Goal: Task Accomplishment & Management: Manage account settings

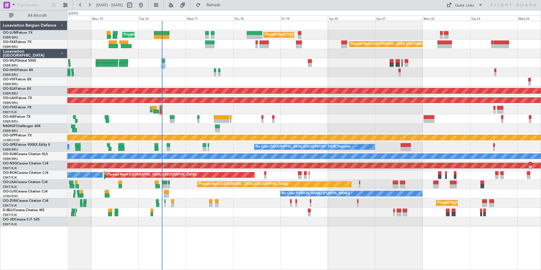
click at [207, 153] on div "Planned Maint [GEOGRAPHIC_DATA] ([GEOGRAPHIC_DATA] National) Unplanned Maint [G…" at bounding box center [303, 123] width 473 height 205
click at [220, 145] on div "Planned Maint [GEOGRAPHIC_DATA] ([GEOGRAPHIC_DATA] National) Unplanned Maint [G…" at bounding box center [303, 123] width 473 height 205
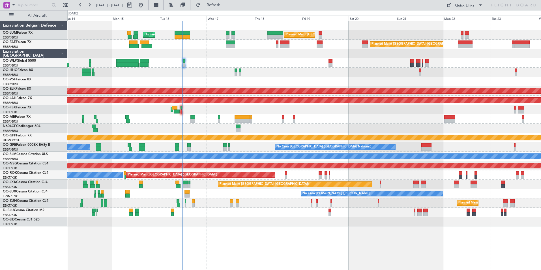
click at [209, 156] on div "A/C Unavailable [GEOGRAPHIC_DATA]" at bounding box center [304, 156] width 1420 height 5
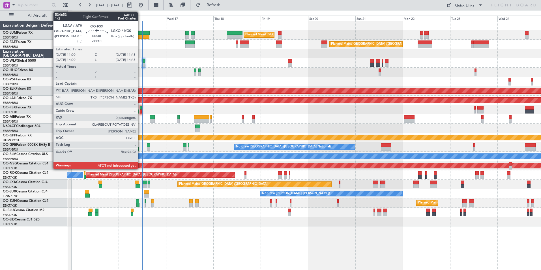
click at [140, 109] on div at bounding box center [141, 108] width 2 height 4
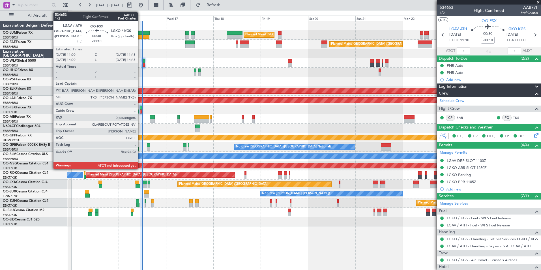
click at [140, 110] on div at bounding box center [141, 112] width 2 height 4
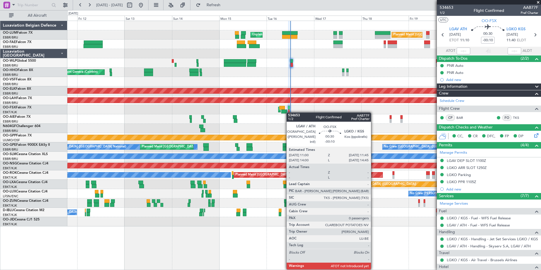
click at [289, 112] on div at bounding box center [289, 112] width 2 height 4
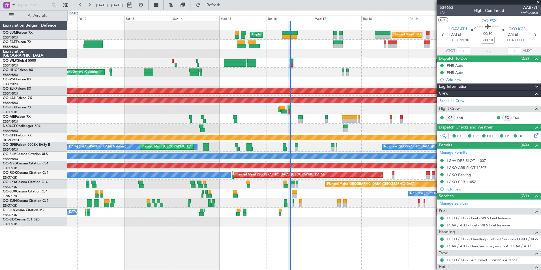
click at [257, 115] on div "Planned Maint [GEOGRAPHIC_DATA] ([GEOGRAPHIC_DATA])" at bounding box center [303, 118] width 473 height 9
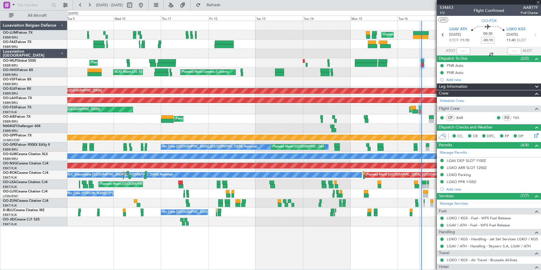
click at [274, 119] on div "Planned Maint [GEOGRAPHIC_DATA] ([GEOGRAPHIC_DATA])" at bounding box center [303, 118] width 473 height 9
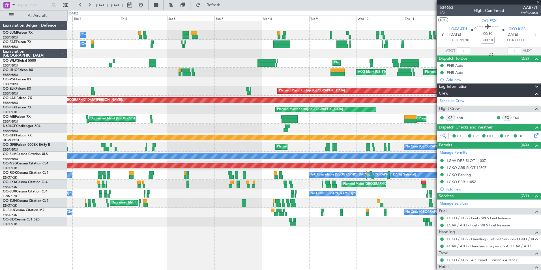
click at [269, 118] on div "Planned Maint [GEOGRAPHIC_DATA] ([GEOGRAPHIC_DATA]) Unplanned Maint [GEOGRAPHIC…" at bounding box center [303, 118] width 473 height 9
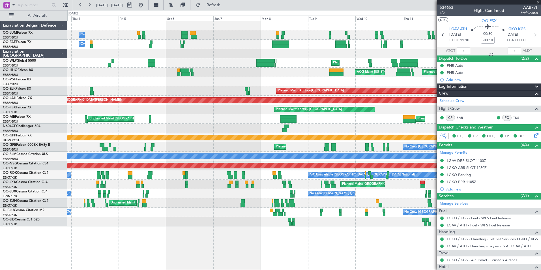
click at [282, 118] on div "Planned Maint [GEOGRAPHIC_DATA] ([GEOGRAPHIC_DATA]) Unplanned Maint [GEOGRAPHIC…" at bounding box center [303, 118] width 473 height 9
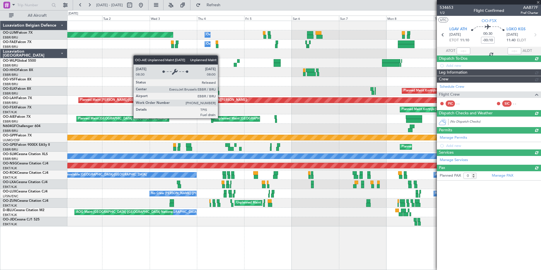
click at [297, 123] on div "Unplanned Maint [GEOGRAPHIC_DATA] ([GEOGRAPHIC_DATA] National) Planned Maint [G…" at bounding box center [303, 118] width 473 height 9
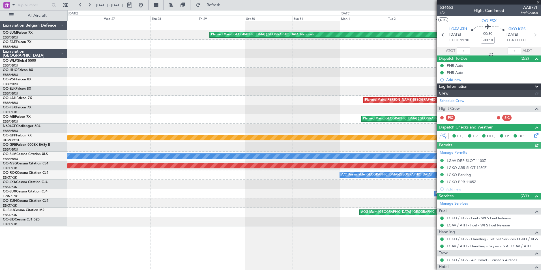
click at [303, 118] on div "Unplanned Maint [GEOGRAPHIC_DATA] ([GEOGRAPHIC_DATA] National) Planned Maint [G…" at bounding box center [303, 118] width 473 height 9
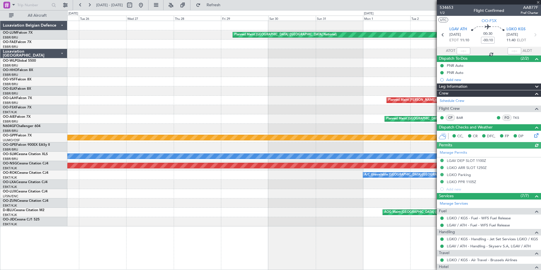
click at [17, 128] on div "Owner Melsbroek Air Base Planned Maint [GEOGRAPHIC_DATA] ([GEOGRAPHIC_DATA]) Ow…" at bounding box center [270, 140] width 541 height 260
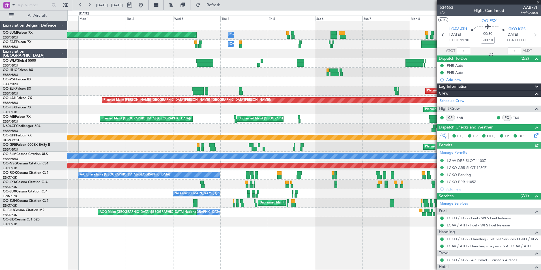
click at [12, 147] on div "Owner Melsbroek Air Base Planned Maint [GEOGRAPHIC_DATA] ([GEOGRAPHIC_DATA]) Ow…" at bounding box center [270, 140] width 541 height 260
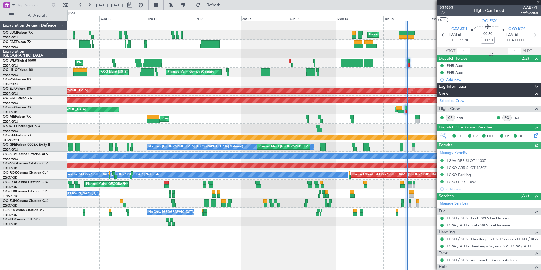
click at [54, 139] on div "Unplanned Maint [GEOGRAPHIC_DATA] ([GEOGRAPHIC_DATA] National) Planned Maint [G…" at bounding box center [270, 140] width 541 height 260
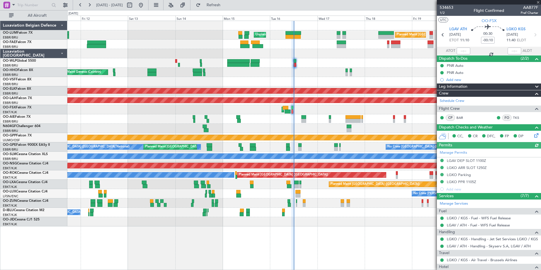
click at [184, 130] on div "Unplanned Maint [GEOGRAPHIC_DATA] ([GEOGRAPHIC_DATA] National) Planned Maint [G…" at bounding box center [303, 123] width 473 height 205
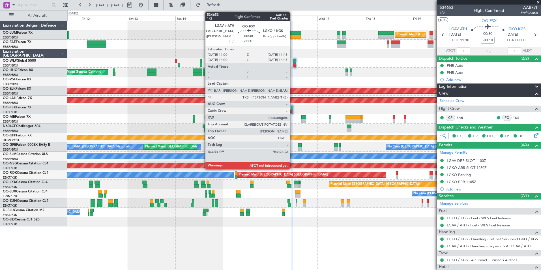
click at [237, 119] on div "Unplanned Maint [GEOGRAPHIC_DATA] ([GEOGRAPHIC_DATA] National) Planned Maint [G…" at bounding box center [303, 123] width 473 height 205
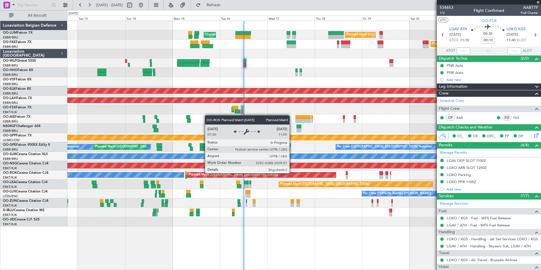
click at [246, 186] on div "Unplanned Maint [GEOGRAPHIC_DATA] ([GEOGRAPHIC_DATA] National) Planned Maint [G…" at bounding box center [303, 123] width 473 height 205
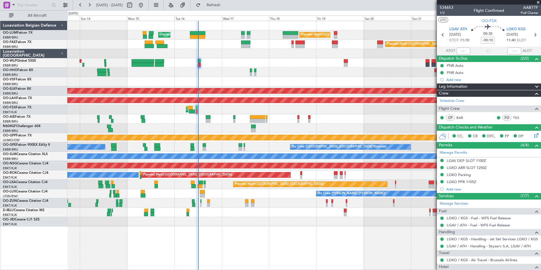
click at [198, 82] on div at bounding box center [303, 81] width 473 height 9
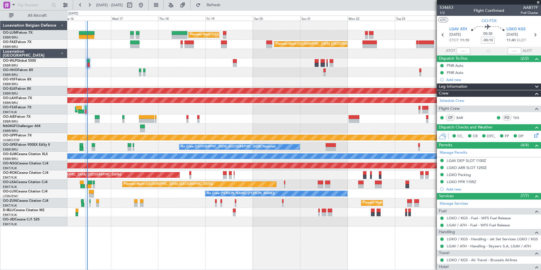
click at [173, 125] on div "Planned Maint [GEOGRAPHIC_DATA] ([GEOGRAPHIC_DATA] National) Unplanned Maint [G…" at bounding box center [303, 123] width 473 height 205
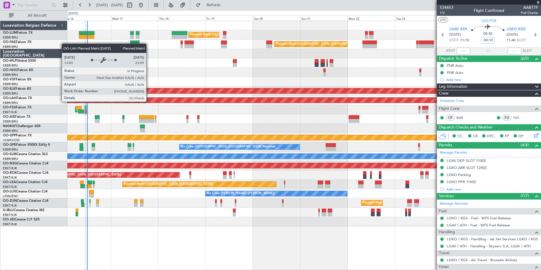
click at [209, 113] on div "Planned Maint [GEOGRAPHIC_DATA] ([GEOGRAPHIC_DATA] National) Unplanned Maint [G…" at bounding box center [303, 123] width 473 height 205
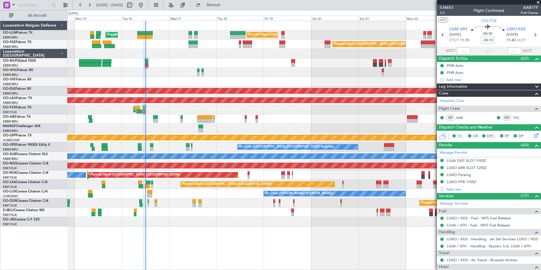
click at [101, 145] on div "Planned Maint [GEOGRAPHIC_DATA] ([GEOGRAPHIC_DATA] National) Unplanned Maint [G…" at bounding box center [303, 123] width 473 height 205
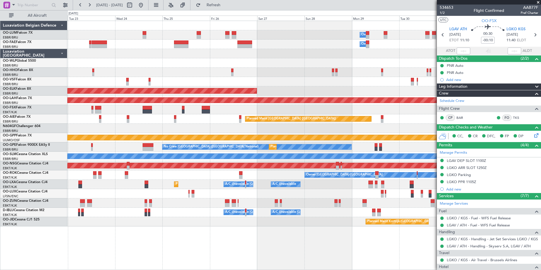
click at [132, 141] on div "Owner Melsbroek Air Base Owner [GEOGRAPHIC_DATA] Planned Maint [GEOGRAPHIC_DATA…" at bounding box center [303, 123] width 473 height 205
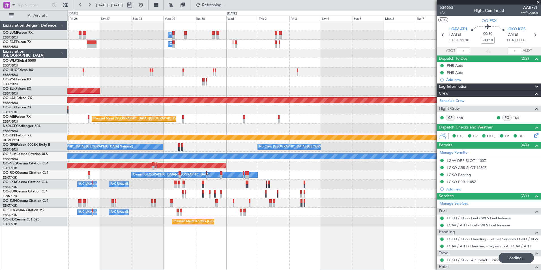
click at [158, 134] on div "Owner Melsbroek Air Base Owner [GEOGRAPHIC_DATA] Planned Maint [GEOGRAPHIC_DATA…" at bounding box center [303, 123] width 473 height 205
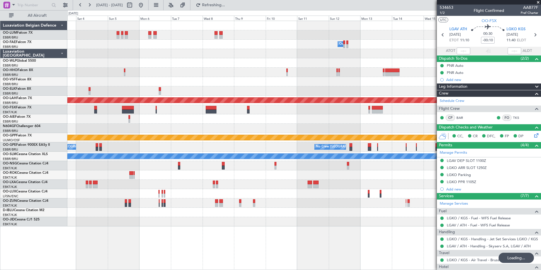
click at [145, 131] on div "Owner Melsbroek Air Base Planned [GEOGRAPHIC_DATA][PERSON_NAME]-[GEOGRAPHIC_DAT…" at bounding box center [303, 123] width 473 height 205
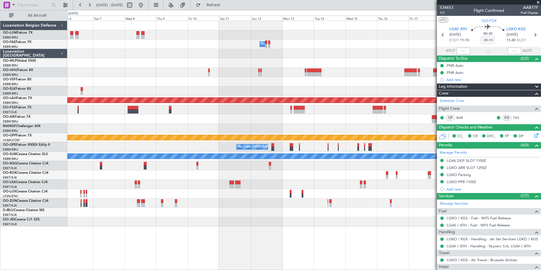
click at [189, 124] on div at bounding box center [303, 128] width 473 height 9
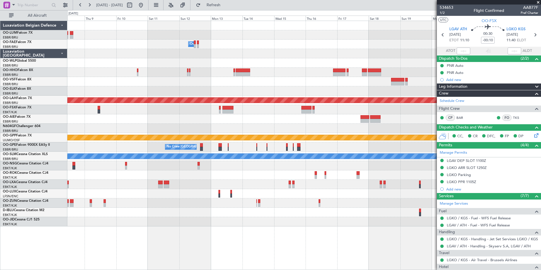
click at [235, 87] on div "Owner Melsbroek Air Base Planned [GEOGRAPHIC_DATA][PERSON_NAME]-[GEOGRAPHIC_DAT…" at bounding box center [303, 123] width 473 height 205
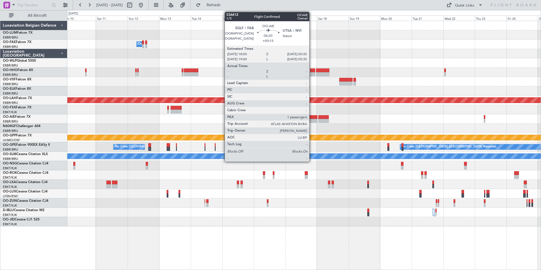
click at [312, 120] on div at bounding box center [313, 121] width 9 height 4
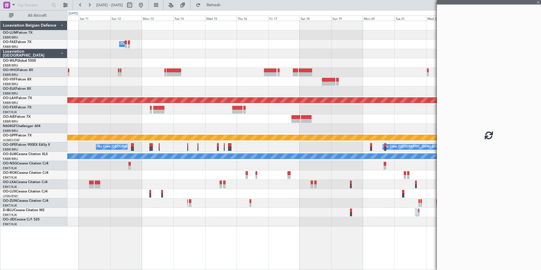
click at [293, 126] on div "Planned Maint Kortrijk-[GEOGRAPHIC_DATA] Owner [GEOGRAPHIC_DATA] Planned [GEOGR…" at bounding box center [303, 123] width 473 height 205
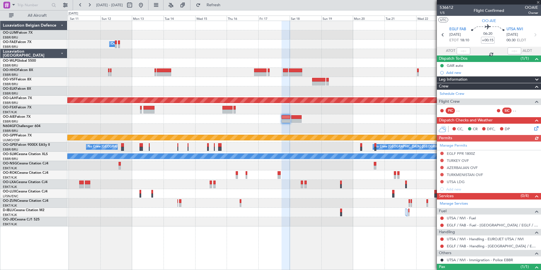
scroll to position [28, 0]
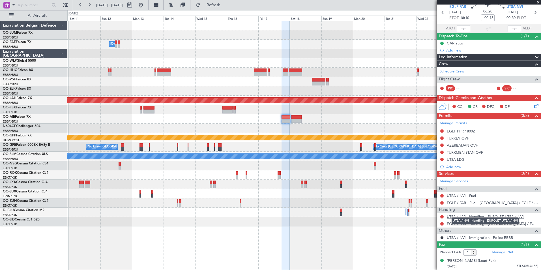
click at [463, 214] on link "UTSA / NVI - Handling - EUROJET UTSA / NVI" at bounding box center [485, 216] width 77 height 5
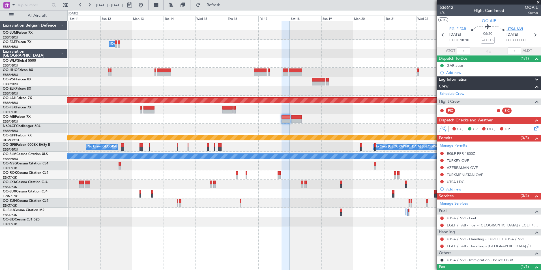
click at [511, 27] on span "UTSA NVI" at bounding box center [514, 30] width 17 height 6
click at [285, 123] on div at bounding box center [303, 118] width 473 height 9
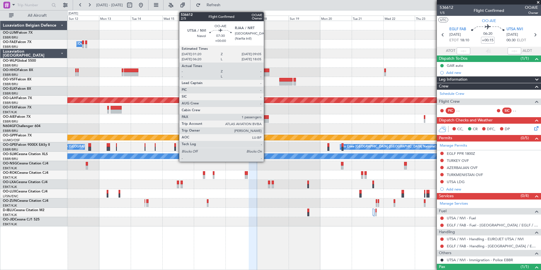
click at [266, 119] on div at bounding box center [263, 121] width 10 height 4
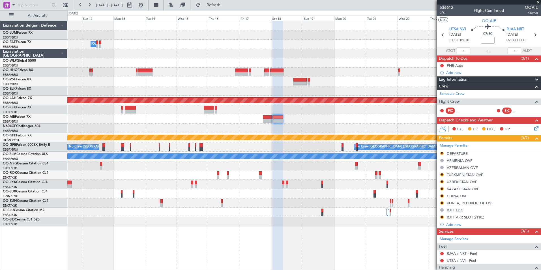
click at [376, 128] on div at bounding box center [303, 128] width 473 height 9
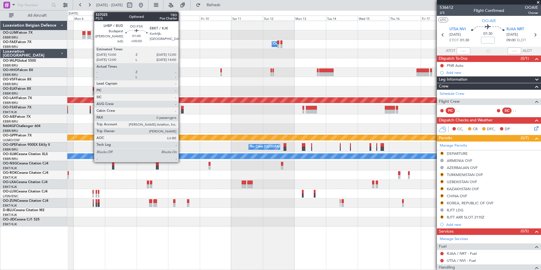
click at [426, 124] on div "Owner Melsbroek Air Base Planned [GEOGRAPHIC_DATA][PERSON_NAME]-[GEOGRAPHIC_DAT…" at bounding box center [303, 123] width 473 height 205
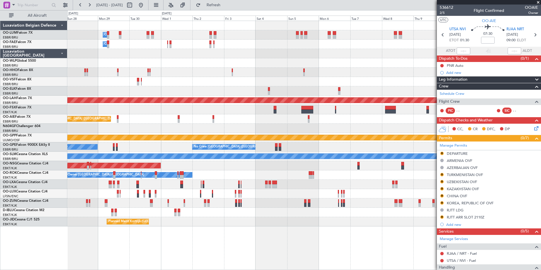
click at [483, 132] on fb-app "[DATE] - [DATE] Refresh Quick Links All Aircraft Owner [GEOGRAPHIC_DATA] Owner …" at bounding box center [270, 137] width 541 height 266
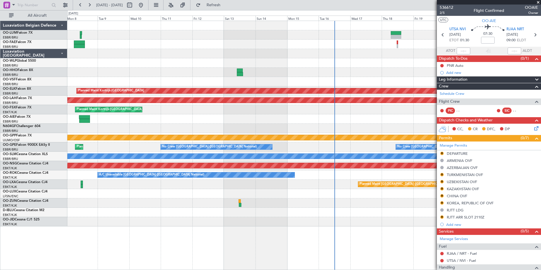
click at [503, 133] on fb-app "[DATE] - [DATE] Refresh Quick Links All Aircraft Planned Maint [GEOGRAPHIC_DATA…" at bounding box center [270, 137] width 541 height 266
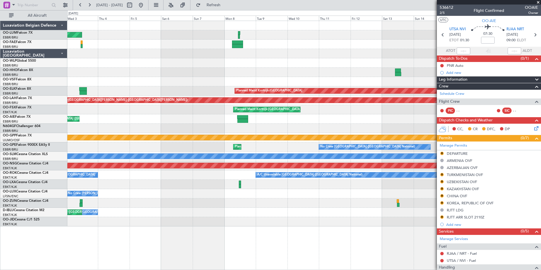
click at [482, 132] on fb-app "[DATE] - [DATE] Refresh Quick Links All Aircraft Planned Maint [GEOGRAPHIC_DATA…" at bounding box center [270, 137] width 541 height 266
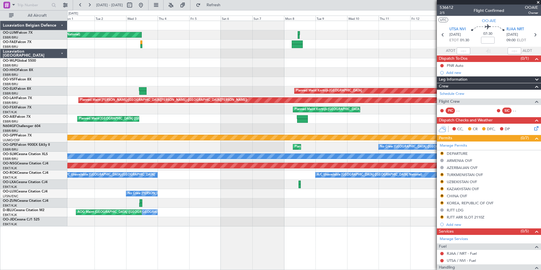
click at [26, 156] on div "Planned Maint [GEOGRAPHIC_DATA] ([GEOGRAPHIC_DATA] National) Planned Maint [GEO…" at bounding box center [270, 140] width 541 height 260
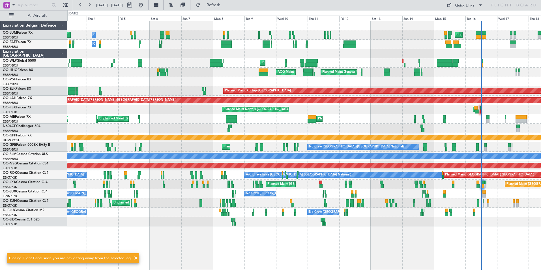
click at [402, 78] on div "Planned Maint [GEOGRAPHIC_DATA] ([GEOGRAPHIC_DATA] National) Unplanned Maint [G…" at bounding box center [303, 123] width 473 height 205
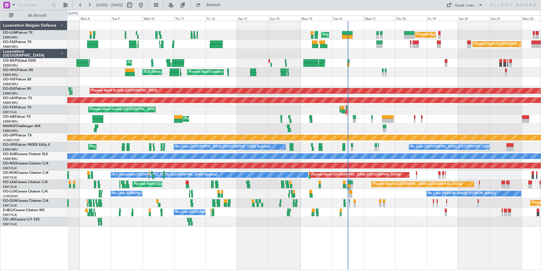
click at [300, 75] on div "Planned Maint Geneva (Cointrin) AOG Maint [US_STATE] ([GEOGRAPHIC_DATA])" at bounding box center [303, 72] width 473 height 9
click at [130, 65] on div "Planned Maint Liege" at bounding box center [303, 62] width 473 height 9
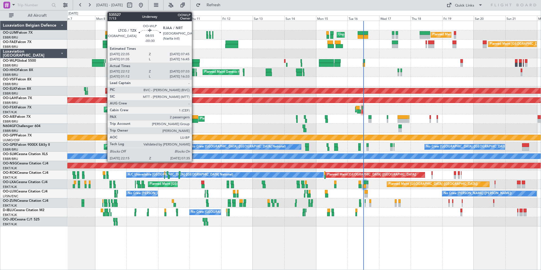
click at [194, 64] on div at bounding box center [193, 65] width 12 height 4
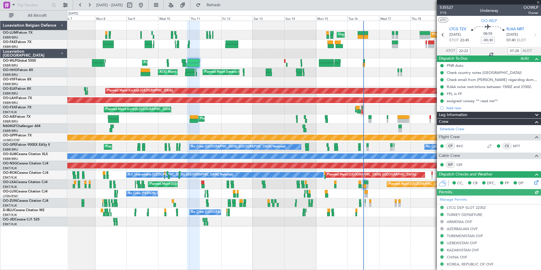
click at [0, 158] on html "[DATE] - [DATE] Refresh Quick Links All Aircraft Planned Maint [GEOGRAPHIC_DATA…" at bounding box center [270, 135] width 541 height 270
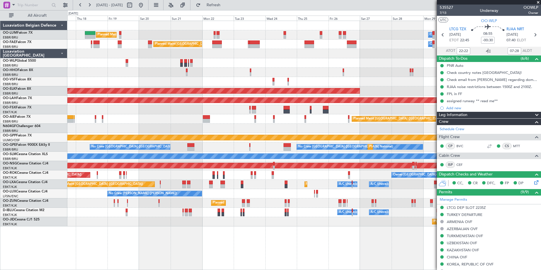
click at [0, 187] on html "[DATE] - [DATE] Refresh Quick Links All Aircraft Planned Maint [GEOGRAPHIC_DATA…" at bounding box center [270, 135] width 541 height 270
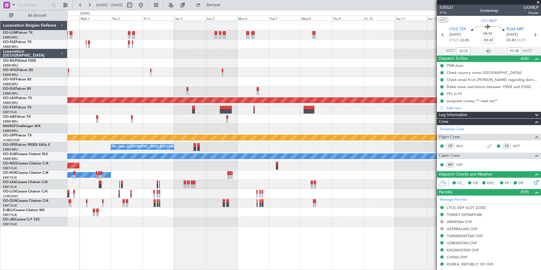
click at [0, 183] on html "[DATE] - [DATE] Refresh Quick Links All Aircraft Owner [GEOGRAPHIC_DATA] Owner …" at bounding box center [270, 135] width 541 height 270
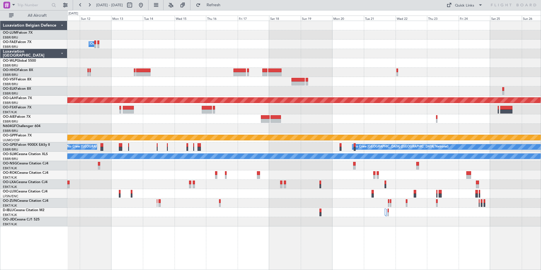
click at [143, 122] on div at bounding box center [303, 118] width 473 height 9
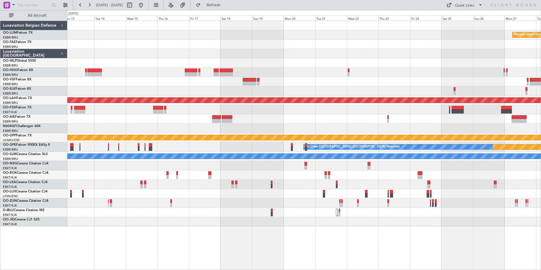
click at [192, 124] on div "Planned Maint Kortrijk-[GEOGRAPHIC_DATA] Owner [GEOGRAPHIC_DATA] Planned [GEOGR…" at bounding box center [303, 123] width 473 height 205
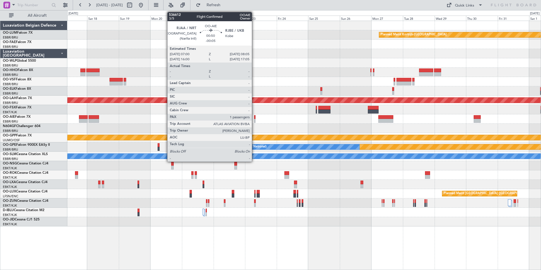
click at [254, 119] on div at bounding box center [255, 121] width 2 height 4
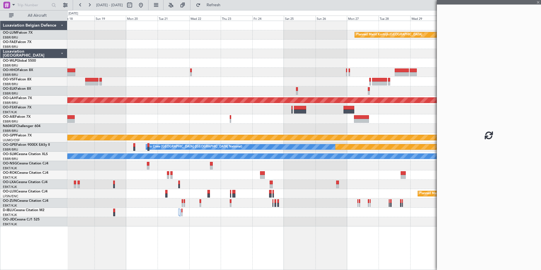
click at [244, 123] on div at bounding box center [303, 118] width 473 height 9
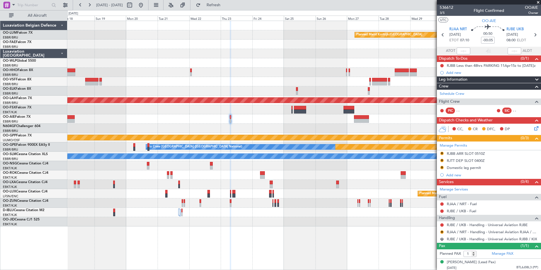
click at [354, 120] on div at bounding box center [361, 121] width 15 height 4
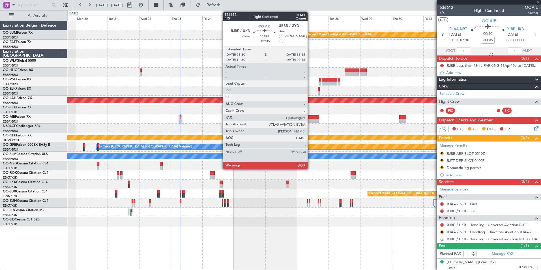
type input "+02:35"
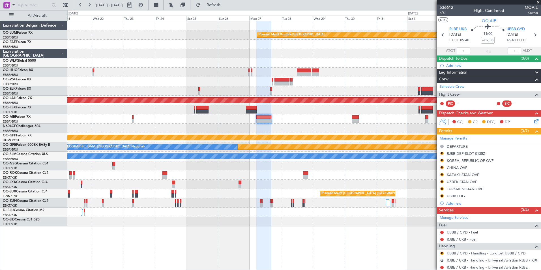
click at [308, 128] on div at bounding box center [303, 128] width 473 height 9
click at [270, 129] on div at bounding box center [303, 128] width 473 height 9
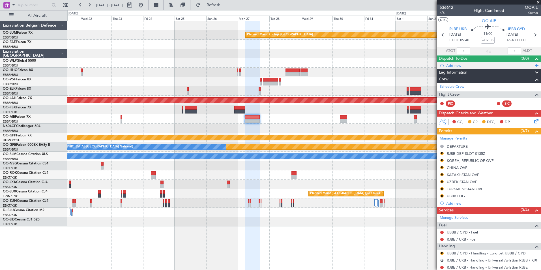
click at [453, 64] on div "Add new" at bounding box center [489, 65] width 87 height 5
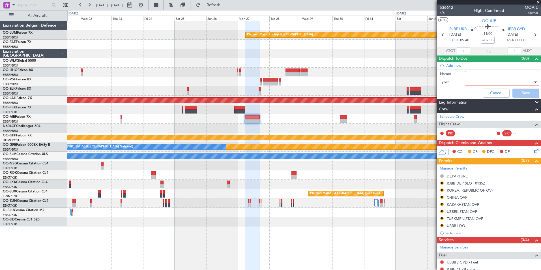
click at [478, 74] on input "Name:" at bounding box center [502, 74] width 74 height 6
click at [494, 74] on input "Alternate UBBQ read me" at bounding box center [502, 74] width 74 height 6
click at [514, 73] on input "Alternate UBBQ ***read me" at bounding box center [502, 74] width 74 height 6
type input "Alternate UBBQ ***read me **"
click at [493, 80] on div at bounding box center [500, 82] width 66 height 8
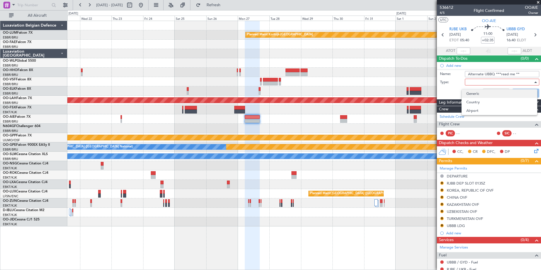
click at [473, 96] on span "Generic" at bounding box center [499, 93] width 66 height 8
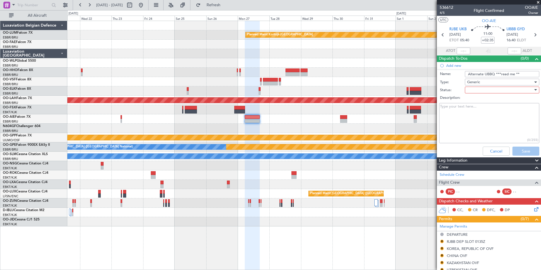
click at [476, 90] on div at bounding box center [500, 90] width 66 height 8
click at [478, 102] on span "Not Started" at bounding box center [499, 101] width 66 height 8
click at [454, 107] on textarea "Description:" at bounding box center [489, 123] width 100 height 40
click at [491, 108] on textarea "fuel hours 005-15:00 UTC" at bounding box center [489, 123] width 100 height 40
click at [443, 123] on textarea "fuel hours 005-15:00 UTC all other services H24 please inform crew." at bounding box center [489, 123] width 100 height 40
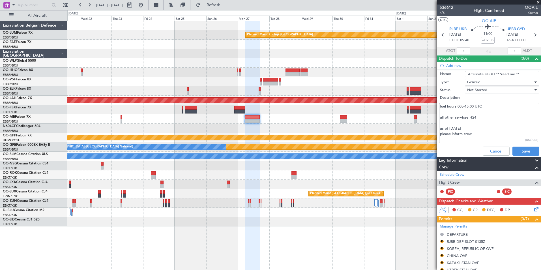
click at [441, 128] on textarea "fuel hours 005-15:00 UTC all other services H24 as of 16 SEP please inform crew." at bounding box center [489, 123] width 100 height 40
click at [468, 126] on textarea "fuel hours 005-15:00 UTC all other services H24 (as of 16 SEP please inform cre…" at bounding box center [489, 123] width 100 height 40
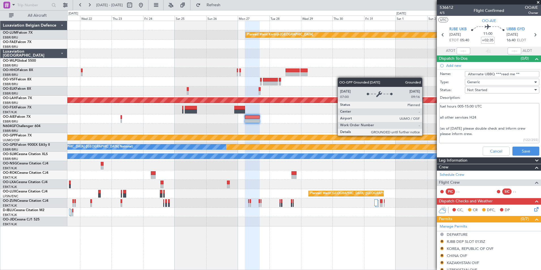
drag, startPoint x: 427, startPoint y: 135, endPoint x: 424, endPoint y: 135, distance: 3.1
click at [424, 135] on fb-app "21 Oct 2025 - 05 Nov 2025 Refresh Quick Links All Aircraft Planned Maint Kortri…" at bounding box center [270, 137] width 541 height 266
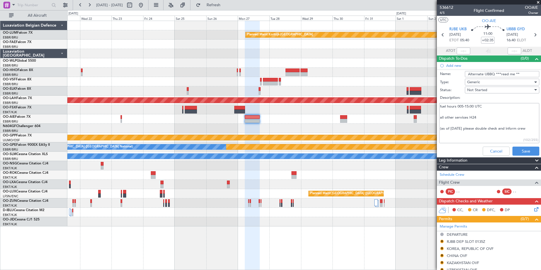
drag, startPoint x: 441, startPoint y: 128, endPoint x: 437, endPoint y: 129, distance: 4.0
click at [437, 129] on div "fuel hours 005-15:00 UTC all other services H24 (as of 16 SEP please double che…" at bounding box center [489, 123] width 110 height 43
type textarea "fuel hours 005-15:00 UTC all other services H24 as of 16 SEP please double chec…"
click at [523, 152] on button "Save" at bounding box center [525, 151] width 27 height 9
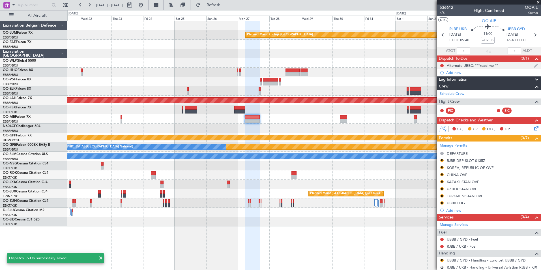
click at [467, 65] on div "Alternate UBBQ ***read me **" at bounding box center [472, 65] width 51 height 5
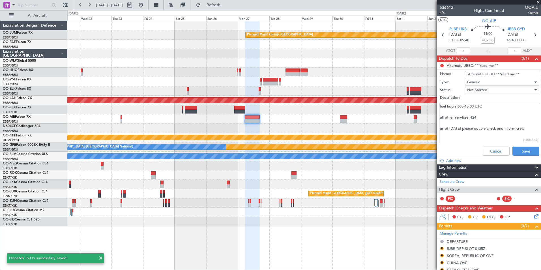
click at [461, 106] on textarea "fuel hours 005-15:00 UTC all other services H24 as of 16 SEP please double chec…" at bounding box center [489, 123] width 100 height 40
click at [514, 123] on textarea "fuel hours 05:00-15:00 UTC all other services H24 as of 16 SEP please double ch…" at bounding box center [489, 123] width 100 height 40
drag, startPoint x: 456, startPoint y: 106, endPoint x: 507, endPoint y: 116, distance: 52.2
click at [509, 114] on textarea "fuel hours 05:00-15:00 UTC all other services H24 as of 16 SEP please double ch…" at bounding box center [489, 123] width 100 height 40
click at [482, 123] on textarea "fuel hours 05:00-15:00 UTC all other services H24 as of 16 SEP please double ch…" at bounding box center [489, 123] width 100 height 40
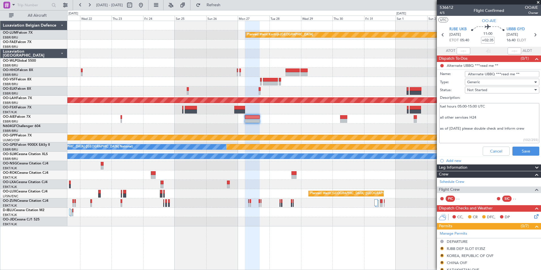
drag, startPoint x: 441, startPoint y: 118, endPoint x: 506, endPoint y: 127, distance: 65.5
click at [510, 122] on textarea "fuel hours 05:00-15:00 UTC all other services H24 as of 16 SEP please double ch…" at bounding box center [489, 123] width 100 height 40
drag, startPoint x: 506, startPoint y: 127, endPoint x: 465, endPoint y: 130, distance: 40.8
click at [506, 127] on textarea "fuel hours 05:00-15:00 UTC all other services H24 as of 16 SEP please double ch…" at bounding box center [489, 123] width 100 height 40
drag, startPoint x: 443, startPoint y: 127, endPoint x: 500, endPoint y: 142, distance: 59.3
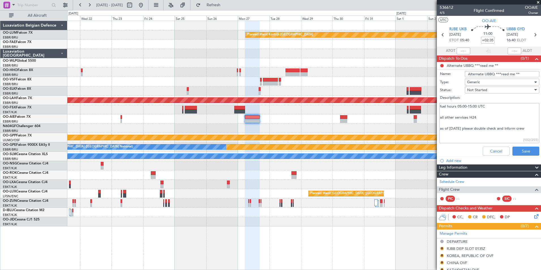
click at [507, 136] on textarea "fuel hours 05:00-15:00 UTC all other services H24 as of 16 SEP please double ch…" at bounding box center [489, 123] width 100 height 40
click at [500, 142] on textarea "fuel hours 05:00-15:00 UTC all other services H24 as of 16 SEP please double ch…" at bounding box center [489, 123] width 100 height 40
type textarea "fuel hours 05:00-15:00 UTC all other services H24 as of 16 SEP please double ch…"
click at [523, 148] on button "Save" at bounding box center [525, 151] width 27 height 9
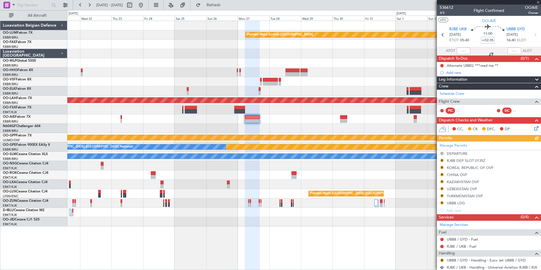
click at [295, 177] on div at bounding box center [303, 174] width 473 height 9
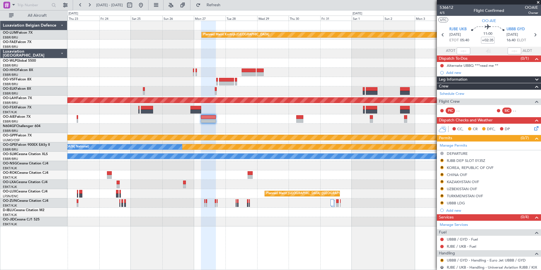
click at [263, 145] on div "Planned Maint Kortrijk-Wevelgem Planned Maint Alton-st Louis (St Louis Regl) Gr…" at bounding box center [303, 123] width 473 height 205
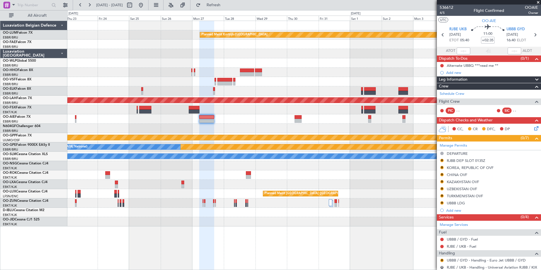
click at [261, 133] on div "Planned Maint Kortrijk-Wevelgem Planned Maint Alton-st Louis (St Louis Regl) Gr…" at bounding box center [303, 123] width 473 height 205
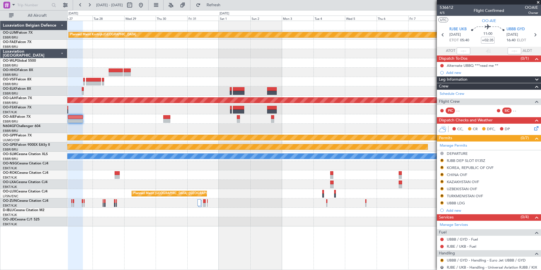
click at [350, 134] on div "Planned Maint Kortrijk-Wevelgem Planned Maint Alton-st Louis (St Louis Regl) Gr…" at bounding box center [303, 123] width 473 height 205
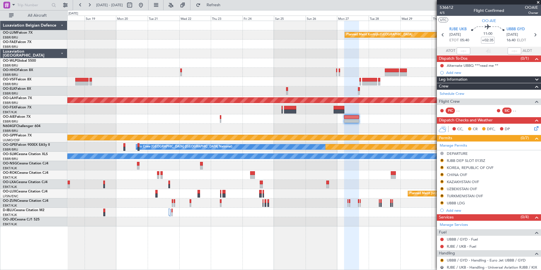
click at [332, 141] on div "Grounded [PERSON_NAME]" at bounding box center [303, 137] width 473 height 9
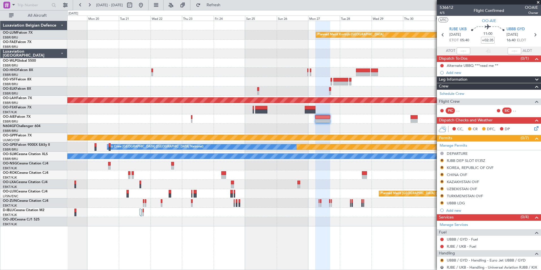
click at [215, 131] on div at bounding box center [303, 128] width 473 height 9
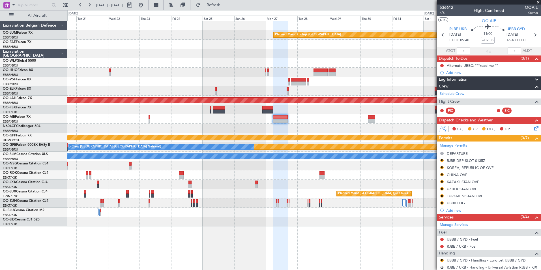
click at [218, 130] on div at bounding box center [303, 128] width 473 height 9
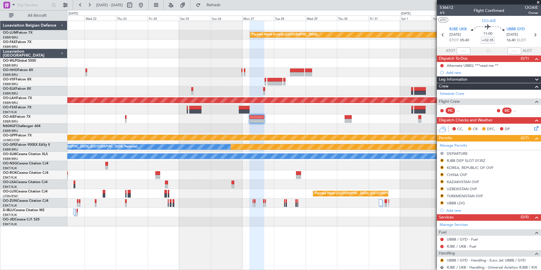
click at [202, 137] on div "Planned Maint Kortrijk-[GEOGRAPHIC_DATA] Planned [GEOGRAPHIC_DATA][PERSON_NAME]…" at bounding box center [303, 123] width 473 height 205
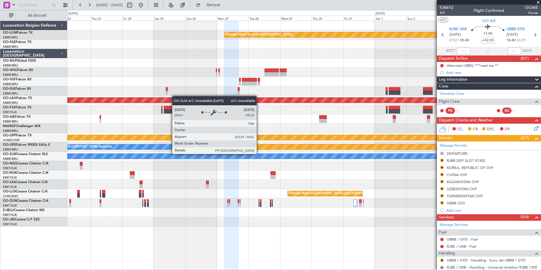
click at [221, 161] on div "Planned Maint Kortrijk-Wevelgem Planned Maint Alton-st Louis (St Louis Regl) Gr…" at bounding box center [303, 123] width 473 height 205
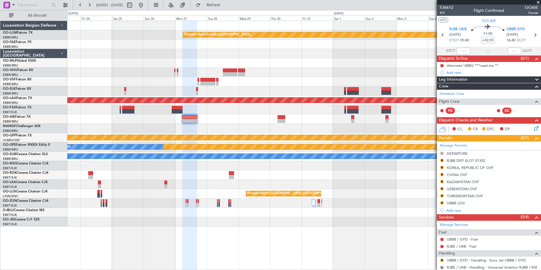
click at [285, 175] on div "Planned Maint Kortrijk-Wevelgem Planned Maint Alton-st Louis (St Louis Regl) Gr…" at bounding box center [303, 123] width 473 height 205
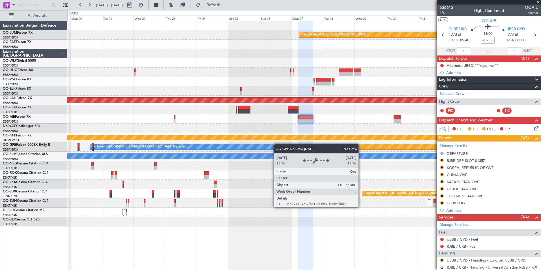
click at [277, 144] on div "Planned Maint Kortrijk-[GEOGRAPHIC_DATA] Planned [GEOGRAPHIC_DATA][PERSON_NAME]…" at bounding box center [303, 123] width 473 height 205
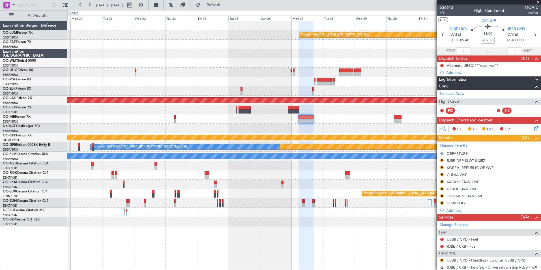
click at [245, 118] on div at bounding box center [303, 118] width 473 height 9
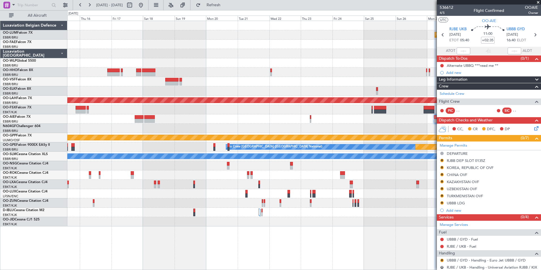
click at [201, 123] on div "Planned Maint Kortrijk-Wevelgem Owner Melsbroek Air Base Planned Maint Alton-st…" at bounding box center [303, 123] width 473 height 205
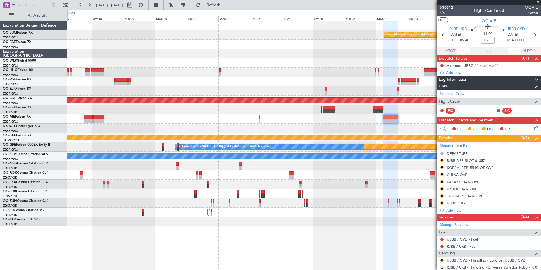
click at [281, 120] on div at bounding box center [303, 118] width 473 height 9
click at [254, 128] on div at bounding box center [303, 128] width 473 height 9
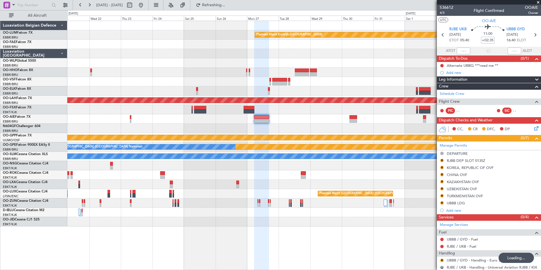
click at [276, 123] on div "Planned Maint Kortrijk-Wevelgem Planned Maint Alton-st Louis (St Louis Regl) Gr…" at bounding box center [303, 123] width 473 height 205
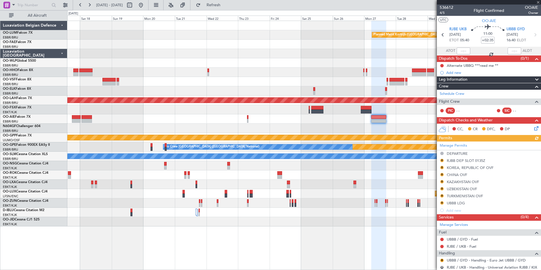
click at [399, 129] on div at bounding box center [303, 128] width 473 height 9
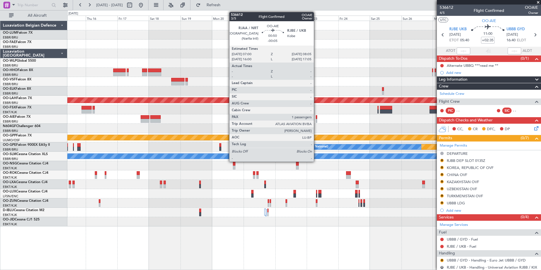
click at [316, 121] on div at bounding box center [317, 121] width 2 height 4
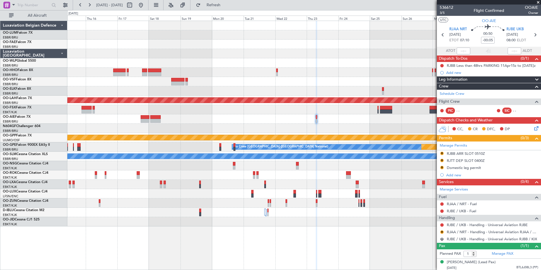
click at [199, 130] on div at bounding box center [303, 128] width 473 height 9
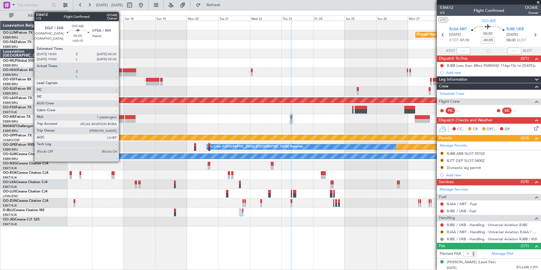
click at [121, 119] on div at bounding box center [119, 117] width 9 height 4
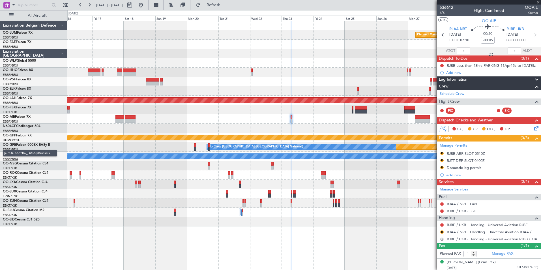
type input "+00:15"
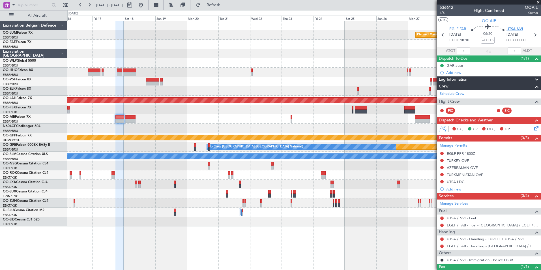
click at [508, 29] on span "UTSA NVI" at bounding box center [514, 30] width 17 height 6
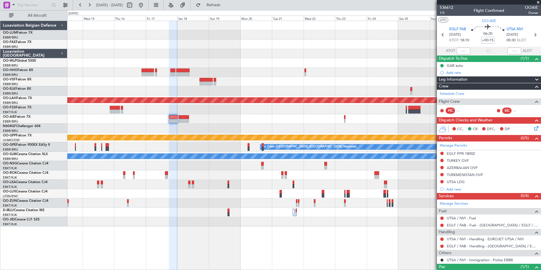
click at [206, 131] on div "Planned Maint Kortrijk-Wevelgem Owner Melsbroek Air Base Planned Maint Alton-st…" at bounding box center [303, 123] width 473 height 205
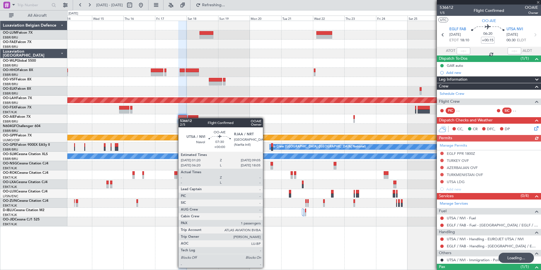
click at [316, 123] on div at bounding box center [303, 118] width 473 height 9
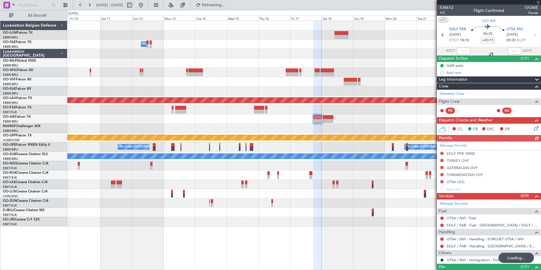
click at [396, 112] on div "Planned Maint Kortrijk-Wevelgem Owner Melsbroek Air Base Planned Maint Alton-st…" at bounding box center [303, 123] width 473 height 205
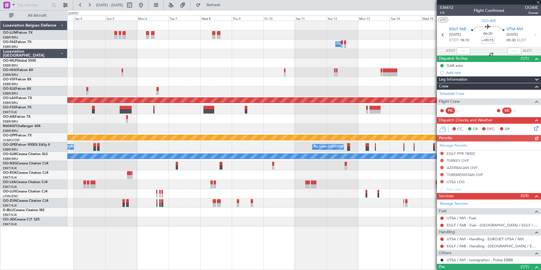
click at [396, 115] on div "Owner Melsbroek Air Base Planned Maint Alton-st Louis (St Louis Regl) Grounded …" at bounding box center [303, 123] width 473 height 205
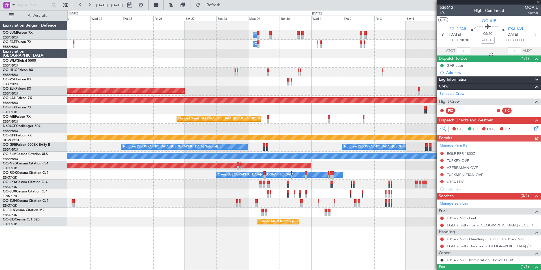
click at [364, 115] on div "Owner Melsbroek Air Base Owner Melsbroek Air Base Planned Maint Kortrijk-Wevelg…" at bounding box center [303, 123] width 473 height 205
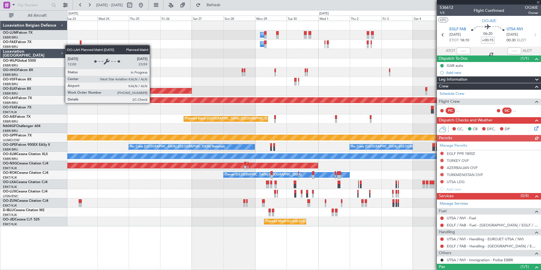
click at [308, 100] on div "Planned Maint [PERSON_NAME]-[GEOGRAPHIC_DATA][PERSON_NAME] ([GEOGRAPHIC_DATA][P…" at bounding box center [304, 100] width 1420 height 5
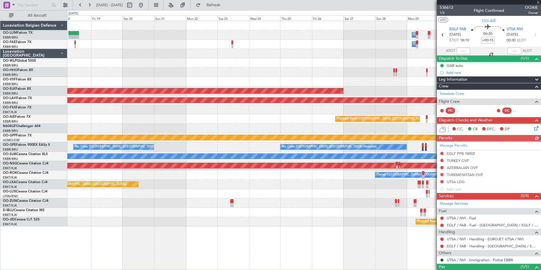
click at [245, 70] on div "Owner Melsbroek Air Base Owner Melsbroek Air Base Planned Maint Kortrijk-Wevelg…" at bounding box center [303, 123] width 473 height 205
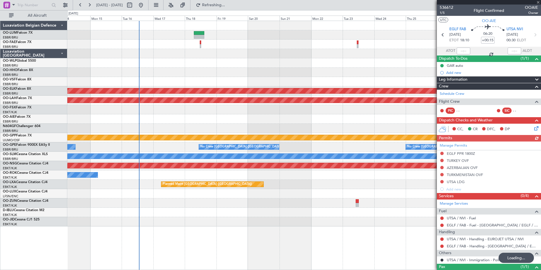
click at [196, 84] on div at bounding box center [303, 81] width 473 height 9
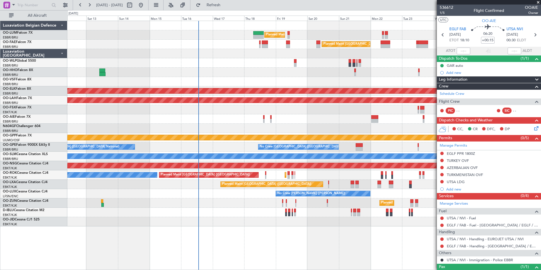
click at [221, 75] on div "Planned Maint Brussels (Brussels National) Owner Melsbroek Air Base Planned Mai…" at bounding box center [303, 123] width 473 height 205
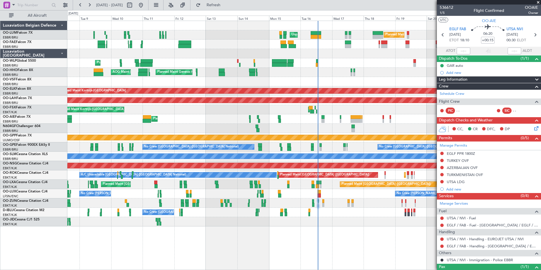
click at [239, 65] on div "Planned Maint Liege" at bounding box center [303, 62] width 473 height 9
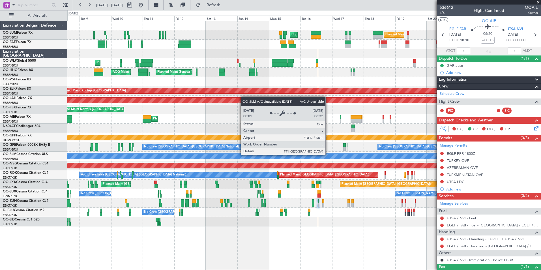
click at [3, 203] on div "Planned Maint Brussels (Brussels National) Unplanned Maint Brussels (Brussels N…" at bounding box center [270, 140] width 541 height 260
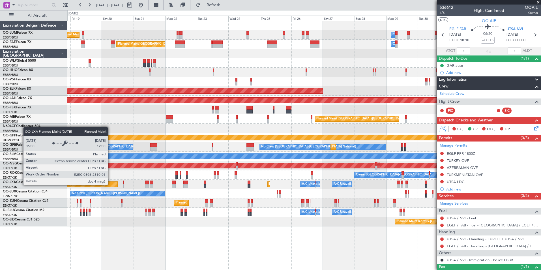
click at [88, 176] on div "Planned Maint Brussels (Brussels National) Owner Melsbroek Air Base Unplanned M…" at bounding box center [303, 123] width 473 height 205
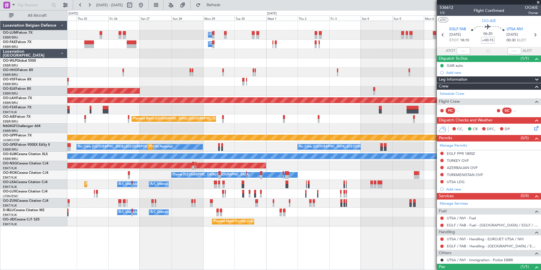
click at [209, 138] on div "Owner Melsbroek Air Base Owner Melsbroek Air Base Owner Melsbroek Air Base Plan…" at bounding box center [303, 123] width 473 height 205
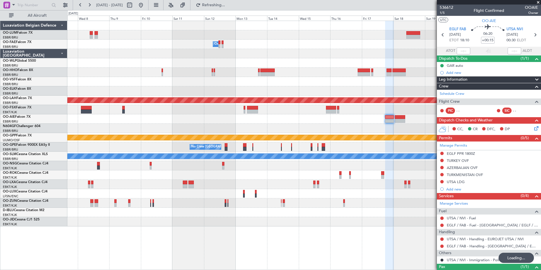
click at [11, 139] on div "Owner Melsbroek Air Base Planned Maint Alton-st Louis (St Louis Regl) Grounded …" at bounding box center [270, 140] width 541 height 260
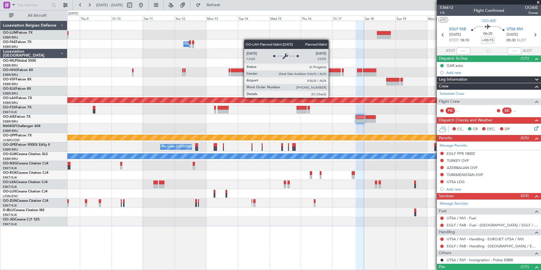
click at [256, 109] on div "Planned Maint Kortrijk-Wevelgem Owner Melsbroek Air Base Planned Maint Alton-st…" at bounding box center [303, 123] width 473 height 205
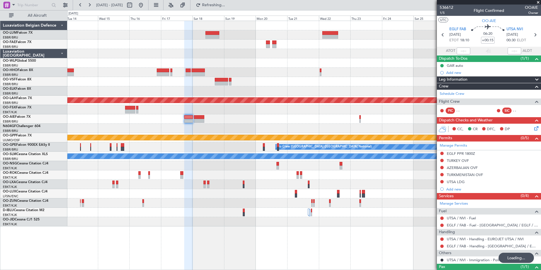
click at [242, 128] on div at bounding box center [303, 128] width 473 height 9
click at [207, 121] on div at bounding box center [303, 118] width 473 height 9
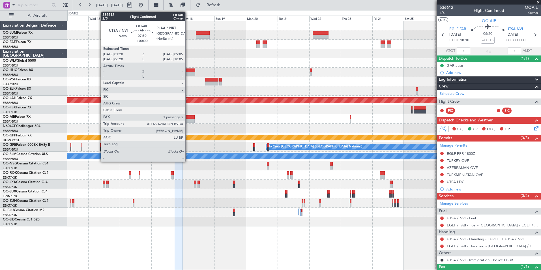
click at [188, 119] on div at bounding box center [189, 121] width 10 height 4
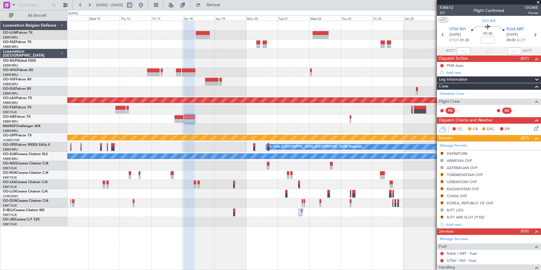
click at [236, 117] on div at bounding box center [303, 118] width 473 height 9
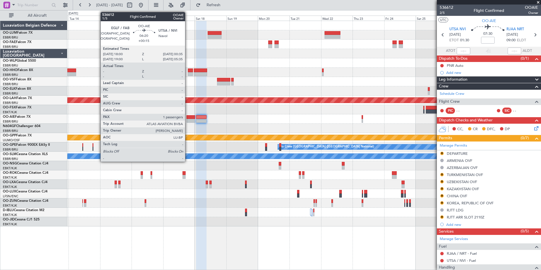
click at [188, 120] on div at bounding box center [190, 121] width 9 height 4
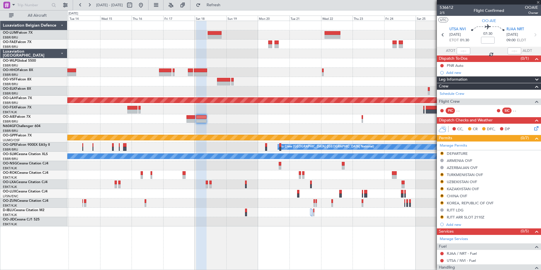
type input "+00:15"
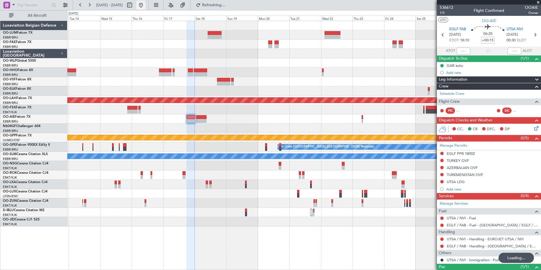
drag, startPoint x: 162, startPoint y: 5, endPoint x: 162, endPoint y: 9, distance: 4.8
click at [145, 5] on button at bounding box center [140, 5] width 9 height 9
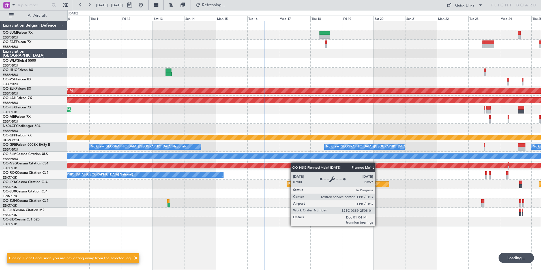
click at [289, 164] on div "Planned Maint Kortrijk-Wevelgem Planned Maint Alton-st Louis (St Louis Regl) Pl…" at bounding box center [303, 123] width 473 height 205
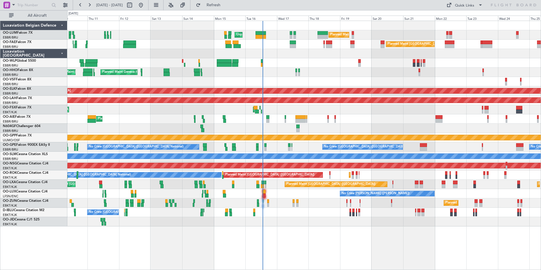
click at [263, 63] on div "Planned Maint Liege" at bounding box center [303, 62] width 473 height 9
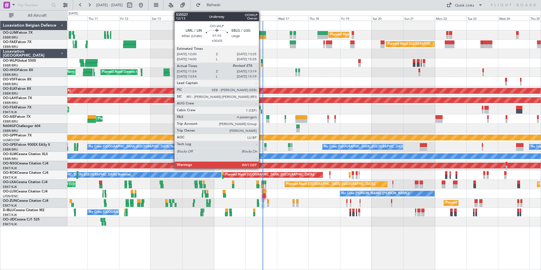
click at [261, 64] on div at bounding box center [262, 65] width 2 height 4
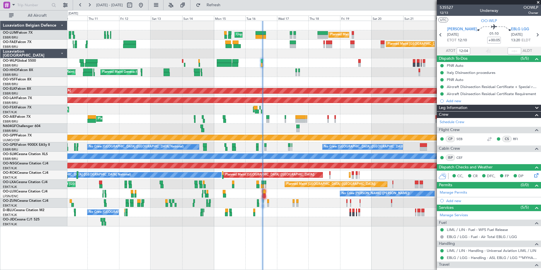
click at [106, 113] on div "Planned Maint Brussels (Brussels National) Unplanned Maint Brussels (Brussels N…" at bounding box center [303, 123] width 473 height 205
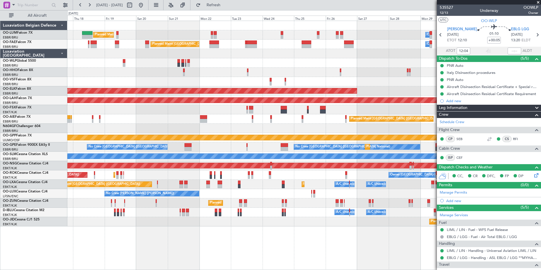
click at [185, 117] on div "Planned Maint Brussels (Brussels National) Owner Melsbroek Air Base Unplanned M…" at bounding box center [303, 123] width 473 height 205
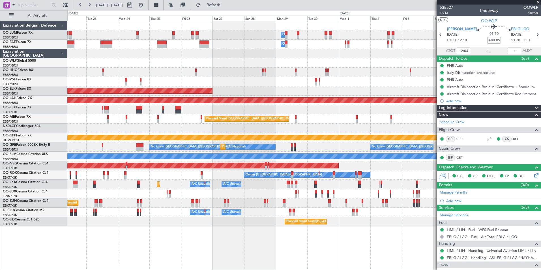
click at [238, 88] on div "Planned Maint Kortrijk-[GEOGRAPHIC_DATA]" at bounding box center [303, 90] width 473 height 9
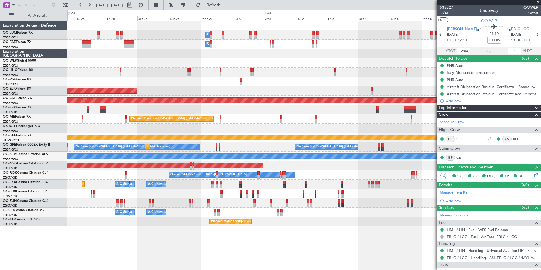
click at [157, 98] on div "Owner Melsbroek Air Base Owner Melsbroek Air Base Owner Melsbroek Air Base Plan…" at bounding box center [303, 123] width 473 height 205
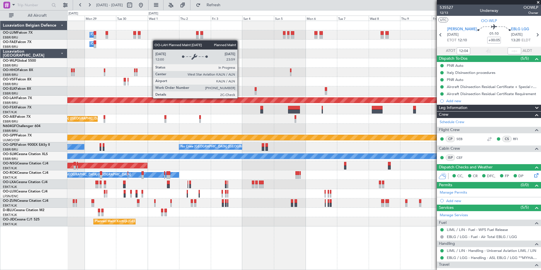
click at [339, 85] on div "Owner Melsbroek Air Base Owner Melsbroek Air Base Owner Melsbroek Air Base Plan…" at bounding box center [303, 123] width 473 height 205
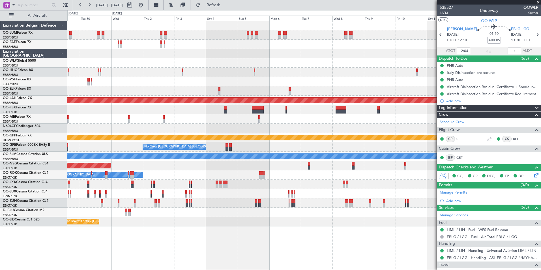
click at [158, 121] on div "Planned Maint [GEOGRAPHIC_DATA] ([GEOGRAPHIC_DATA])" at bounding box center [303, 118] width 473 height 9
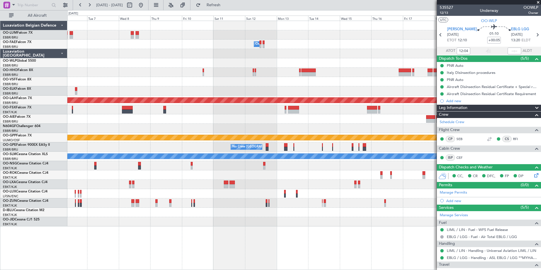
click at [253, 111] on div "Owner Melsbroek Air Base Planned Maint Alton-st Louis (St Louis Regl) Grounded …" at bounding box center [303, 123] width 473 height 205
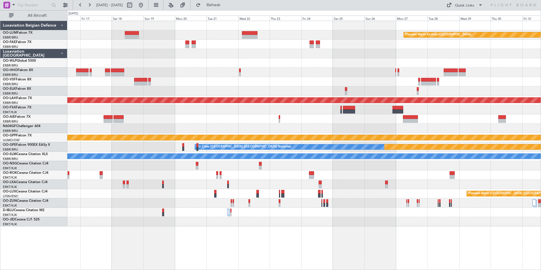
click at [221, 117] on div at bounding box center [303, 118] width 473 height 9
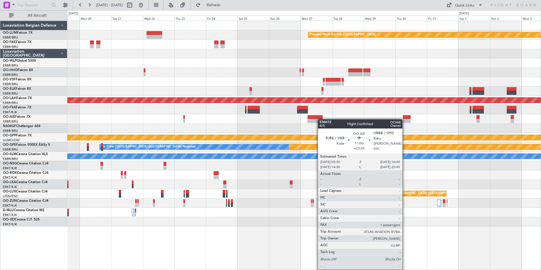
click at [320, 119] on div at bounding box center [315, 121] width 15 height 4
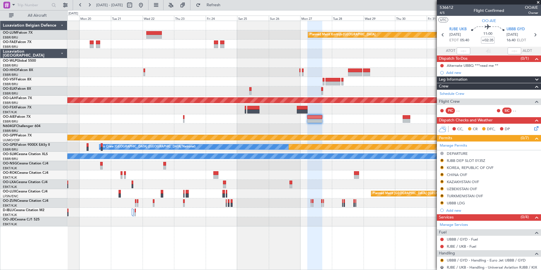
click at [431, 125] on div "Planned Maint Kortrijk-[GEOGRAPHIC_DATA] Planned [GEOGRAPHIC_DATA][PERSON_NAME]…" at bounding box center [303, 123] width 473 height 205
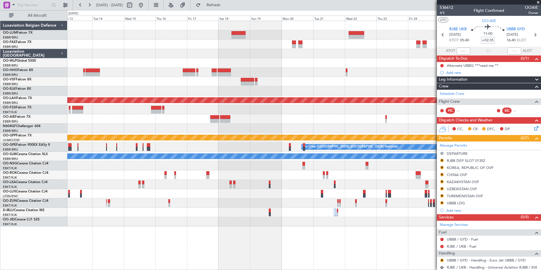
click at [326, 124] on div at bounding box center [303, 128] width 473 height 9
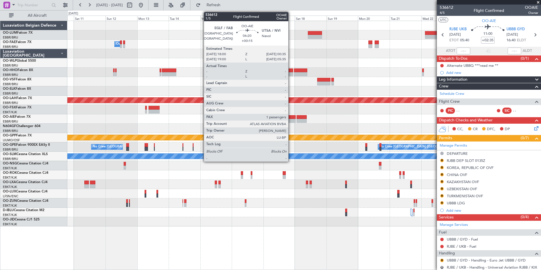
click at [291, 117] on div at bounding box center [291, 117] width 9 height 4
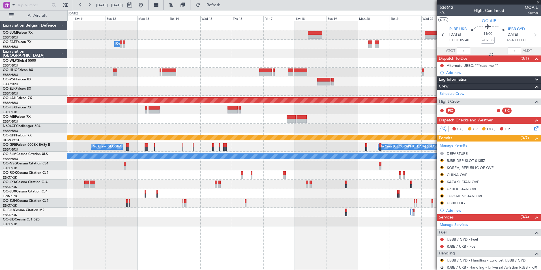
type input "+00:15"
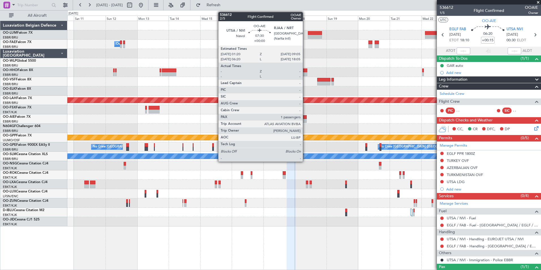
click at [305, 119] on div at bounding box center [302, 117] width 10 height 4
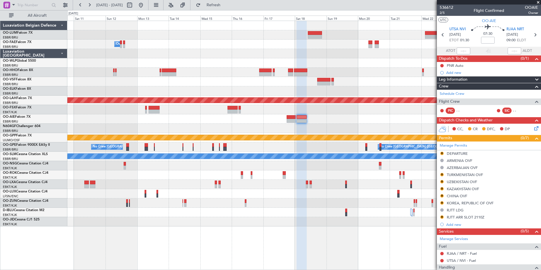
click at [289, 113] on div at bounding box center [303, 109] width 473 height 9
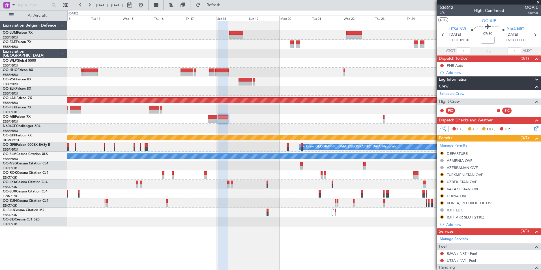
click at [234, 120] on div at bounding box center [303, 118] width 473 height 9
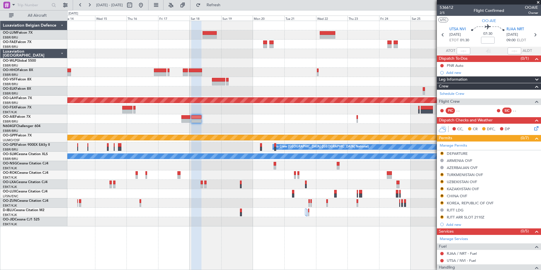
click at [201, 124] on div "Planned Maint Kortrijk-Wevelgem Owner Melsbroek Air Base Planned Maint Alton-st…" at bounding box center [303, 123] width 473 height 205
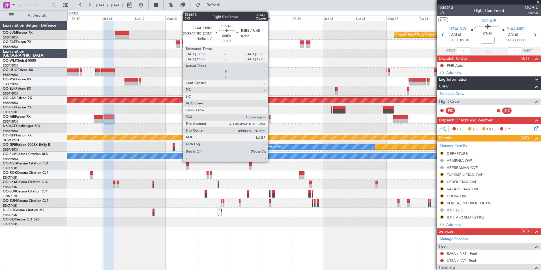
click at [270, 119] on div at bounding box center [270, 117] width 2 height 4
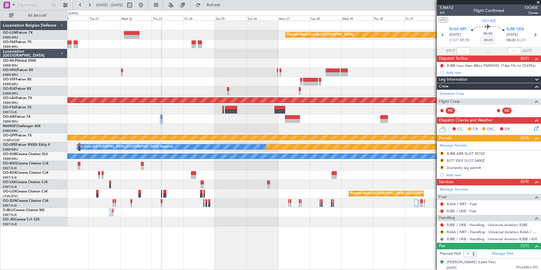
click at [216, 128] on div at bounding box center [303, 128] width 473 height 9
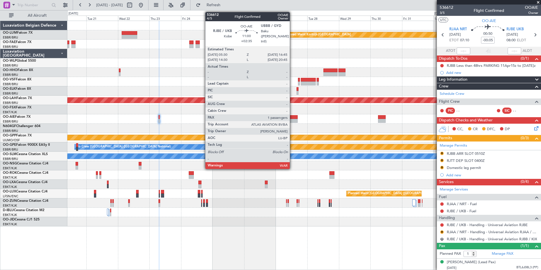
click at [292, 119] on div at bounding box center [290, 117] width 15 height 4
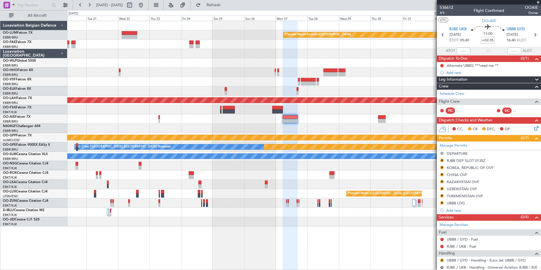
click at [230, 134] on div "Planned Maint Kortrijk-[GEOGRAPHIC_DATA] Planned [GEOGRAPHIC_DATA][PERSON_NAME]…" at bounding box center [303, 123] width 473 height 205
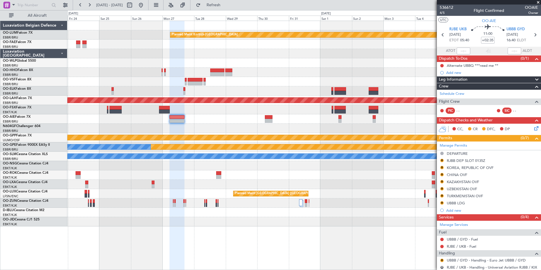
click at [221, 143] on div "Planned Maint Kortrijk-[GEOGRAPHIC_DATA] Planned [GEOGRAPHIC_DATA][PERSON_NAME]…" at bounding box center [303, 123] width 473 height 205
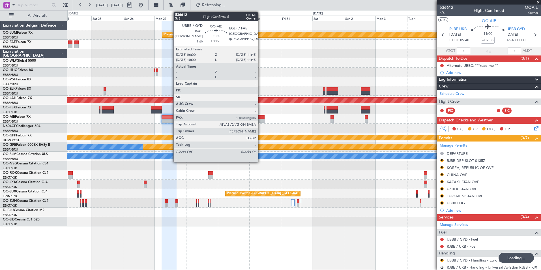
click at [261, 119] on div at bounding box center [261, 121] width 8 height 4
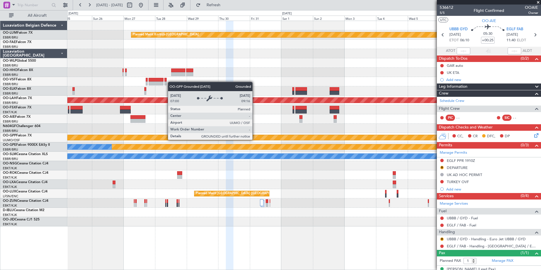
click at [222, 136] on div "Grounded [PERSON_NAME]" at bounding box center [304, 137] width 1420 height 5
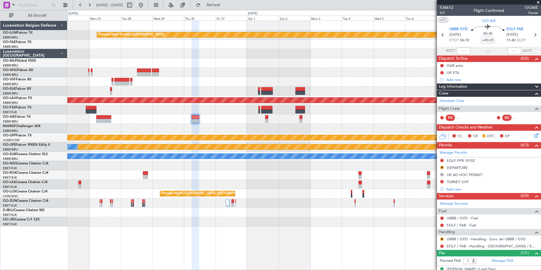
click at [325, 181] on div "Planned Maint Kortrijk-[GEOGRAPHIC_DATA] Planned [GEOGRAPHIC_DATA][PERSON_NAME]…" at bounding box center [303, 123] width 473 height 205
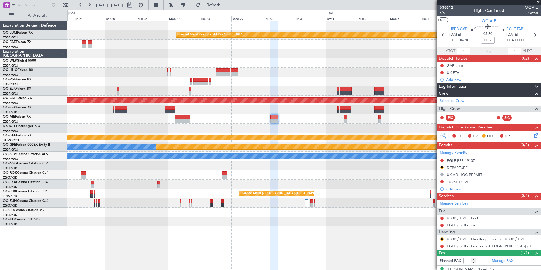
click at [309, 175] on div at bounding box center [303, 174] width 473 height 9
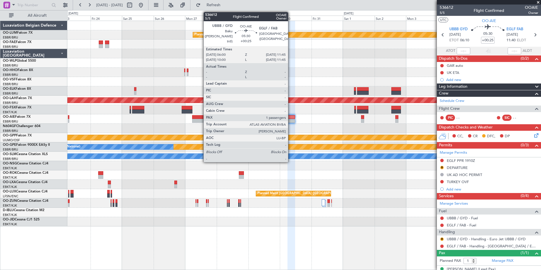
click at [291, 119] on div at bounding box center [291, 121] width 8 height 4
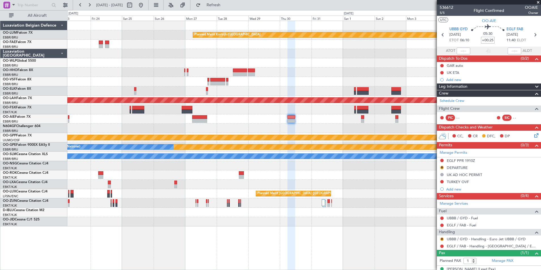
click at [487, 40] on input "+00:25" at bounding box center [488, 40] width 14 height 7
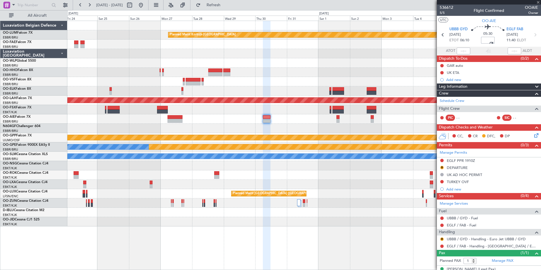
click at [289, 122] on div at bounding box center [303, 118] width 473 height 9
click at [489, 40] on input "+00:20" at bounding box center [488, 40] width 14 height 7
click at [490, 38] on input "+00:55" at bounding box center [488, 40] width 14 height 7
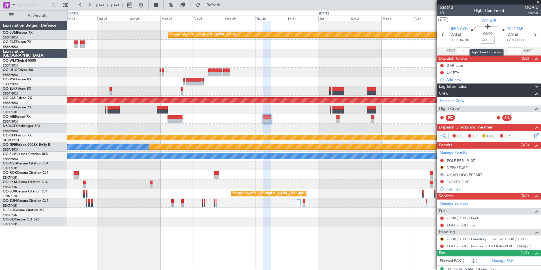
drag, startPoint x: 491, startPoint y: 40, endPoint x: 489, endPoint y: 40, distance: 2.9
click at [489, 40] on input "+00:55" at bounding box center [488, 40] width 14 height 7
type input "+00:45"
click at [289, 133] on div "Grounded [PERSON_NAME]" at bounding box center [303, 137] width 473 height 9
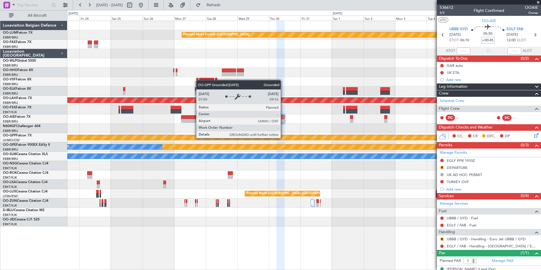
click at [306, 131] on div "Planned Maint Kortrijk-[GEOGRAPHIC_DATA] Planned [GEOGRAPHIC_DATA][PERSON_NAME]…" at bounding box center [303, 123] width 473 height 205
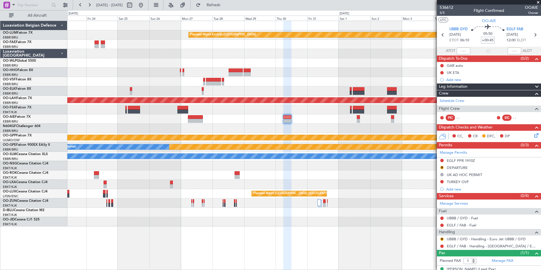
click at [213, 170] on div at bounding box center [303, 165] width 473 height 9
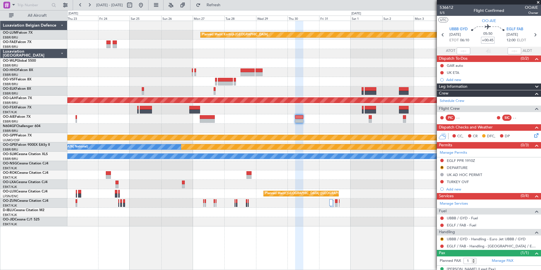
click at [338, 169] on div at bounding box center [303, 165] width 473 height 9
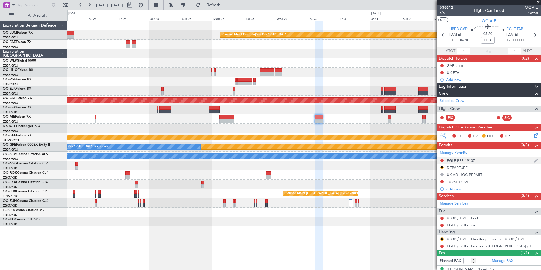
click at [469, 161] on div "EGLF PPR 1910Z" at bounding box center [461, 160] width 28 height 5
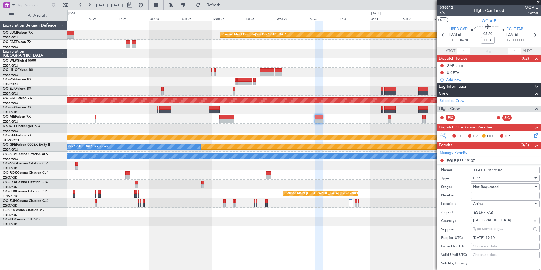
click at [495, 238] on div "30/10/2025 19:10" at bounding box center [505, 238] width 65 height 6
select select "10"
select select "2025"
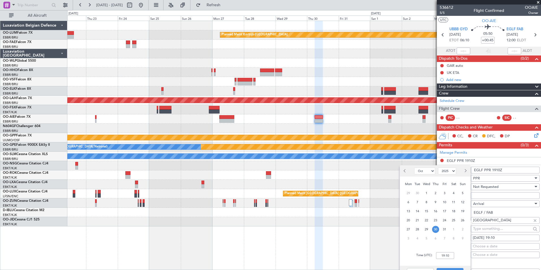
scroll to position [28, 0]
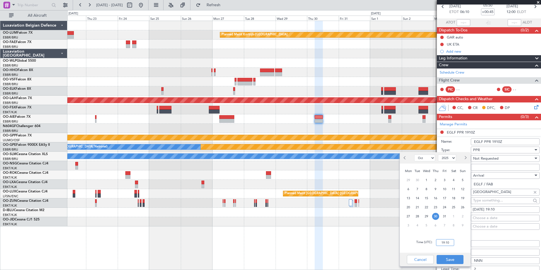
click at [440, 241] on input "19:10" at bounding box center [445, 242] width 18 height 7
type input "12:05"
click at [454, 262] on button "Save" at bounding box center [450, 259] width 27 height 9
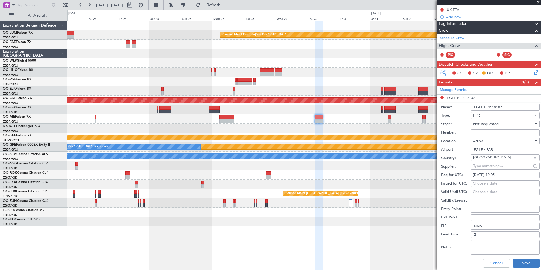
scroll to position [113, 0]
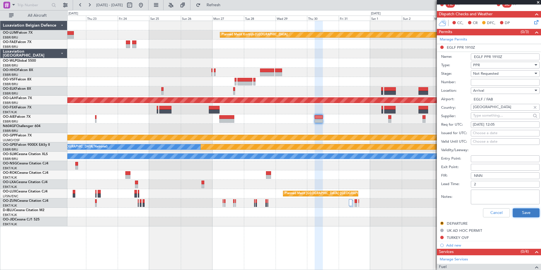
click at [519, 215] on button "Save" at bounding box center [526, 212] width 27 height 9
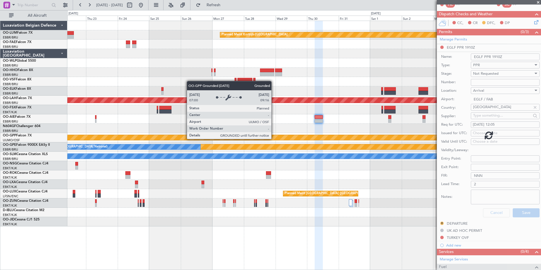
scroll to position [14, 0]
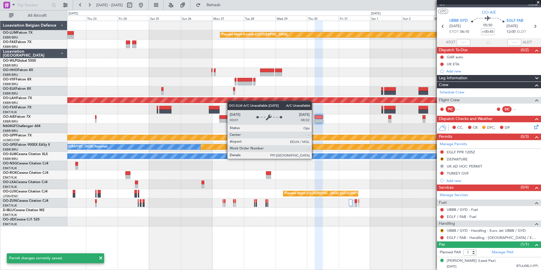
click at [350, 161] on div "A/C Unavailable [GEOGRAPHIC_DATA]" at bounding box center [303, 156] width 473 height 9
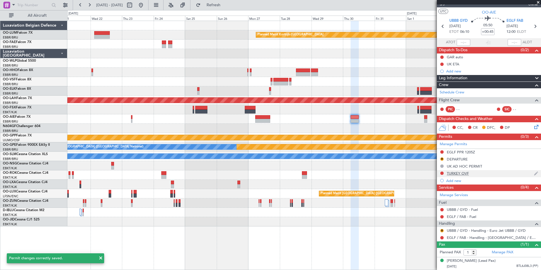
click at [454, 171] on div "TURKEY OVF" at bounding box center [458, 173] width 22 height 5
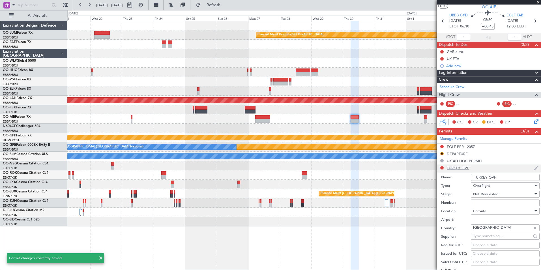
scroll to position [113, 0]
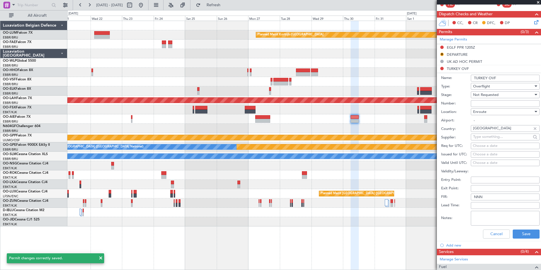
click at [478, 101] on input "Number:" at bounding box center [505, 103] width 69 height 7
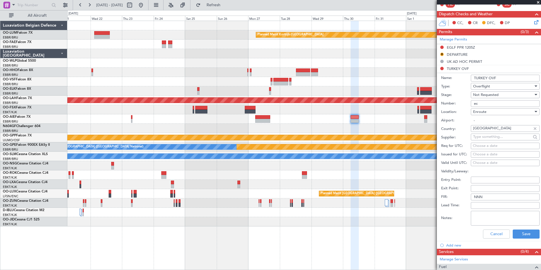
type input "ECAC BUSINESS FLIGHT"
click at [520, 231] on button "Save" at bounding box center [526, 233] width 27 height 9
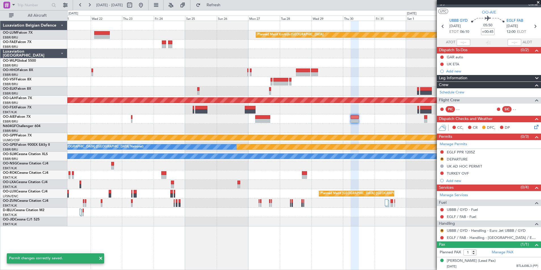
scroll to position [14, 0]
click at [362, 128] on div at bounding box center [303, 128] width 473 height 9
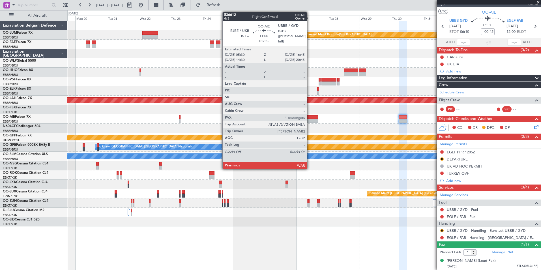
click at [310, 120] on div at bounding box center [310, 121] width 15 height 4
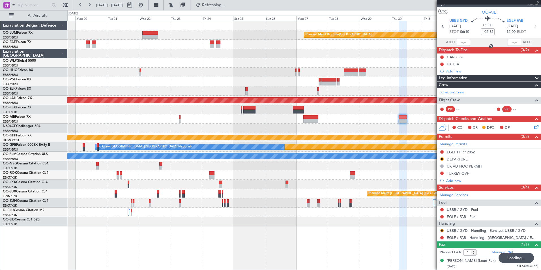
scroll to position [0, 0]
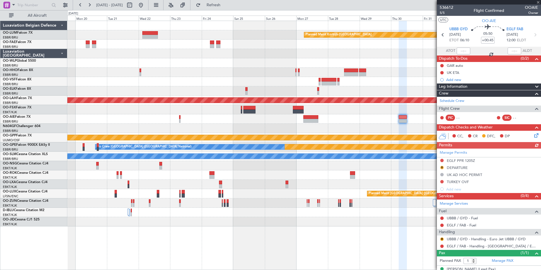
click at [290, 118] on div at bounding box center [303, 118] width 473 height 9
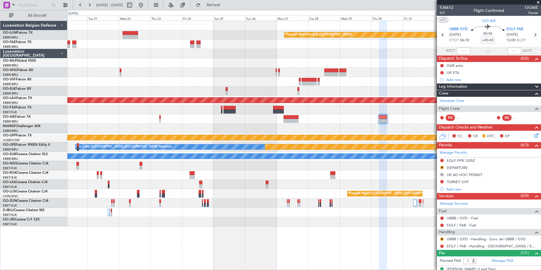
click at [390, 130] on div at bounding box center [303, 128] width 473 height 9
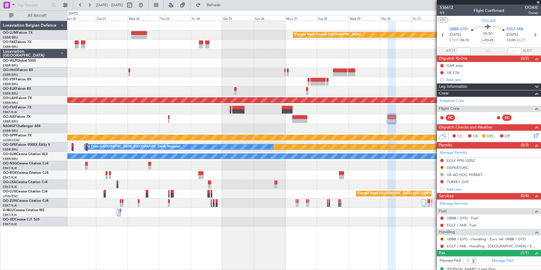
click at [400, 132] on div at bounding box center [303, 128] width 473 height 9
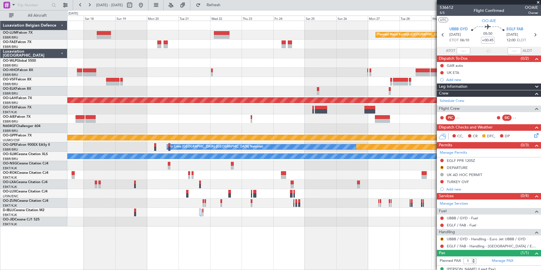
click at [256, 126] on div "Planned Maint Kortrijk-[GEOGRAPHIC_DATA] Planned [GEOGRAPHIC_DATA][PERSON_NAME]…" at bounding box center [303, 123] width 473 height 205
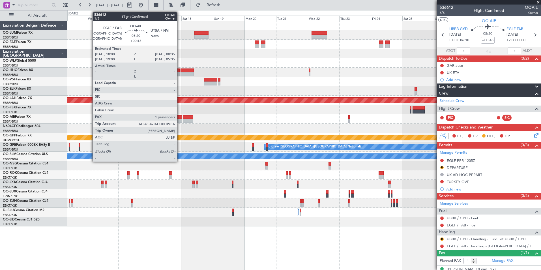
click at [180, 117] on div at bounding box center [177, 117] width 9 height 4
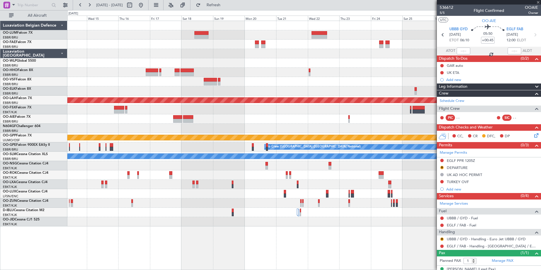
type input "+00:15"
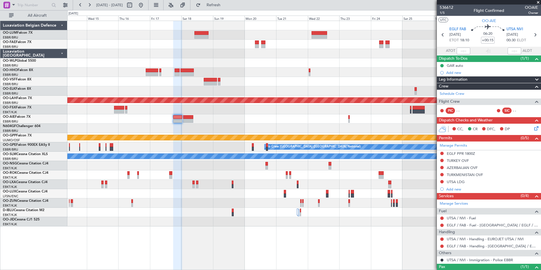
drag, startPoint x: 483, startPoint y: 235, endPoint x: 480, endPoint y: 236, distance: 3.3
click at [481, 235] on mat-tooltip-component "Incomplete" at bounding box center [487, 242] width 26 height 15
click at [460, 239] on link "UTSA / NVI - Handling - EUROJET UTSA / NVI" at bounding box center [485, 239] width 77 height 5
click at [332, 144] on div "Planned Maint Kortrijk-Wevelgem Owner Melsbroek Air Base Planned Maint Alton-st…" at bounding box center [303, 123] width 473 height 205
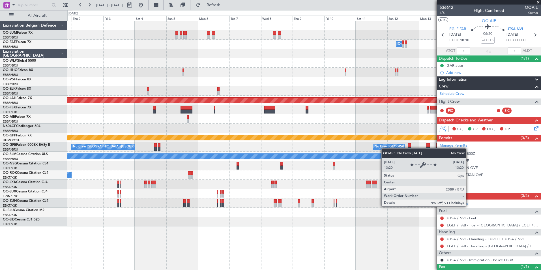
click at [386, 148] on div "Owner Melsbroek Air Base Planned Maint Alton-st Louis (St Louis Regl) Planned M…" at bounding box center [303, 123] width 473 height 205
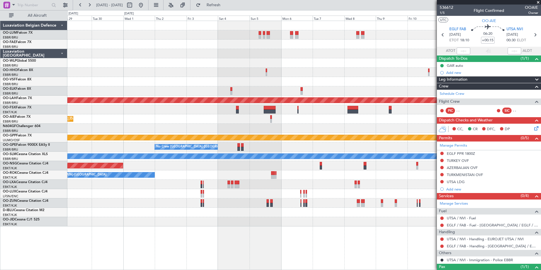
click at [374, 145] on div "No Crew Brussels (Brussels National) No Crew Brussels (Brussels National) No Cr…" at bounding box center [303, 146] width 473 height 9
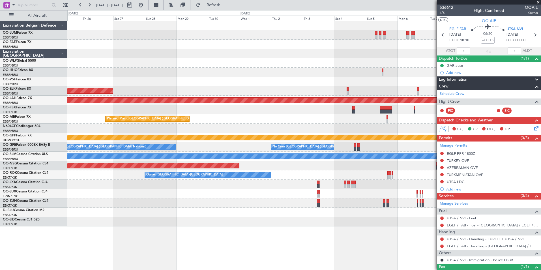
click at [364, 144] on div "Owner Melsbroek Air Base Planned Maint Kortrijk-Wevelgem Planned Maint Alton-st…" at bounding box center [303, 123] width 473 height 205
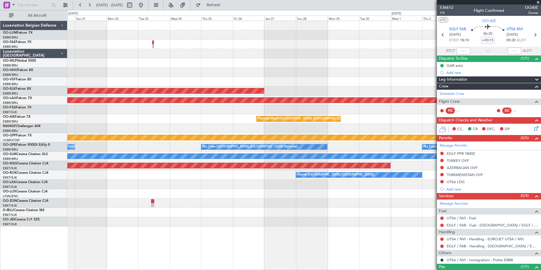
click at [358, 152] on div "Planned Maint Kortrijk-Wevelgem Planned Maint Alton-st Louis (St Louis Regl) Pl…" at bounding box center [303, 123] width 473 height 205
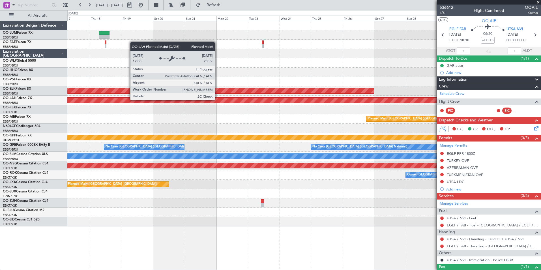
click at [363, 136] on div "Planned Maint Kortrijk-Wevelgem Planned Maint Alton-st Louis (St Louis Regl) Pl…" at bounding box center [303, 123] width 473 height 205
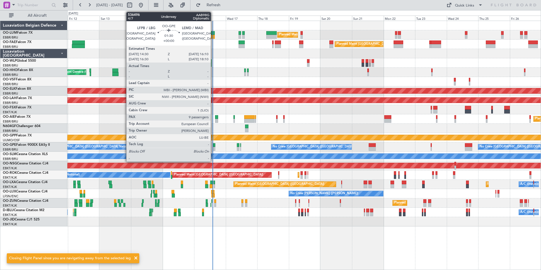
click at [213, 148] on div at bounding box center [214, 149] width 2 height 4
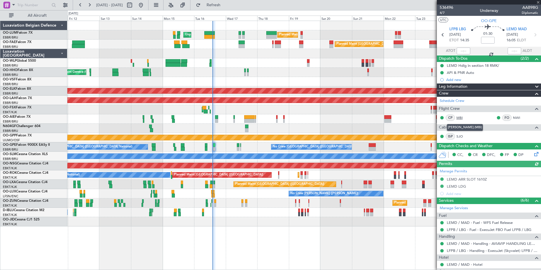
click at [462, 116] on link "MBI" at bounding box center [462, 117] width 13 height 5
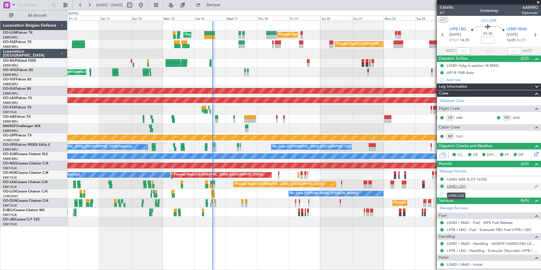
click at [463, 187] on div "LEMD LDG" at bounding box center [456, 186] width 19 height 5
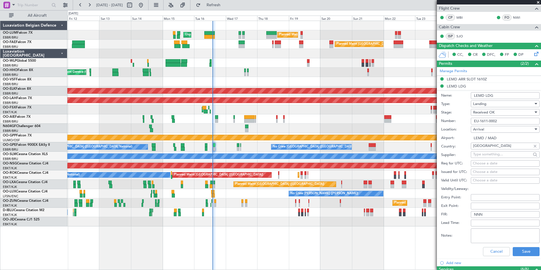
scroll to position [113, 0]
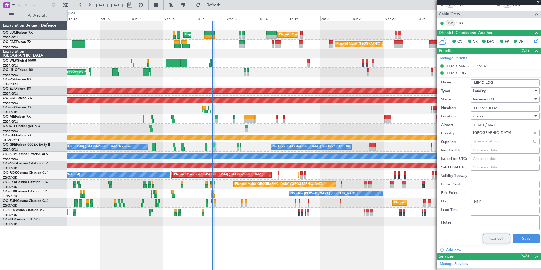
click at [502, 238] on button "Cancel" at bounding box center [496, 238] width 27 height 9
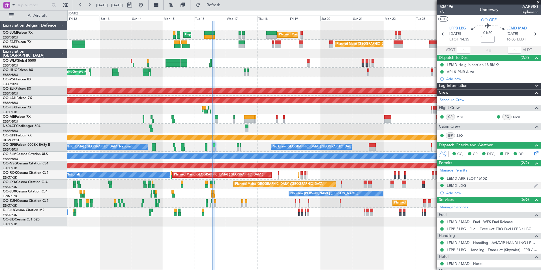
scroll to position [0, 0]
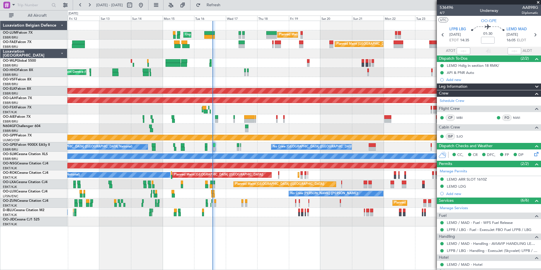
click at [252, 179] on div "Planned Maint Brussels (Brussels National) Unplanned Maint Brussels (Brussels N…" at bounding box center [303, 123] width 473 height 205
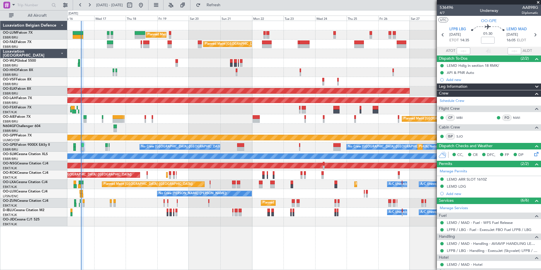
click at [313, 172] on div "Planned Maint Brussels (Brussels National) Owner Melsbroek Air Base Unplanned M…" at bounding box center [303, 123] width 473 height 205
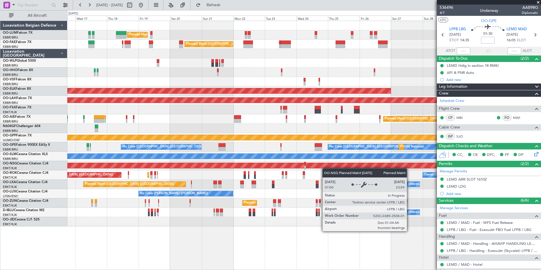
click at [305, 168] on div "Planned Maint [GEOGRAPHIC_DATA] ([GEOGRAPHIC_DATA])" at bounding box center [303, 165] width 473 height 9
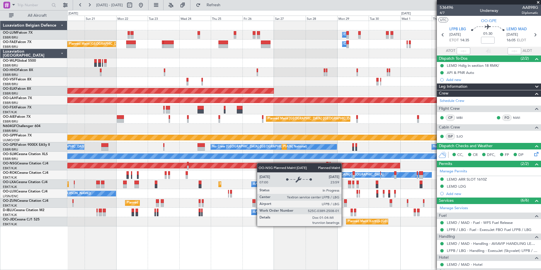
click at [259, 163] on div "Owner Melsbroek Air Base Planned Maint Brussels (Brussels National) Planned Mai…" at bounding box center [303, 123] width 473 height 205
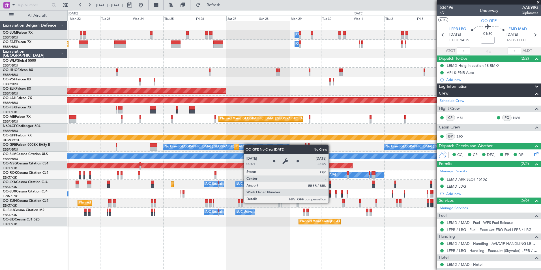
click at [242, 145] on div "No Crew Brussels (Brussels National) Planned Maint Brussels (Brussels National)…" at bounding box center [303, 146] width 473 height 9
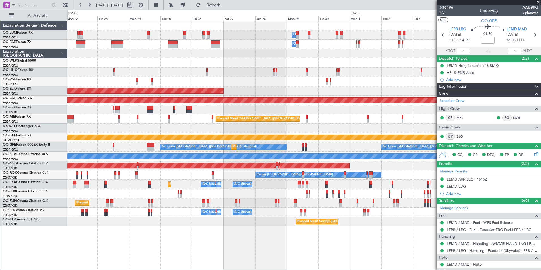
click at [236, 130] on div at bounding box center [303, 128] width 473 height 9
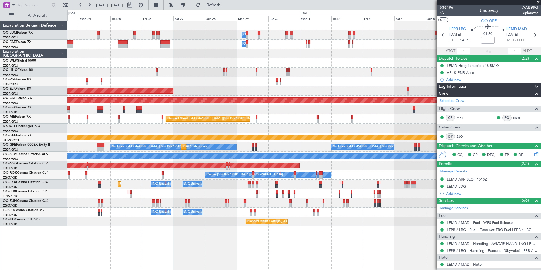
click at [244, 132] on div at bounding box center [303, 128] width 473 height 9
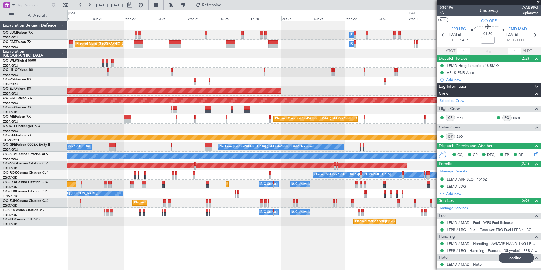
click at [51, 157] on div "Owner Melsbroek Air Base Planned Maint Brussels (Brussels National) Owner Melsb…" at bounding box center [270, 140] width 541 height 260
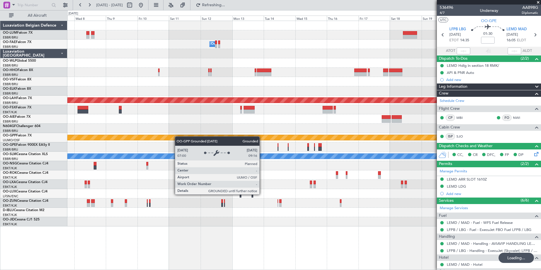
click at [161, 139] on div "Owner Melsbroek Air Base Planned Maint Alton-st Louis (St Louis Regl) Grounded …" at bounding box center [303, 123] width 473 height 205
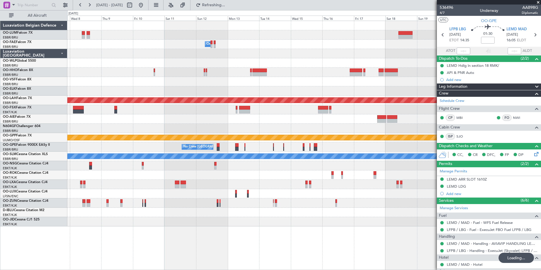
click at [213, 136] on div "Owner Melsbroek Air Base Planned Maint Alton-st Louis (St Louis Regl) Grounded …" at bounding box center [303, 123] width 473 height 205
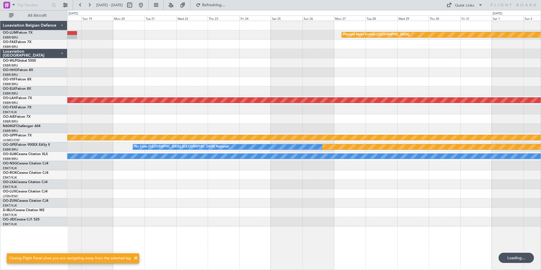
click at [133, 133] on div "Planned Maint Kortrijk-Wevelgem Planned Maint Alton-st Louis (St Louis Regl) Gr…" at bounding box center [303, 123] width 473 height 205
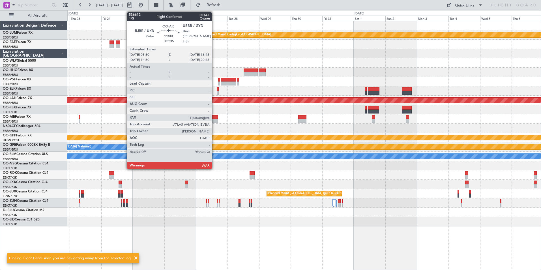
click at [214, 119] on div at bounding box center [210, 121] width 15 height 4
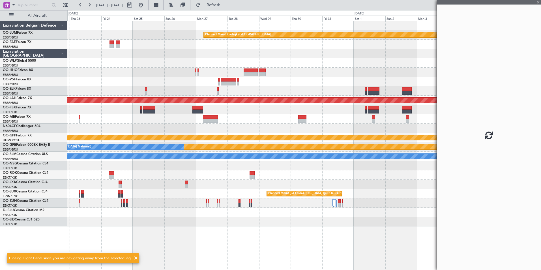
click at [272, 130] on div at bounding box center [303, 128] width 473 height 9
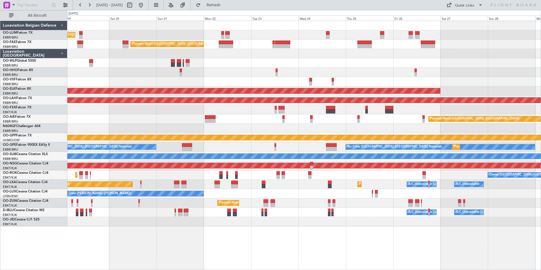
click at [2, 177] on div "Planned Maint Brussels (Brussels National) Planned Maint Brussels (Brussels Nat…" at bounding box center [270, 140] width 541 height 260
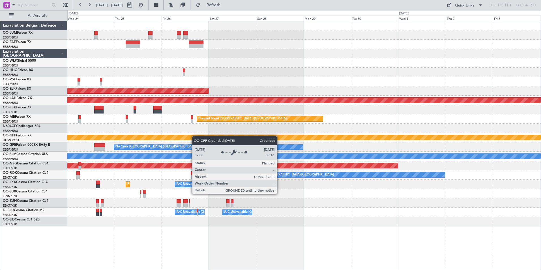
click at [194, 136] on div "Planned Maint Brussels (Brussels National) Planned Maint Kortrijk-Wevelgem Plan…" at bounding box center [303, 123] width 473 height 205
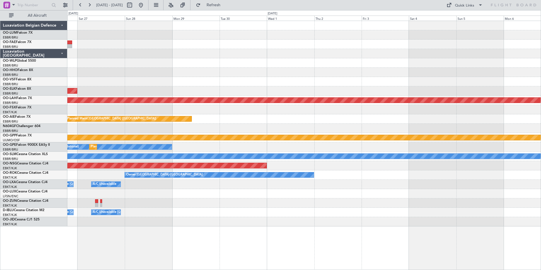
click at [191, 132] on div "Planned Maint Kortrijk-Wevelgem Planned Maint Alton-st Louis (St Louis Regl) Pl…" at bounding box center [303, 123] width 473 height 205
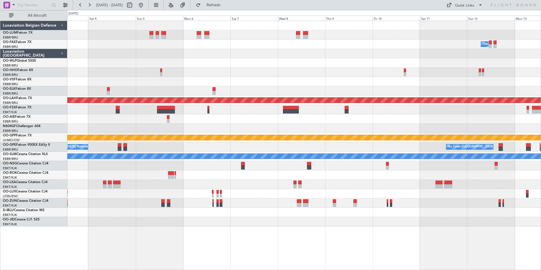
click at [103, 132] on div "Owner Melsbroek Air Base Planned Maint Alton-st Louis (St Louis Regl) Grounded …" at bounding box center [303, 123] width 473 height 205
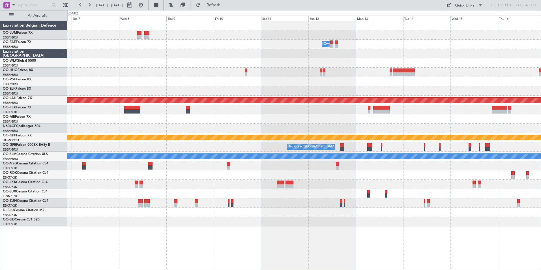
click at [224, 126] on div "Owner Melsbroek Air Base Planned Maint Alton-st Louis (St Louis Regl) Grounded …" at bounding box center [303, 123] width 473 height 205
click at [284, 134] on div "Owner Melsbroek Air Base Planned Maint Alton-st Louis (St Louis Regl) Grounded …" at bounding box center [303, 123] width 473 height 205
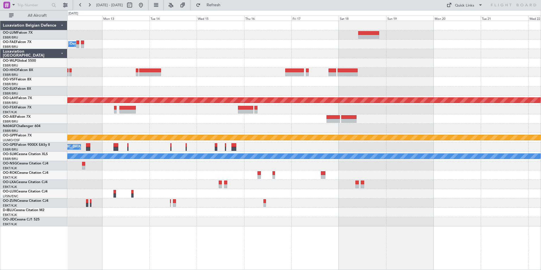
click at [190, 135] on div "Owner Melsbroek Air Base Planned Maint Alton-st Louis (St Louis Regl) Grounded …" at bounding box center [303, 123] width 473 height 205
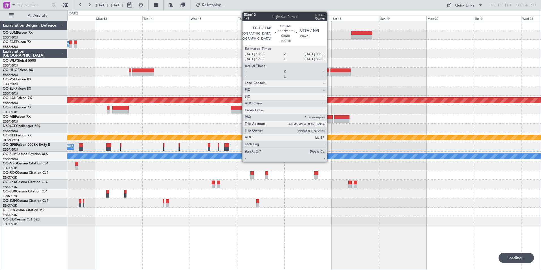
click at [329, 119] on div at bounding box center [325, 121] width 13 height 4
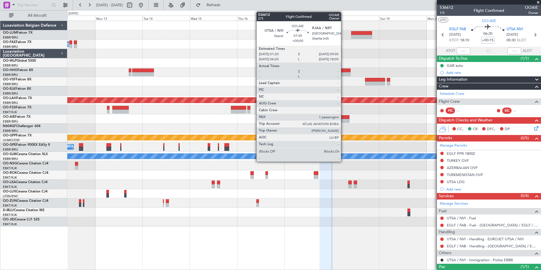
click at [344, 119] on div at bounding box center [342, 121] width 16 height 4
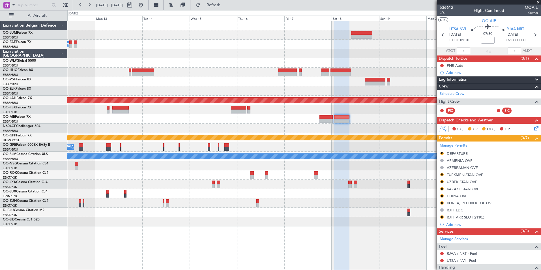
click at [192, 154] on div "- - RKSM 03:00 Z EBMB 14:50 Z Owner Melsbroek Air Base Planned Maint Alton-st L…" at bounding box center [303, 123] width 473 height 205
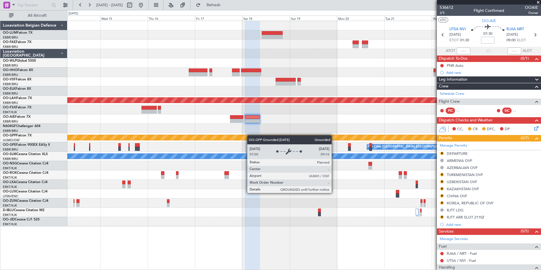
click at [247, 135] on div "- - RKSM 03:00 Z EBMB 14:50 Z Owner Melsbroek Air Base Planned Maint Alton-st L…" at bounding box center [303, 123] width 473 height 205
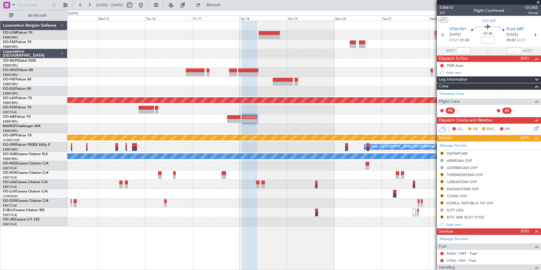
click at [133, 137] on div "- - RKSM 03:00 Z EBMB 14:50 Z Owner Melsbroek Air Base Planned Maint Alton-st L…" at bounding box center [303, 123] width 473 height 205
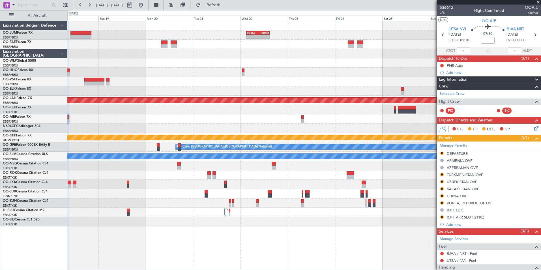
click at [217, 120] on div at bounding box center [303, 118] width 473 height 9
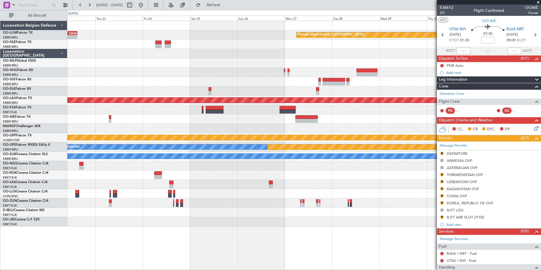
click at [144, 117] on div at bounding box center [303, 118] width 473 height 9
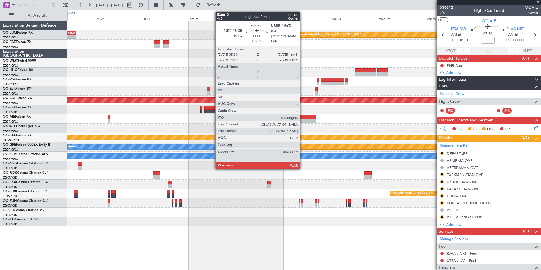
click at [302, 120] on div at bounding box center [305, 121] width 22 height 4
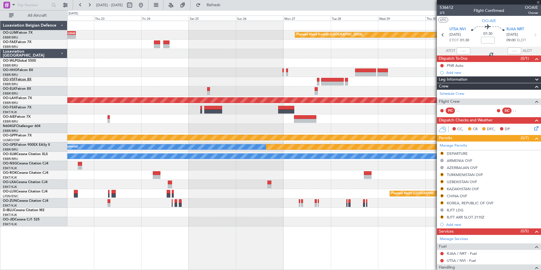
type input "+02:35"
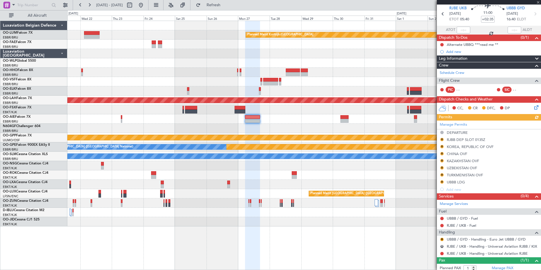
scroll to position [28, 0]
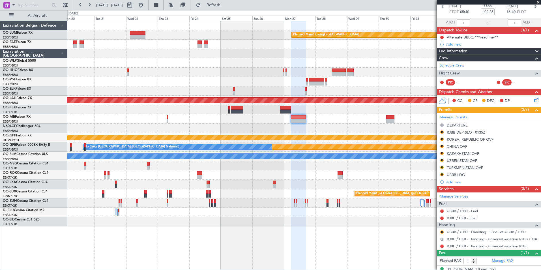
click at [206, 68] on div "Planned Maint Kortrijk-[GEOGRAPHIC_DATA] Planned [GEOGRAPHIC_DATA][PERSON_NAME]…" at bounding box center [303, 123] width 473 height 205
click at [286, 73] on div at bounding box center [303, 72] width 473 height 9
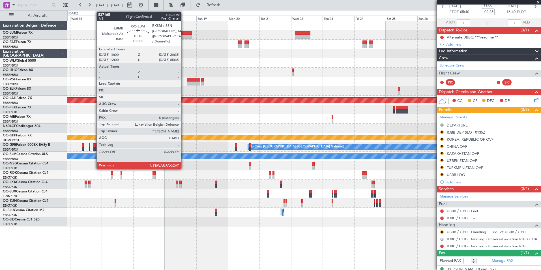
click at [184, 34] on div at bounding box center [185, 33] width 14 height 4
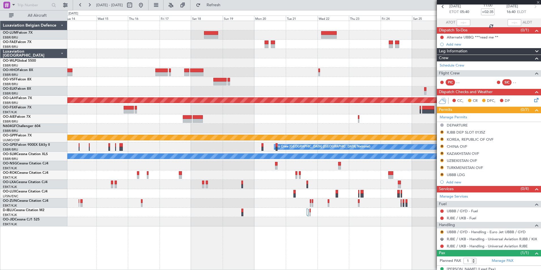
click at [205, 52] on div at bounding box center [303, 53] width 473 height 9
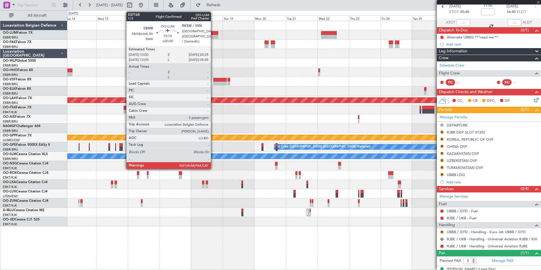
scroll to position [0, 0]
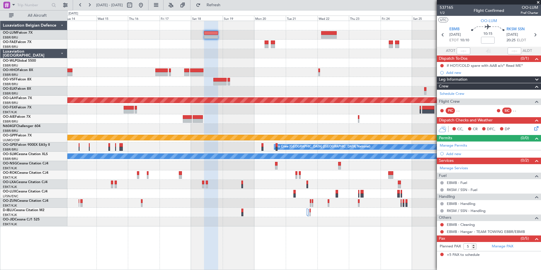
click at [142, 102] on div "Planned Maint Kortrijk-Wevelgem Owner Melsbroek Air Base Planned Maint Alton-st…" at bounding box center [303, 123] width 473 height 205
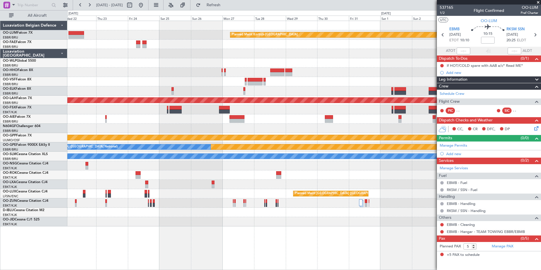
click at [273, 87] on div at bounding box center [303, 90] width 473 height 9
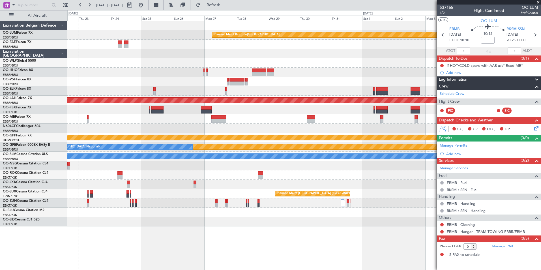
click at [246, 92] on div at bounding box center [303, 90] width 473 height 9
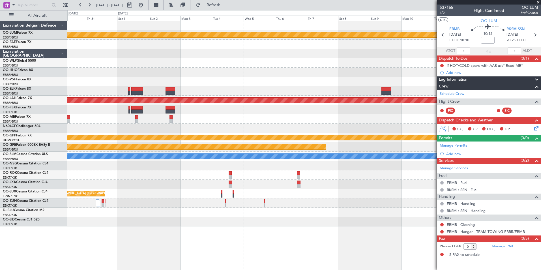
click at [165, 115] on div "Planned Maint Kortrijk-Wevelgem Planned Maint Alton-st Louis (St Louis Regl) Gr…" at bounding box center [303, 123] width 473 height 205
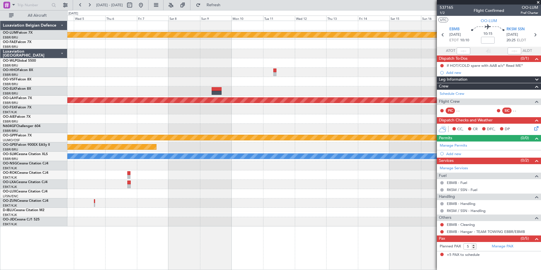
click at [196, 103] on div "Planned Maint Kortrijk-Wevelgem Planned Maint Alton-st Louis (St Louis Regl) Gr…" at bounding box center [303, 123] width 473 height 205
click at [121, 100] on div "Planned Maint [PERSON_NAME]-[GEOGRAPHIC_DATA][PERSON_NAME] ([GEOGRAPHIC_DATA][P…" at bounding box center [303, 100] width 473 height 9
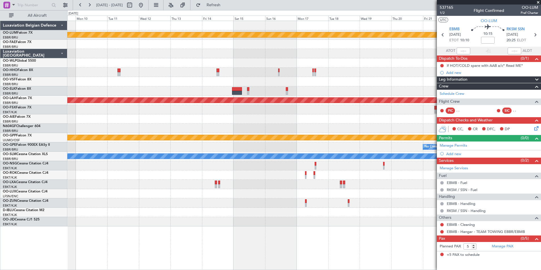
click at [384, 116] on div "Planned Maint Kortrijk-Wevelgem Planned Maint Alton-st Louis (St Louis Regl) Pl…" at bounding box center [303, 123] width 473 height 205
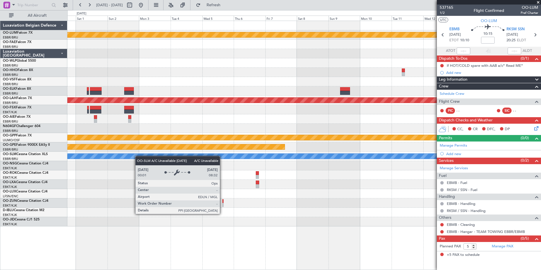
click at [430, 125] on div "Planned Maint Kortrijk-Wevelgem Planned Maint Alton-st Louis (St Louis Regl) Gr…" at bounding box center [303, 123] width 473 height 205
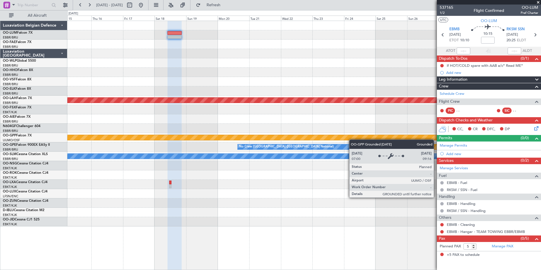
click at [489, 111] on fb-app "09 Nov 2025 - 24 Nov 2025 Refresh Quick Links All Aircraft Planned Maint Kortri…" at bounding box center [270, 137] width 541 height 266
click at [477, 116] on fb-app "09 Nov 2025 - 24 Nov 2025 Refresh Quick Links All Aircraft Planned Maint Kortri…" at bounding box center [270, 137] width 541 height 266
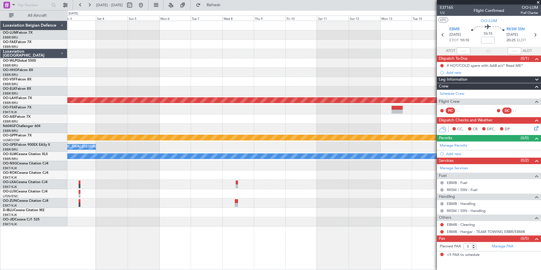
click at [390, 129] on div at bounding box center [303, 128] width 473 height 9
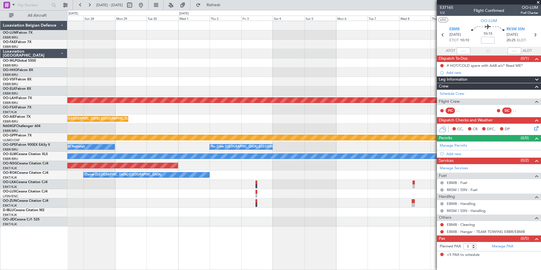
click at [423, 142] on div "Planned Maint Kortrijk-Wevelgem Planned Maint Alton-st Louis (St Louis Regl) Pl…" at bounding box center [303, 123] width 473 height 205
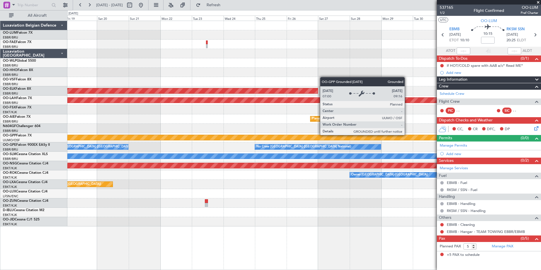
click at [345, 145] on div "Planned Maint Kortrijk-Wevelgem Planned Maint Alton-st Louis (St Louis Regl) Pl…" at bounding box center [303, 123] width 473 height 205
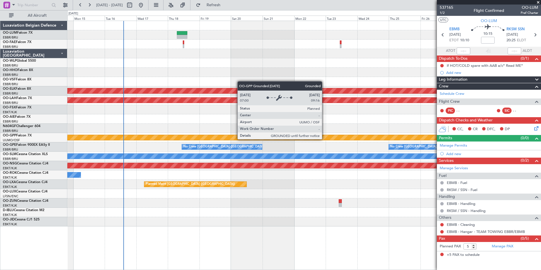
click at [315, 138] on div "Grounded [PERSON_NAME]" at bounding box center [304, 137] width 1420 height 5
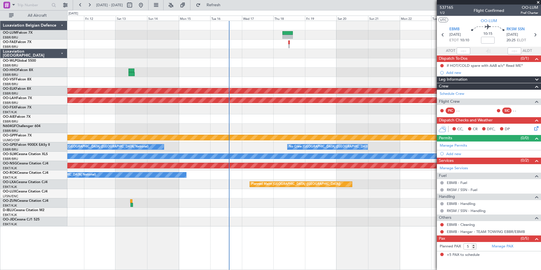
click at [226, 131] on div at bounding box center [303, 128] width 473 height 9
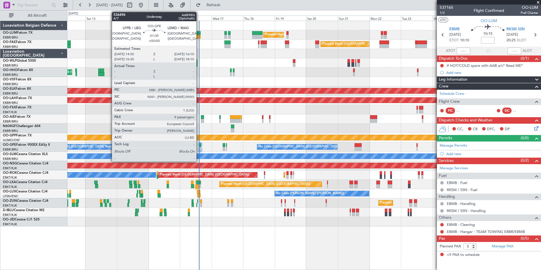
click at [199, 148] on div at bounding box center [200, 149] width 2 height 4
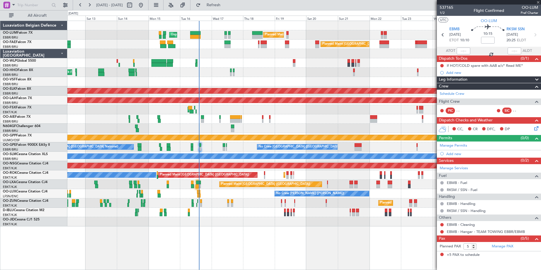
type input "9"
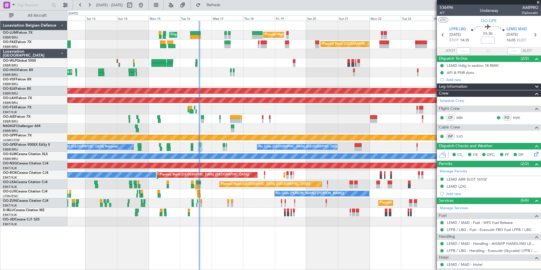
scroll to position [28, 0]
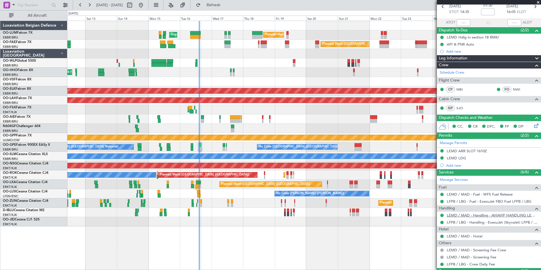
click at [460, 216] on link "LEMD / MAD - Handling - AVIAVIP HANDLING LEMD /MAD" at bounding box center [492, 215] width 91 height 5
click at [51, 144] on div "Planned Maint Brussels (Brussels National) Unplanned Maint Brussels (Brussels N…" at bounding box center [270, 140] width 541 height 260
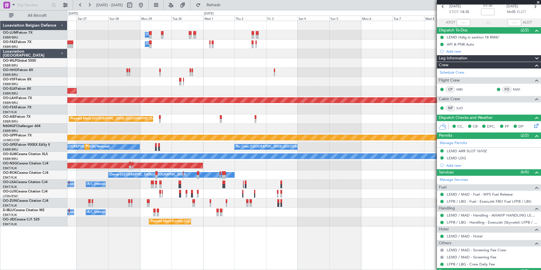
click at [132, 130] on div "Owner Melsbroek Air Base Owner Melsbroek Air Base Planned Maint Kortrijk-Wevelg…" at bounding box center [303, 123] width 473 height 205
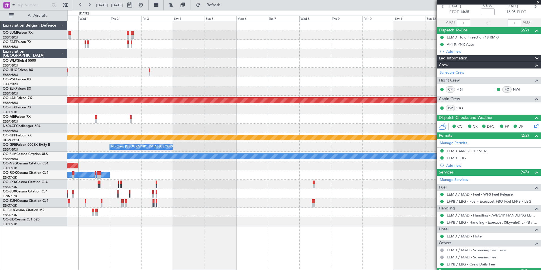
click at [113, 139] on div "Owner Melsbroek Air Base Owner Melsbroek Air Base Planned Maint Kortrijk-Wevelg…" at bounding box center [303, 123] width 473 height 205
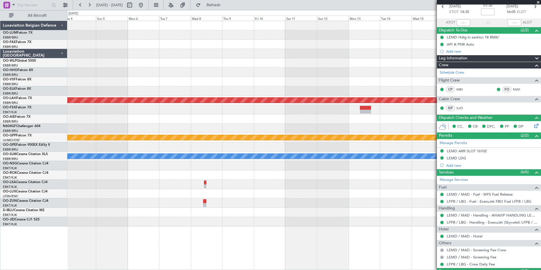
click at [55, 132] on div "Planned Maint Alton-st Louis (St Louis Regl) Grounded Ostafyevo No Crew Brussel…" at bounding box center [270, 140] width 541 height 260
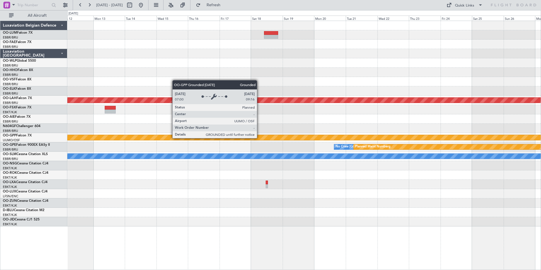
scroll to position [0, 0]
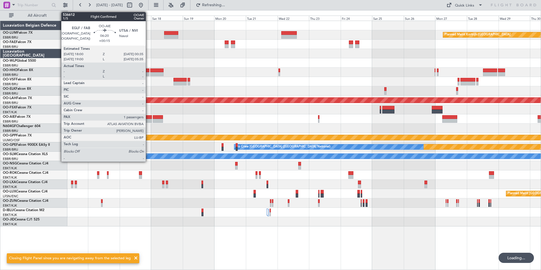
click at [148, 121] on div at bounding box center [147, 121] width 9 height 4
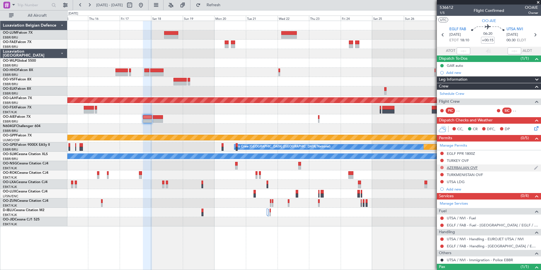
click at [443, 168] on button at bounding box center [441, 167] width 3 height 3
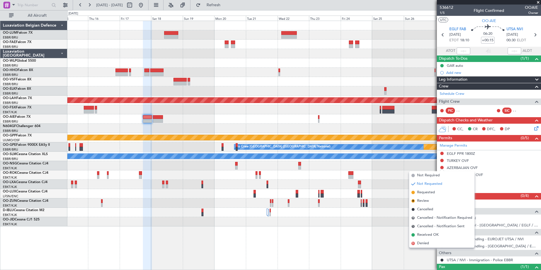
click at [384, 166] on div at bounding box center [303, 165] width 473 height 9
click at [460, 168] on mat-tooltip-component "EGLF PPR 1800Z" at bounding box center [461, 163] width 35 height 15
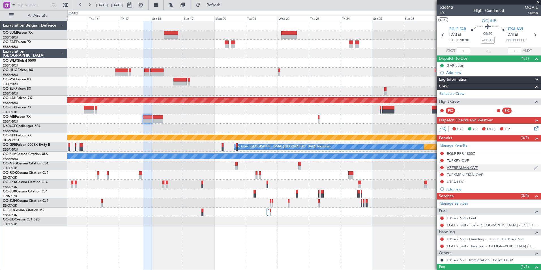
click at [461, 166] on div "AZERBAIJAN OVF" at bounding box center [462, 167] width 31 height 5
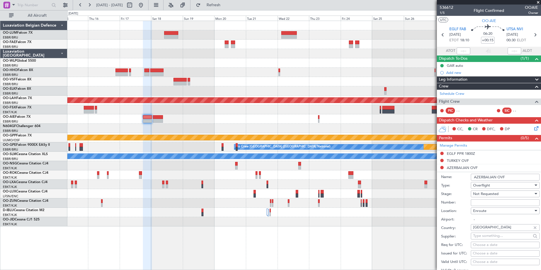
click at [486, 186] on span "Overflight" at bounding box center [481, 185] width 17 height 5
click at [456, 189] on div at bounding box center [270, 135] width 541 height 270
click at [483, 193] on span "Not Requested" at bounding box center [485, 193] width 25 height 5
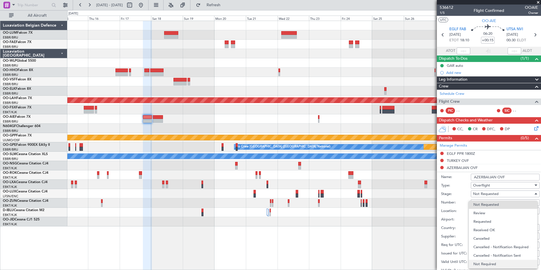
click at [488, 265] on span "Not Required" at bounding box center [502, 264] width 59 height 8
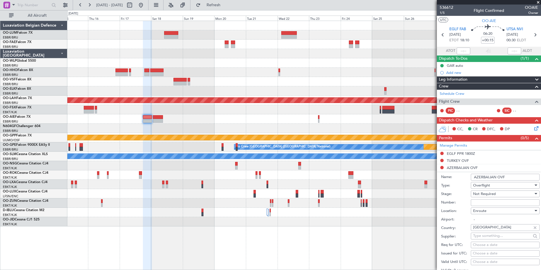
scroll to position [141, 0]
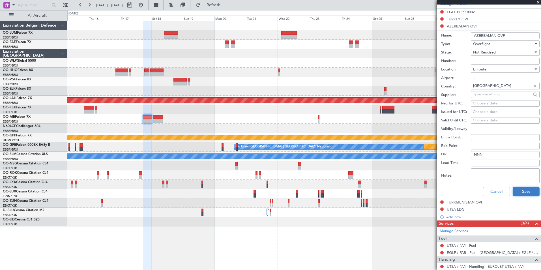
click at [525, 191] on button "Save" at bounding box center [526, 191] width 27 height 9
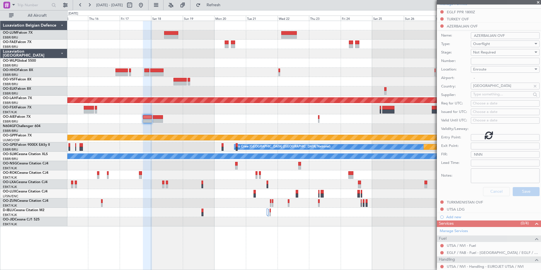
scroll to position [28, 0]
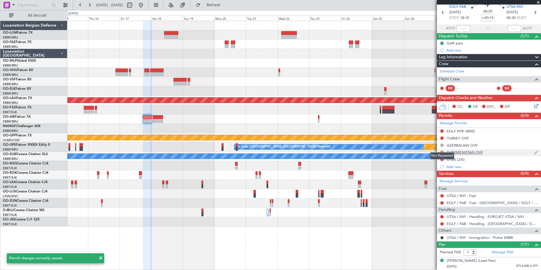
click at [443, 151] on button at bounding box center [441, 152] width 3 height 3
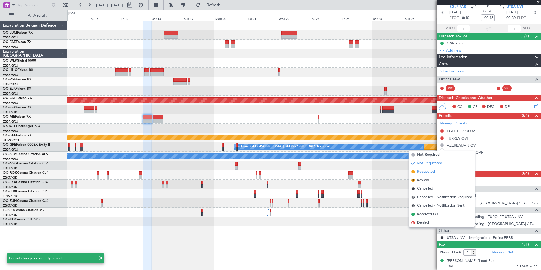
click at [426, 173] on span "Requested" at bounding box center [426, 172] width 18 height 6
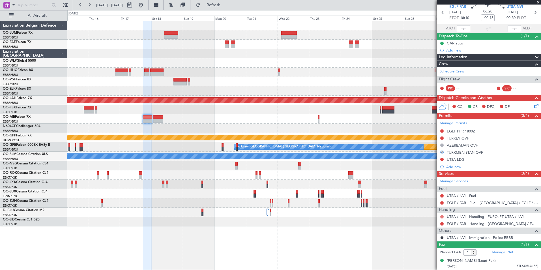
click at [442, 215] on button at bounding box center [441, 216] width 3 height 3
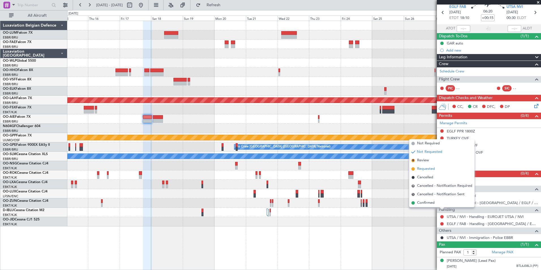
click at [426, 166] on li "Requested" at bounding box center [441, 169] width 65 height 8
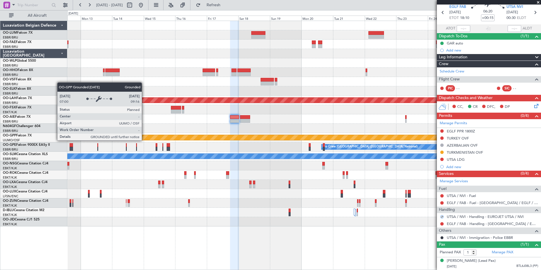
click at [231, 140] on div "Grounded [PERSON_NAME]" at bounding box center [304, 138] width 1420 height 6
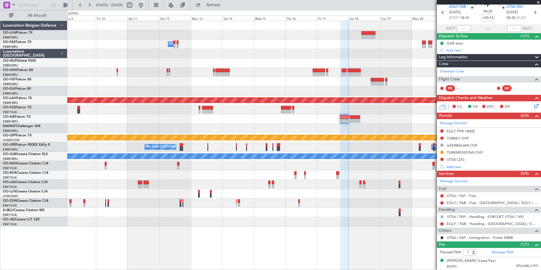
click at [248, 134] on div "Grounded [PERSON_NAME]" at bounding box center [303, 137] width 473 height 9
click at [223, 124] on div "Planned Maint Kortrijk-Wevelgem Owner Melsbroek Air Base Planned Maint Alton-st…" at bounding box center [303, 123] width 473 height 205
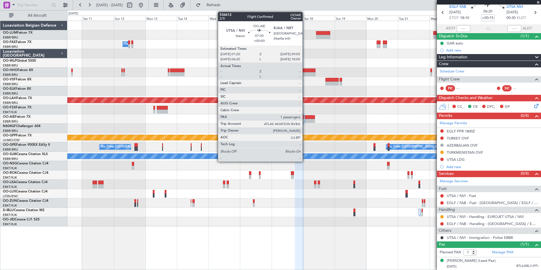
click at [306, 120] on div at bounding box center [310, 121] width 10 height 4
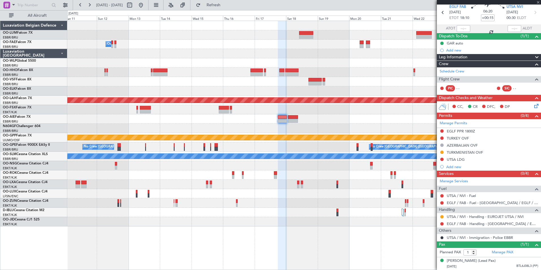
click at [298, 125] on div "Planned Maint Kortrijk-Wevelgem Owner Melsbroek Air Base Planned Maint Alton-st…" at bounding box center [303, 123] width 473 height 205
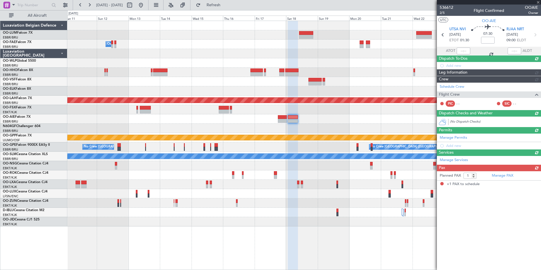
scroll to position [0, 0]
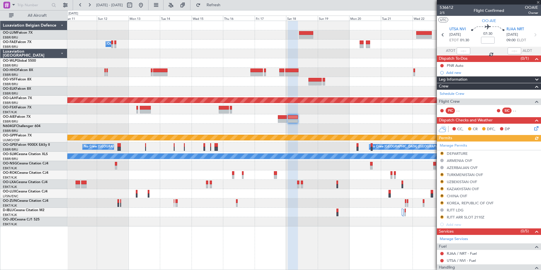
click at [442, 153] on div "Manage Permits R DEPARTURE ARMENIA OVF AZERBAIJAN OVF R TURKMENISTAN OVF R UZBE…" at bounding box center [489, 184] width 104 height 87
click at [442, 154] on button "R" at bounding box center [441, 153] width 3 height 3
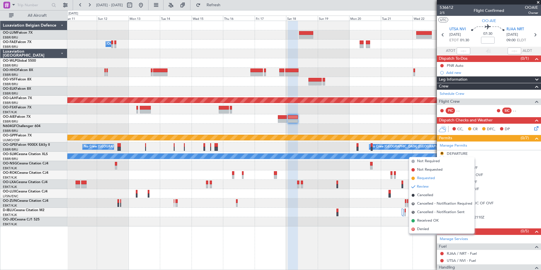
click at [423, 178] on span "Requested" at bounding box center [426, 178] width 18 height 6
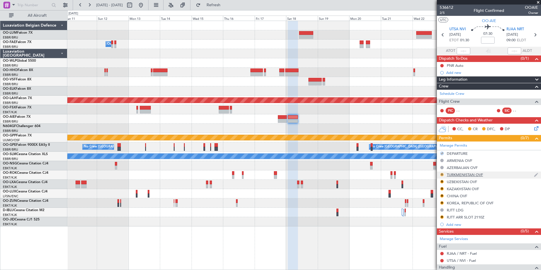
click at [442, 175] on button "R" at bounding box center [441, 174] width 3 height 3
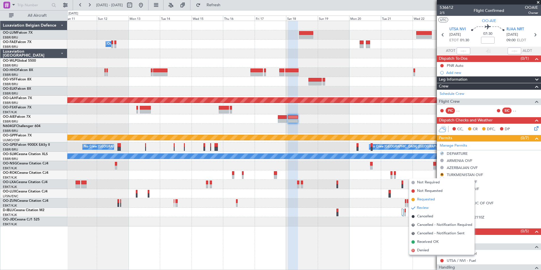
click at [429, 199] on span "Requested" at bounding box center [426, 200] width 18 height 6
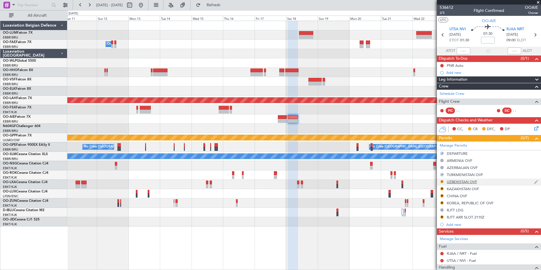
click at [443, 180] on button "R" at bounding box center [441, 181] width 3 height 3
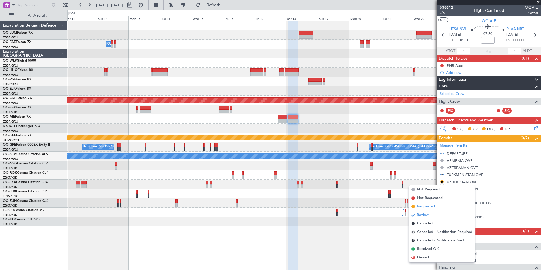
click at [425, 208] on span "Requested" at bounding box center [426, 207] width 18 height 6
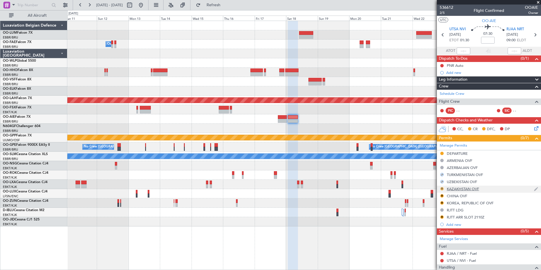
click at [441, 190] on button "R" at bounding box center [441, 188] width 3 height 3
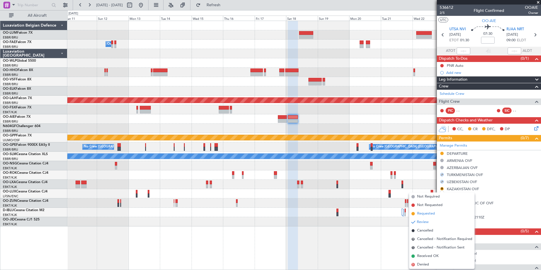
click at [428, 211] on span "Requested" at bounding box center [426, 214] width 18 height 6
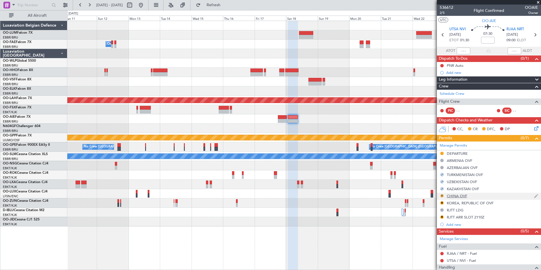
click at [442, 195] on button "R" at bounding box center [441, 195] width 3 height 3
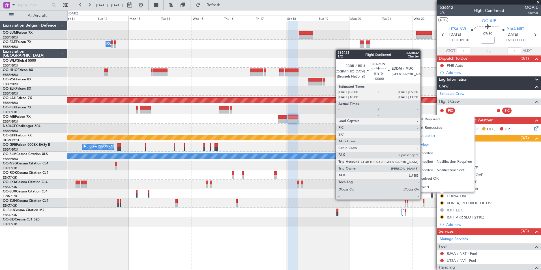
click at [431, 139] on span "Requested" at bounding box center [426, 137] width 18 height 6
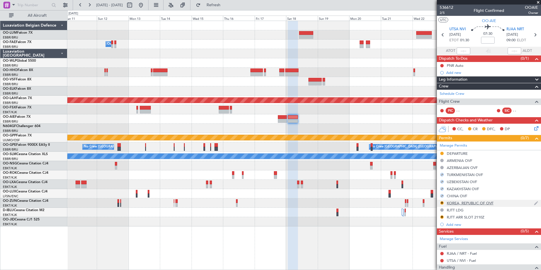
click at [442, 200] on div "R KOREA, REPUBLIC OF OVF" at bounding box center [489, 203] width 104 height 7
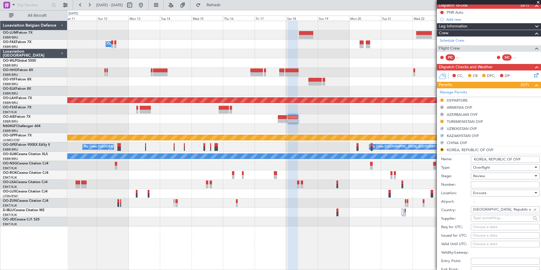
scroll to position [113, 0]
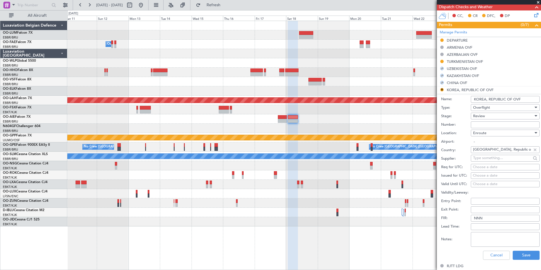
click at [496, 250] on div "Cancel Save" at bounding box center [490, 255] width 98 height 15
click at [495, 259] on button "Cancel" at bounding box center [496, 255] width 27 height 9
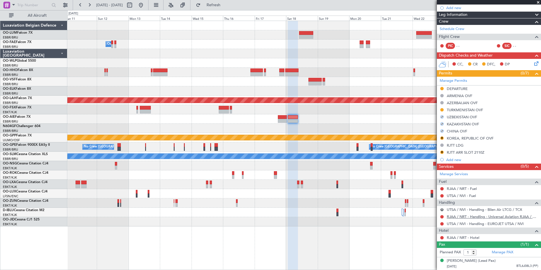
scroll to position [70, 0]
click at [442, 136] on button "R" at bounding box center [441, 137] width 3 height 3
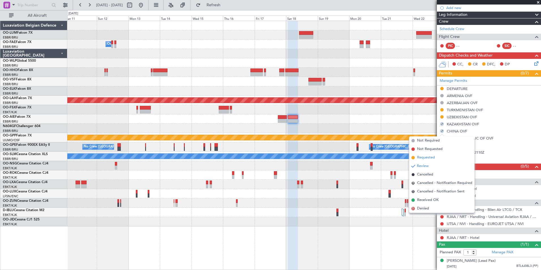
click at [429, 159] on span "Requested" at bounding box center [426, 158] width 18 height 6
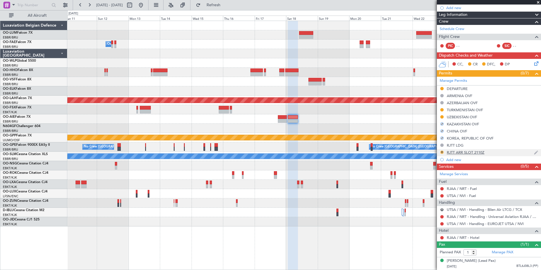
click at [442, 151] on button "R" at bounding box center [441, 152] width 3 height 3
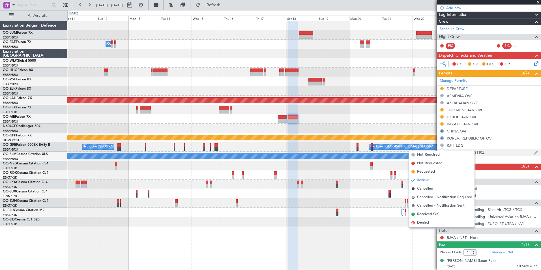
click at [479, 150] on div "RJTT ARR SLOT 2110Z" at bounding box center [466, 152] width 38 height 5
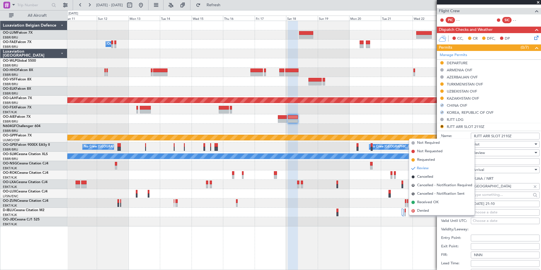
scroll to position [98, 0]
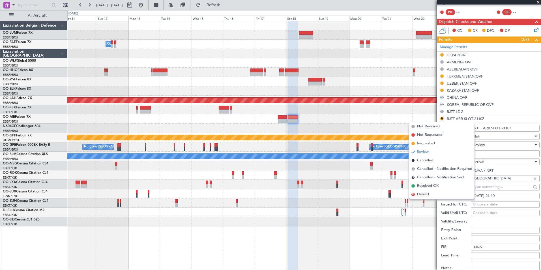
click at [506, 199] on fb-calendar-cell "18/10/2025 21:10" at bounding box center [505, 196] width 69 height 7
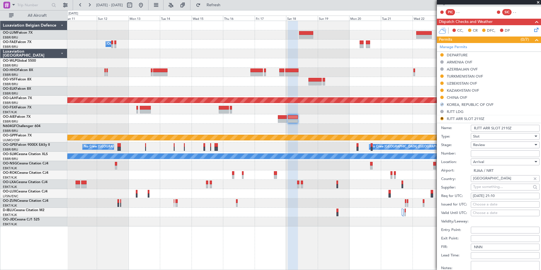
click at [505, 194] on div "18/10/2025 21:10" at bounding box center [505, 196] width 65 height 6
select select "10"
select select "2025"
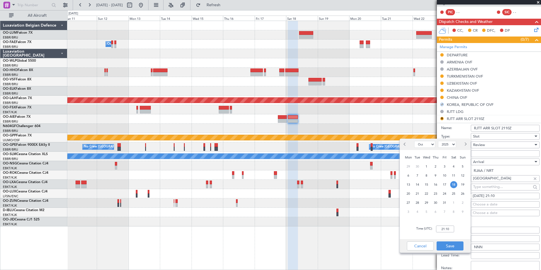
click at [449, 225] on div "Time (UTC): 21:10" at bounding box center [435, 229] width 71 height 20
click at [448, 227] on input "21:10" at bounding box center [445, 229] width 18 height 7
type input "09:05"
click at [460, 248] on button "Save" at bounding box center [450, 245] width 27 height 9
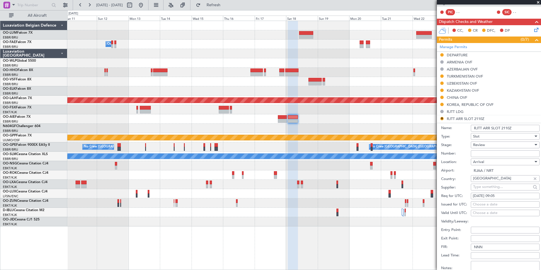
drag, startPoint x: 515, startPoint y: 128, endPoint x: 502, endPoint y: 128, distance: 12.7
click at [502, 128] on input "RJTT ARR SLOT 2110Z" at bounding box center [505, 128] width 69 height 7
click at [481, 128] on input "RJTT ARR SLOT 0905Z" at bounding box center [505, 128] width 69 height 7
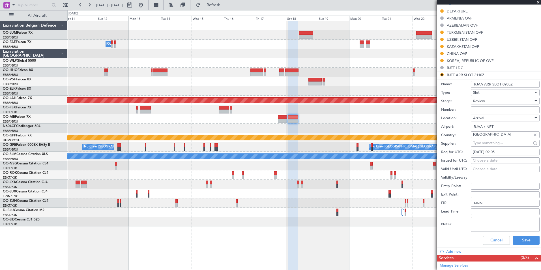
scroll to position [183, 0]
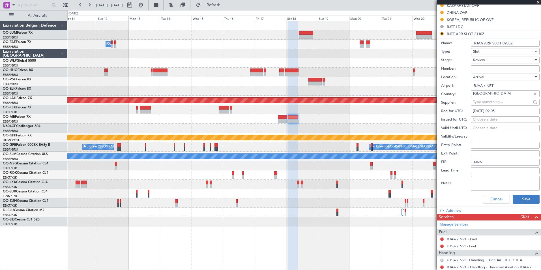
type input "RJAA ARR SLOT 0905Z"
click at [523, 198] on button "Save" at bounding box center [526, 199] width 27 height 9
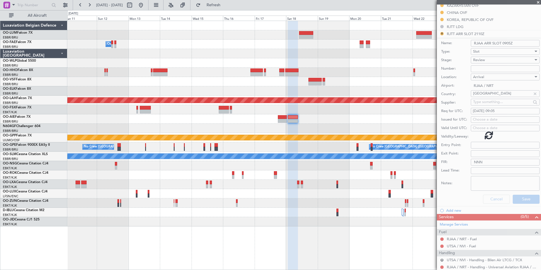
scroll to position [70, 0]
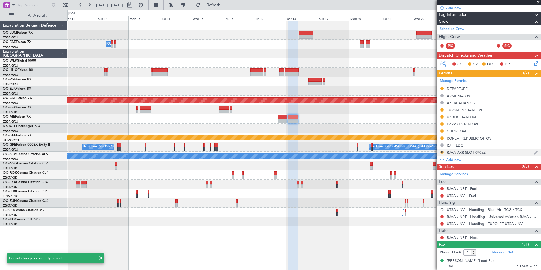
click at [440, 151] on button "R" at bounding box center [441, 152] width 3 height 3
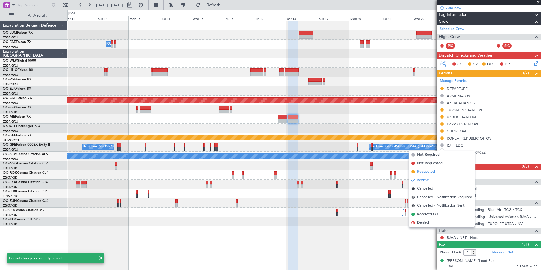
click at [427, 173] on span "Requested" at bounding box center [426, 172] width 18 height 6
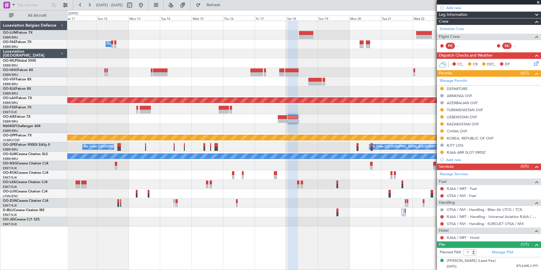
click at [442, 208] on button "R" at bounding box center [441, 209] width 3 height 3
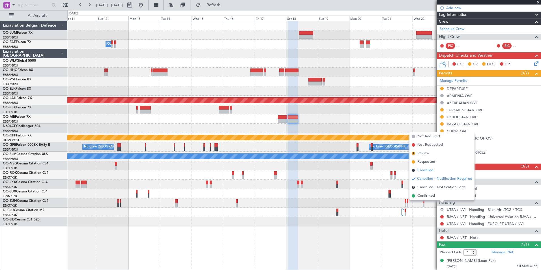
click at [426, 171] on span "Cancelled" at bounding box center [425, 171] width 16 height 6
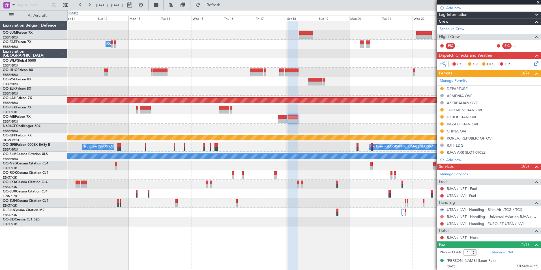
click at [443, 215] on button at bounding box center [441, 216] width 3 height 3
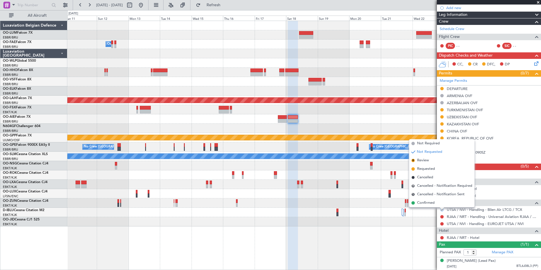
click at [430, 171] on span "Requested" at bounding box center [426, 169] width 18 height 6
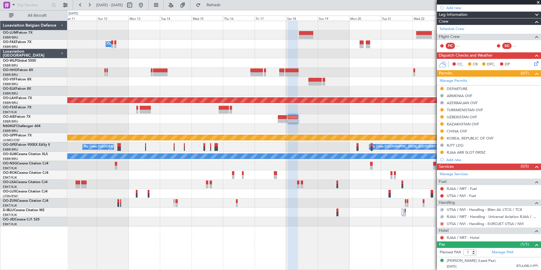
click at [441, 222] on button at bounding box center [441, 223] width 3 height 3
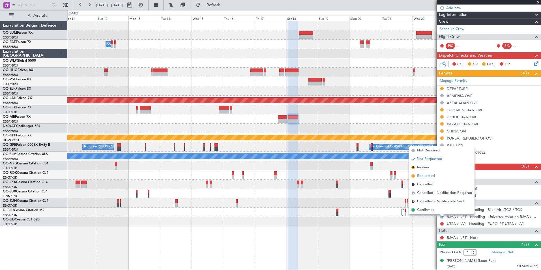
click at [429, 179] on li "Requested" at bounding box center [441, 176] width 65 height 8
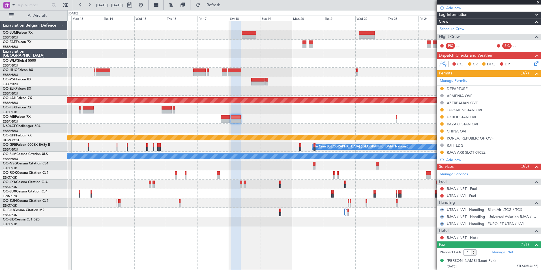
click at [269, 205] on div "Planned Maint Kortrijk-Wevelgem Owner Melsbroek Air Base Planned Maint Alton-st…" at bounding box center [303, 123] width 473 height 205
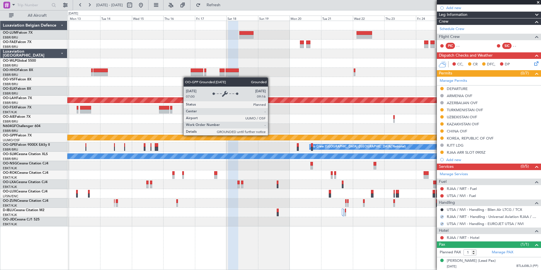
click at [227, 138] on div "Planned Maint Kortrijk-Wevelgem Owner Melsbroek Air Base Planned Maint Alton-st…" at bounding box center [303, 123] width 473 height 205
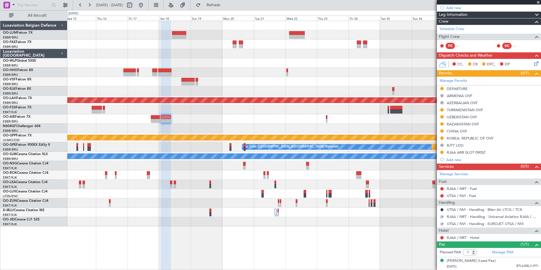
click at [227, 125] on div "Planned Maint Kortrijk-Wevelgem Owner Melsbroek Air Base Planned Maint Alton-st…" at bounding box center [303, 123] width 473 height 205
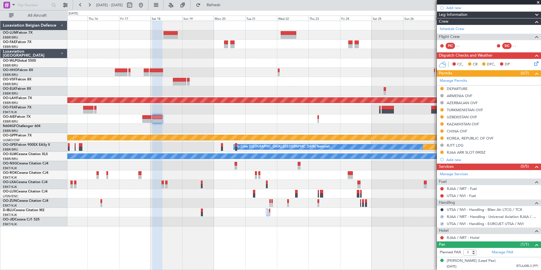
click at [266, 132] on div at bounding box center [303, 128] width 473 height 9
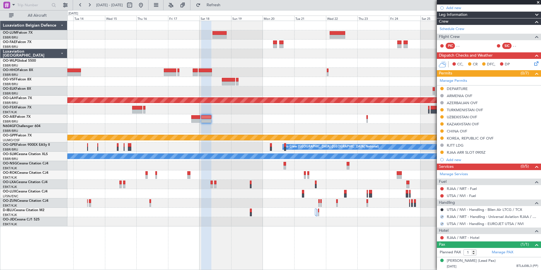
click at [244, 123] on div at bounding box center [303, 118] width 473 height 9
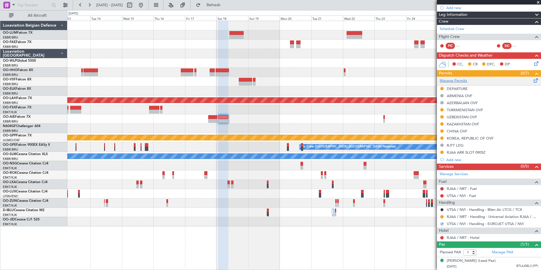
click at [533, 77] on span at bounding box center [536, 79] width 7 height 4
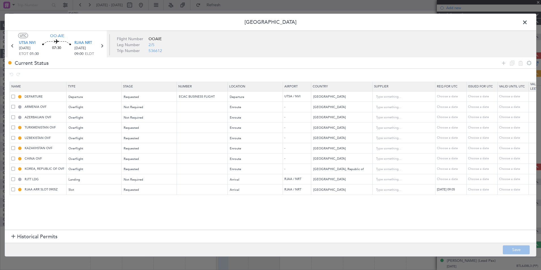
click at [12, 128] on span at bounding box center [13, 128] width 4 height 4
click at [15, 126] on input "checkbox" at bounding box center [15, 126] width 0 height 0
click at [523, 63] on icon at bounding box center [520, 62] width 7 height 7
type input "UZBEKISTAN OVF"
type input "Uzbekistan"
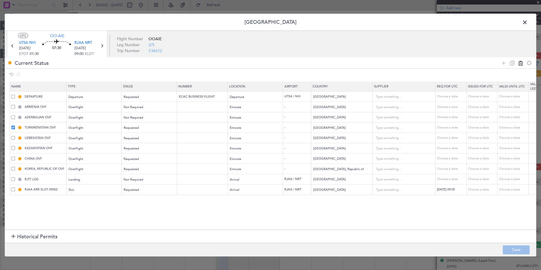
type input "KAZAKHSTAN OVF"
type input "Kazakhstan"
type input "CHINA OVF"
type input "China"
type input "3"
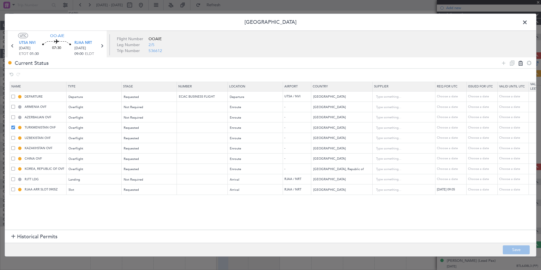
type input "KOREA, REPUBLIC OF OVF"
type input "Korea, Republic of"
type input "RJTT LDG"
type input "Japan"
type input "RJAA ARR SLOT 0905Z"
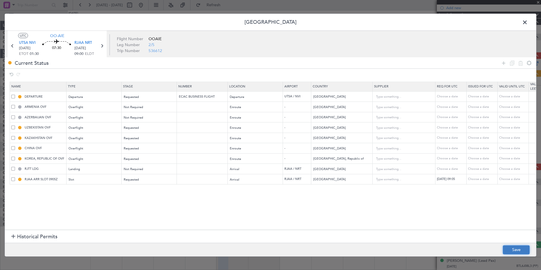
click at [509, 250] on button "Save" at bounding box center [516, 249] width 27 height 9
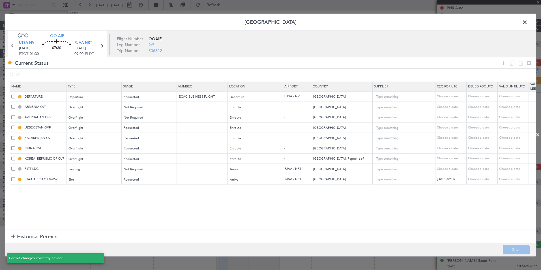
scroll to position [63, 0]
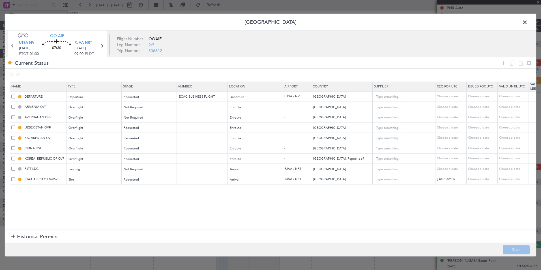
click at [13, 108] on span at bounding box center [13, 107] width 4 height 4
click at [15, 105] on input "checkbox" at bounding box center [15, 105] width 0 height 0
click at [14, 117] on span at bounding box center [13, 117] width 4 height 4
click at [15, 115] on input "checkbox" at bounding box center [15, 115] width 0 height 0
click at [520, 65] on icon at bounding box center [520, 62] width 7 height 7
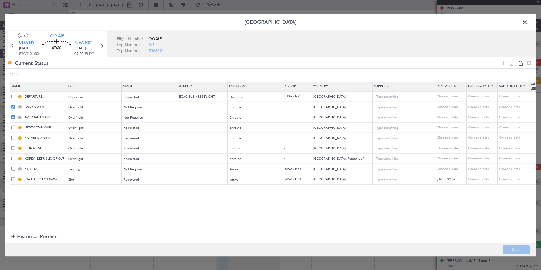
type input "UZBEKISTAN OVF"
type input "Uzbekistan"
type input "KAZAKHSTAN OVF"
type input "Kazakhstan"
type input "CHINA OVF"
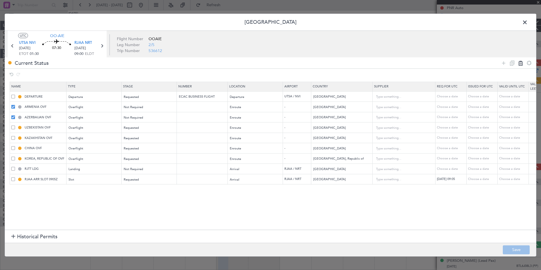
type input "China"
type input "3"
type input "KOREA, REPUBLIC OF OVF"
type input "Korea, Republic of"
type input "RJTT LDG"
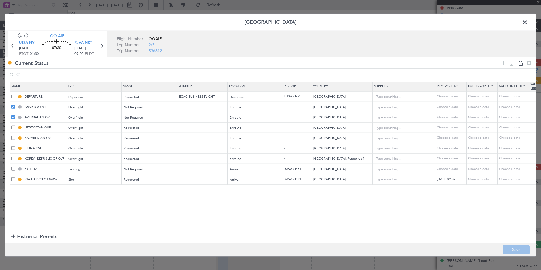
type input "Japan"
type input "RJAA ARR SLOT 0905Z"
type input "Japan"
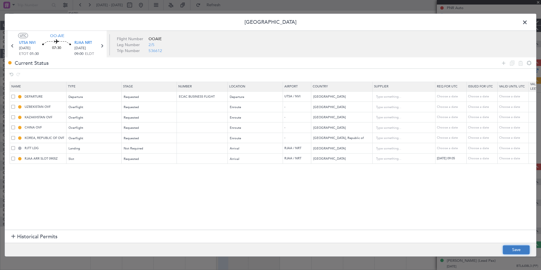
click at [517, 252] on button "Save" at bounding box center [516, 249] width 27 height 9
click at [133, 199] on section "Name Type Stage Number Location Airport Country Supplier Req For Utc Issued For…" at bounding box center [270, 155] width 531 height 150
click at [528, 22] on span at bounding box center [528, 23] width 0 height 11
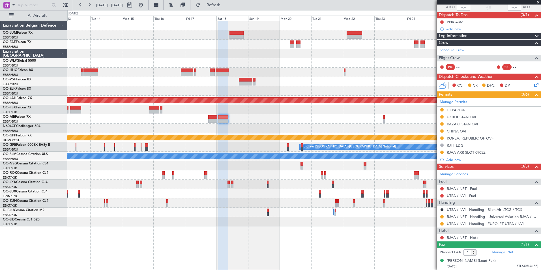
click at [282, 138] on div "Grounded [PERSON_NAME]" at bounding box center [303, 137] width 473 height 9
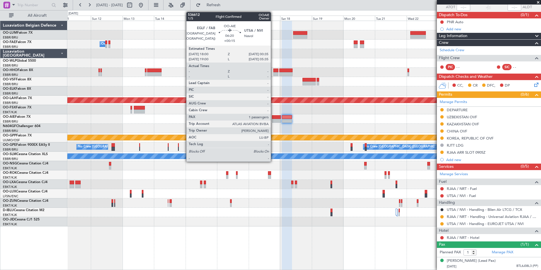
click at [273, 120] on div at bounding box center [276, 121] width 9 height 4
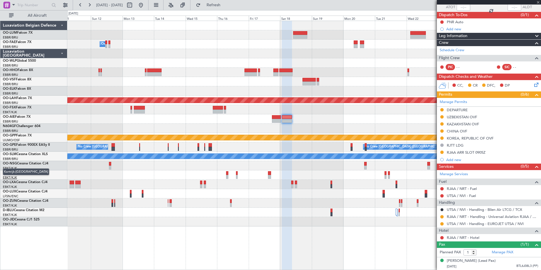
scroll to position [0, 0]
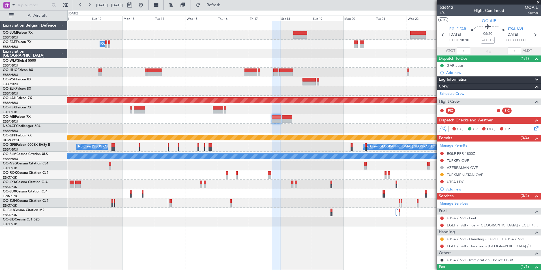
click at [156, 132] on div at bounding box center [303, 128] width 473 height 9
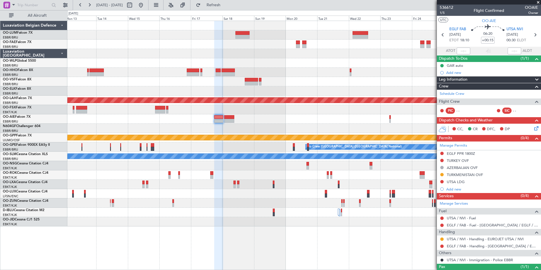
click at [236, 113] on div at bounding box center [303, 109] width 473 height 9
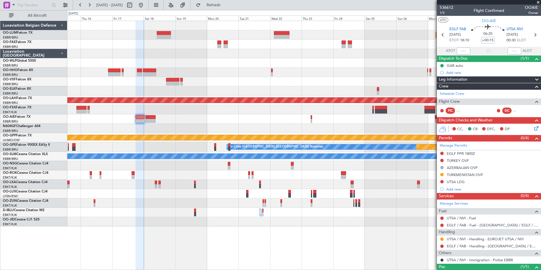
click at [239, 120] on div at bounding box center [303, 118] width 473 height 9
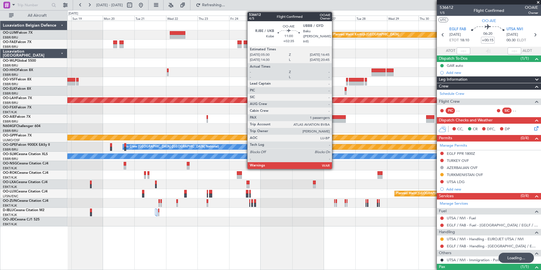
click at [334, 119] on div at bounding box center [338, 121] width 15 height 4
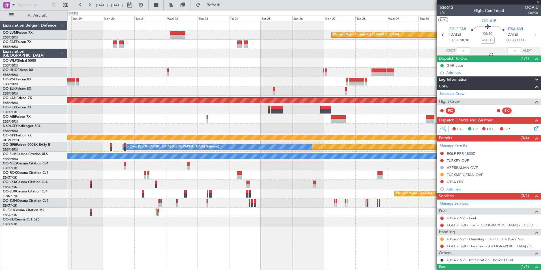
type input "+02:35"
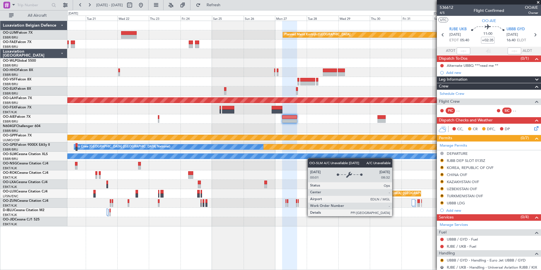
click at [269, 156] on div "A/C Unavailable [GEOGRAPHIC_DATA]" at bounding box center [303, 156] width 473 height 9
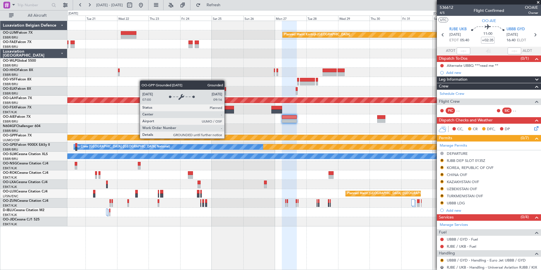
click at [375, 128] on div "Planned Maint Kortrijk-Wevelgem Planned Maint Alton-st Louis (St Louis Regl) Gr…" at bounding box center [303, 123] width 473 height 205
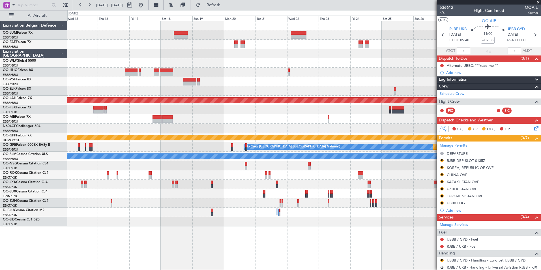
click at [216, 124] on div "Planned Maint Kortrijk-Wevelgem Owner Melsbroek Air Base Planned Maint Alton-st…" at bounding box center [303, 123] width 473 height 205
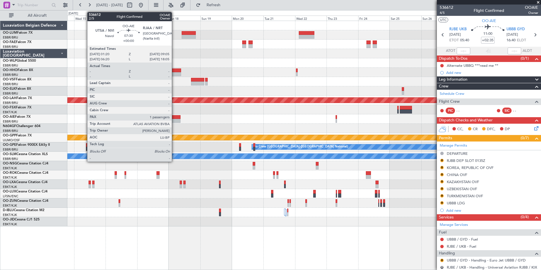
click at [174, 119] on div at bounding box center [175, 121] width 10 height 4
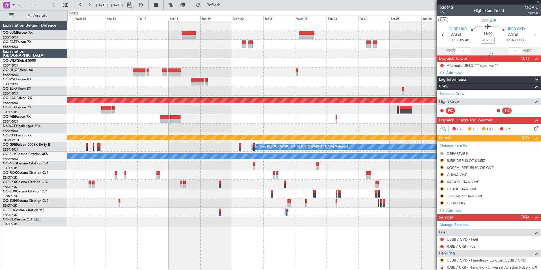
click at [174, 121] on div at bounding box center [303, 118] width 473 height 9
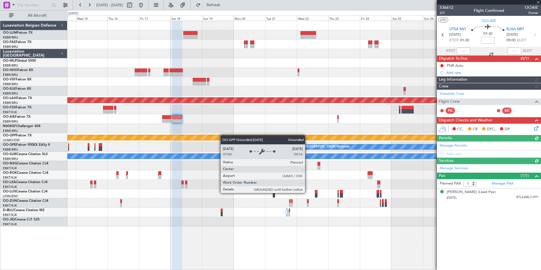
click at [272, 135] on div "Planned Maint Kortrijk-Wevelgem Owner Melsbroek Air Base Planned Maint Alton-st…" at bounding box center [303, 123] width 473 height 205
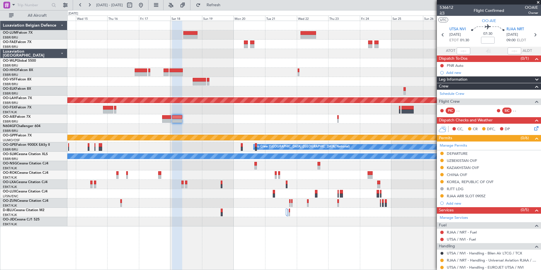
click at [444, 13] on span "2/5" at bounding box center [447, 12] width 14 height 5
click at [219, 6] on button "Refresh" at bounding box center [210, 5] width 34 height 9
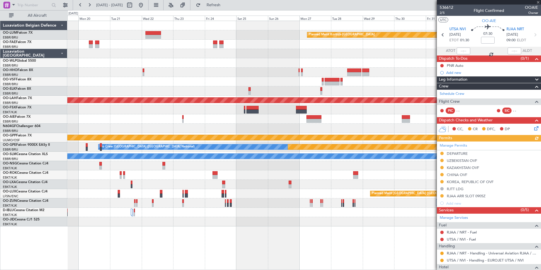
click at [146, 122] on div at bounding box center [303, 118] width 473 height 9
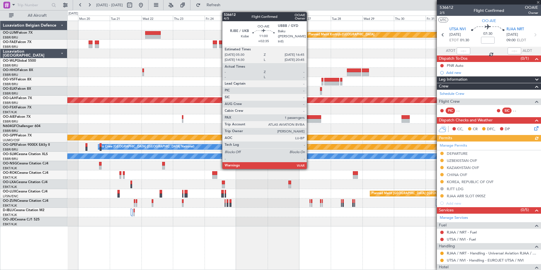
click at [310, 123] on div at bounding box center [313, 121] width 15 height 4
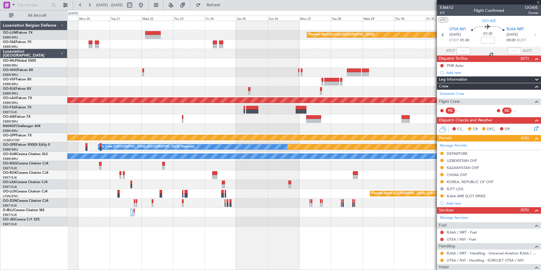
type input "+02:35"
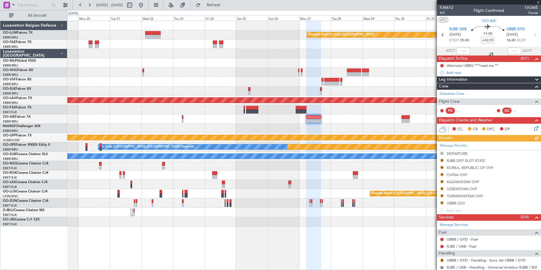
click at [456, 161] on div "Manage Permits DEPARTURE R RJBB DEP SLOT 0135Z R KOREA, REPUBLIC OF OVF R CHINA…" at bounding box center [489, 177] width 104 height 72
click at [456, 160] on div "Manage Permits DEPARTURE R RJBB DEP SLOT 0135Z R KOREA, REPUBLIC OF OVF R CHINA…" at bounding box center [489, 177] width 104 height 72
click at [459, 160] on div "RJBB DEP SLOT 0135Z" at bounding box center [466, 160] width 38 height 5
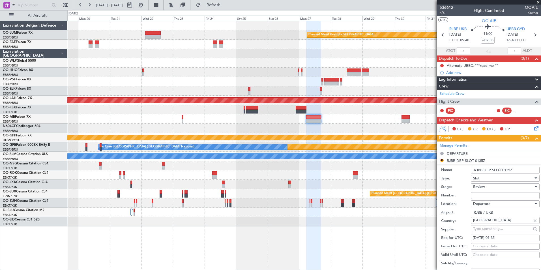
click at [483, 168] on input "RJBB DEP SLOT 0135Z" at bounding box center [505, 170] width 69 height 7
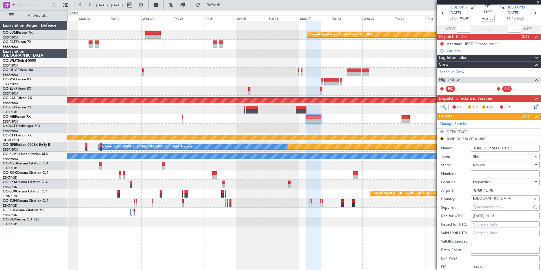
scroll to position [28, 0]
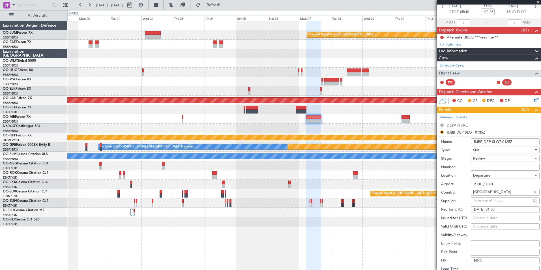
type input "RJBE DEP SLOT 0135Z"
click at [488, 158] on div "Review" at bounding box center [503, 158] width 60 height 8
click at [486, 196] on span "Requested" at bounding box center [502, 195] width 59 height 8
click at [488, 161] on div "Requested" at bounding box center [503, 158] width 60 height 8
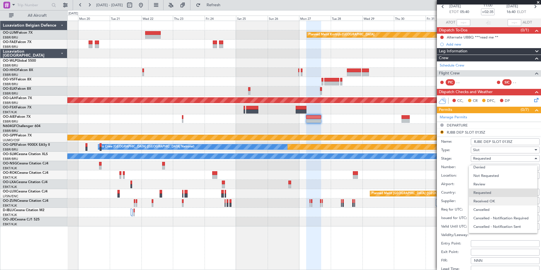
click at [486, 200] on span "Received OK" at bounding box center [502, 201] width 59 height 8
click at [484, 156] on span "Received OK" at bounding box center [484, 158] width 22 height 5
click at [482, 185] on span "Requested" at bounding box center [502, 186] width 59 height 8
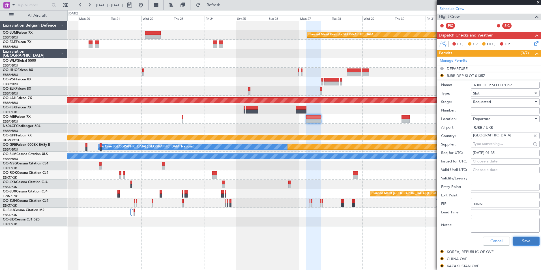
click at [516, 238] on button "Save" at bounding box center [526, 241] width 27 height 9
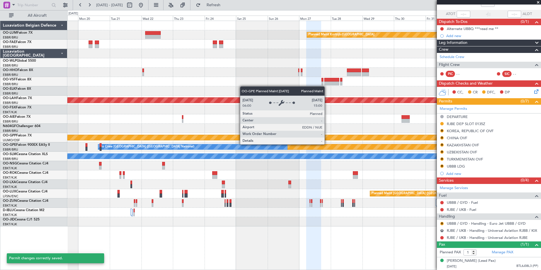
scroll to position [42, 0]
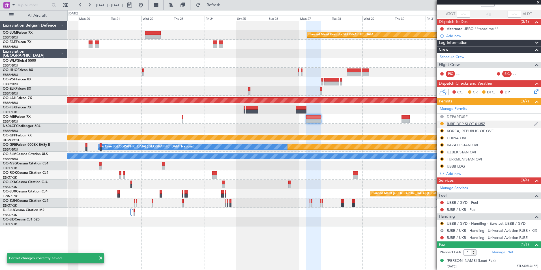
click at [473, 121] on div "RJBE DEP SLOT 0135Z" at bounding box center [466, 123] width 38 height 5
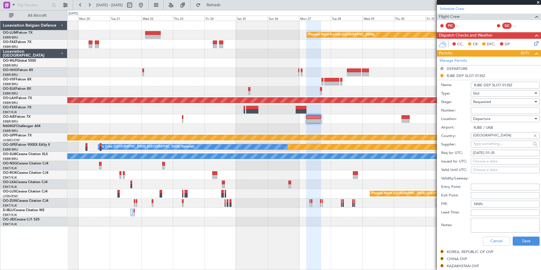
click at [499, 152] on div "30/09/2025 01:35" at bounding box center [505, 153] width 65 height 6
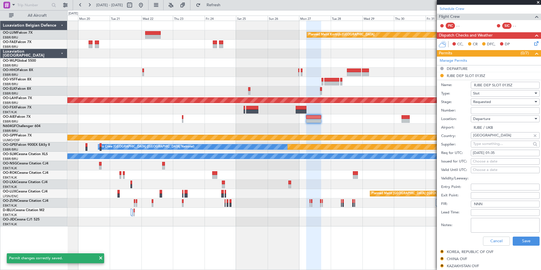
select select "9"
select select "2025"
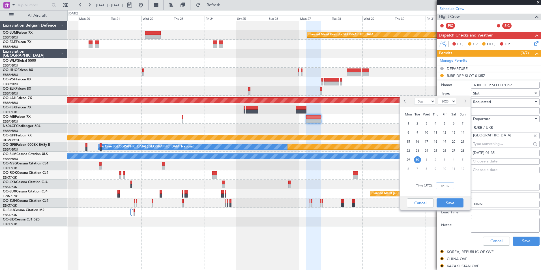
click at [446, 183] on input "01:35" at bounding box center [445, 186] width 18 height 7
click at [455, 149] on span "27" at bounding box center [453, 150] width 7 height 7
click at [447, 186] on input "00:00" at bounding box center [445, 186] width 18 height 7
type input "05:30"
click at [450, 202] on button "Save" at bounding box center [450, 202] width 27 height 9
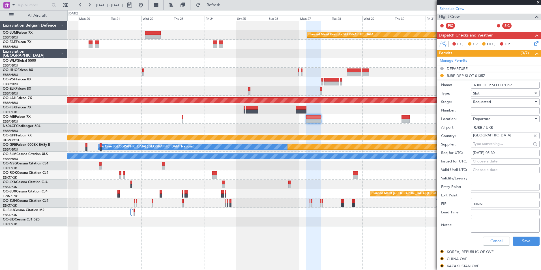
drag, startPoint x: 510, startPoint y: 85, endPoint x: 503, endPoint y: 85, distance: 7.1
click at [503, 85] on input "RJBE DEP SLOT 0135Z" at bounding box center [505, 85] width 69 height 7
type input "RJBE DEP SLOT 0530Z"
click at [523, 239] on button "Save" at bounding box center [526, 241] width 27 height 9
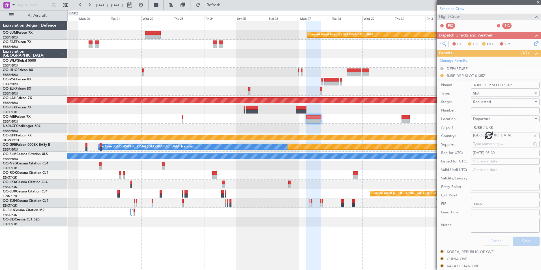
scroll to position [42, 0]
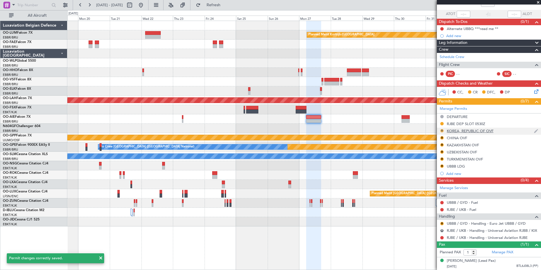
click at [442, 129] on button "R" at bounding box center [441, 130] width 3 height 3
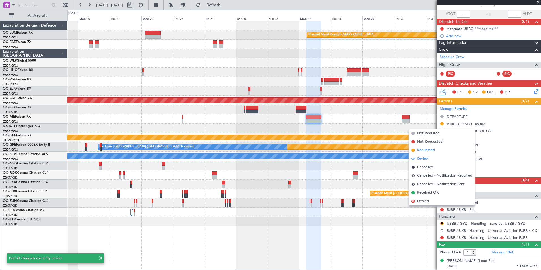
click at [431, 151] on span "Requested" at bounding box center [426, 150] width 18 height 6
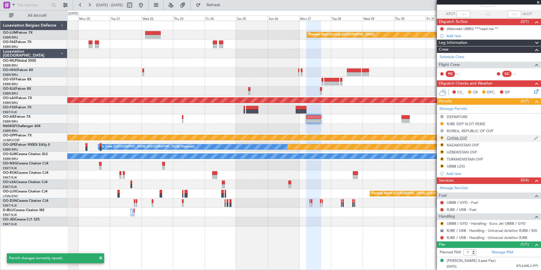
click at [442, 136] on button "R" at bounding box center [441, 137] width 3 height 3
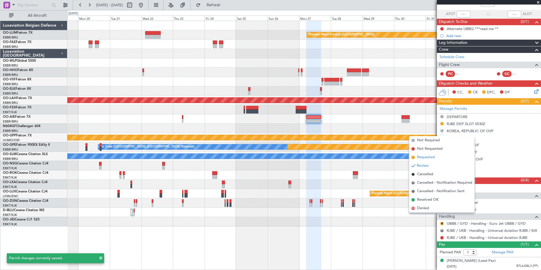
click at [437, 155] on li "Requested" at bounding box center [441, 157] width 65 height 8
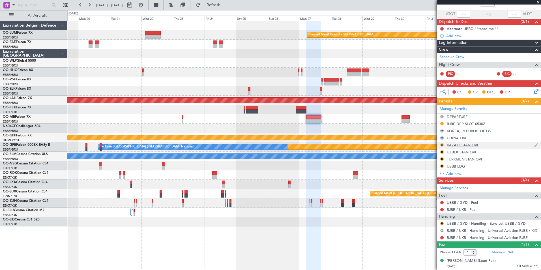
click at [443, 143] on button "R" at bounding box center [441, 144] width 3 height 3
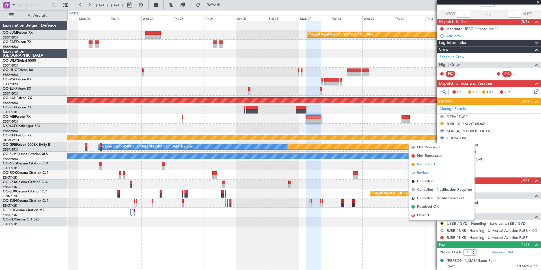
click at [432, 164] on span "Requested" at bounding box center [426, 165] width 18 height 6
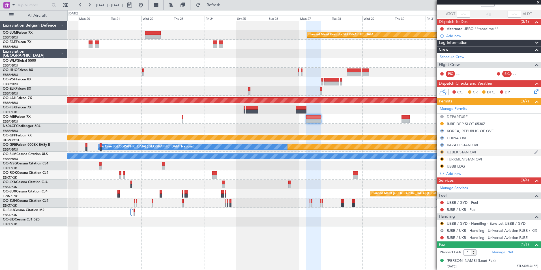
click at [443, 150] on button "R" at bounding box center [441, 151] width 3 height 3
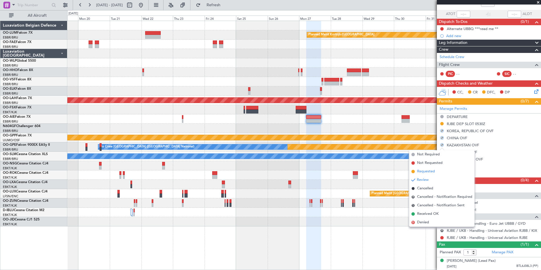
click at [427, 169] on span "Requested" at bounding box center [426, 172] width 18 height 6
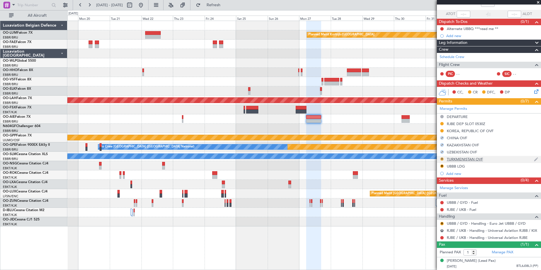
click at [442, 157] on button "R" at bounding box center [441, 158] width 3 height 3
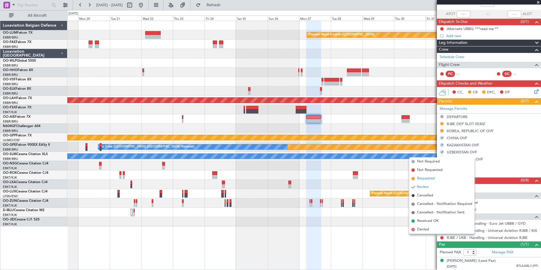
click at [424, 177] on span "Requested" at bounding box center [426, 179] width 18 height 6
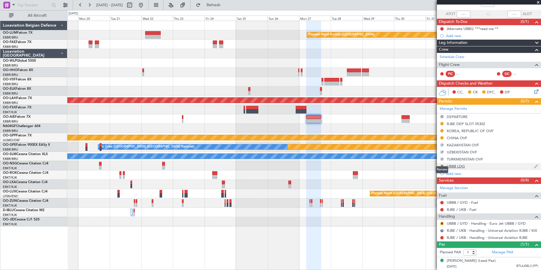
click at [443, 164] on button "R" at bounding box center [441, 165] width 3 height 3
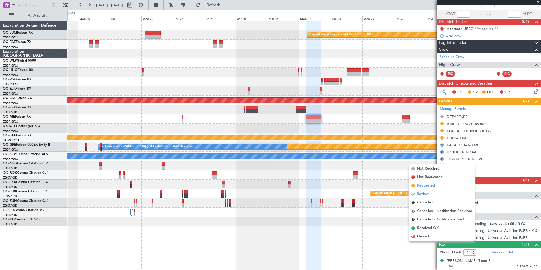
click at [427, 184] on span "Requested" at bounding box center [426, 186] width 18 height 6
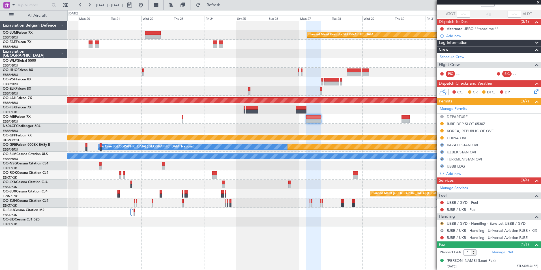
click at [441, 222] on button "R" at bounding box center [441, 223] width 3 height 3
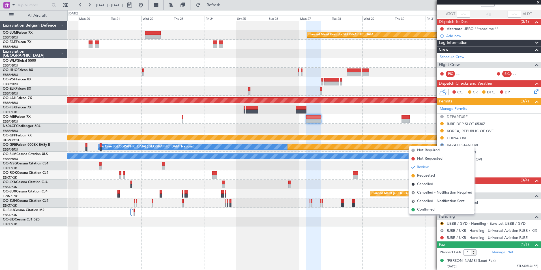
drag, startPoint x: 428, startPoint y: 174, endPoint x: 430, endPoint y: 180, distance: 6.4
click at [428, 175] on span "Requested" at bounding box center [426, 176] width 18 height 6
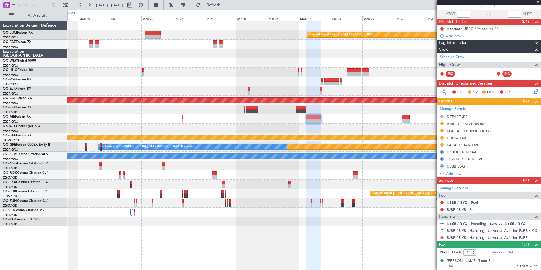
click at [440, 236] on button at bounding box center [441, 237] width 3 height 3
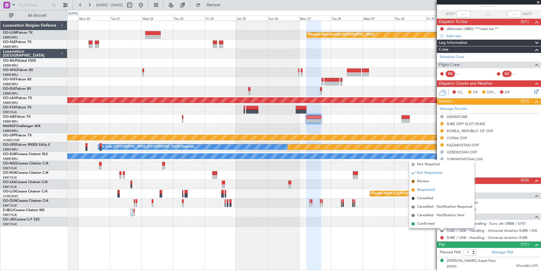
click at [430, 190] on span "Requested" at bounding box center [426, 190] width 18 height 6
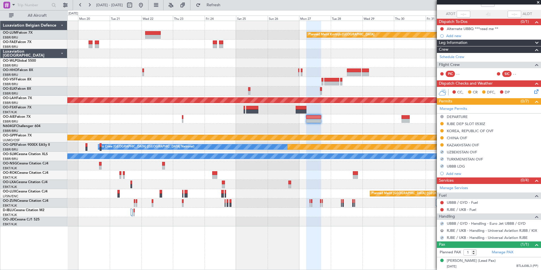
click at [441, 229] on button "R" at bounding box center [441, 230] width 3 height 3
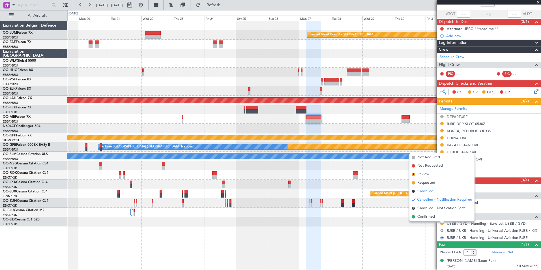
click at [429, 188] on li "Cancelled" at bounding box center [441, 191] width 65 height 8
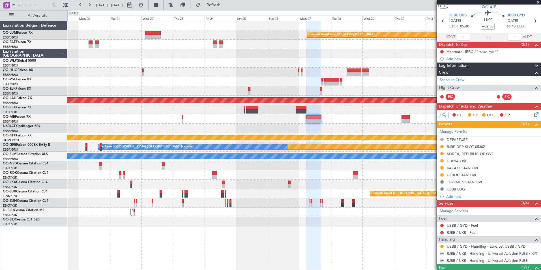
scroll to position [0, 0]
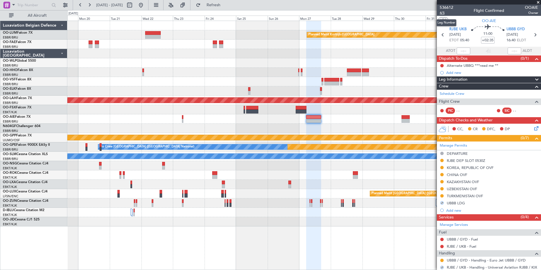
click at [442, 12] on span "4/5" at bounding box center [447, 12] width 14 height 5
click at [226, 6] on span "Refresh" at bounding box center [214, 5] width 24 height 4
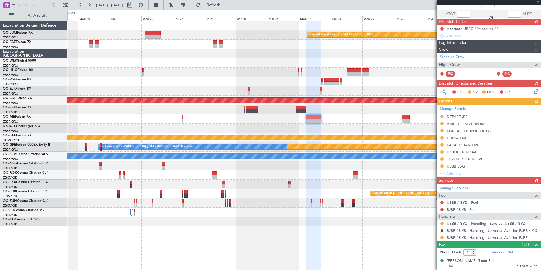
scroll to position [35, 0]
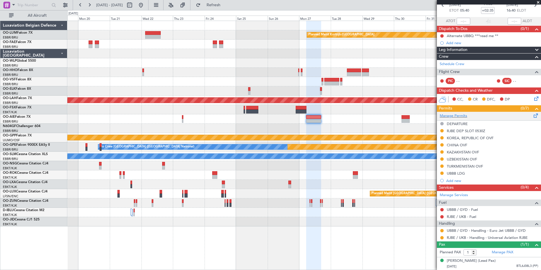
click at [533, 112] on span at bounding box center [536, 114] width 7 height 4
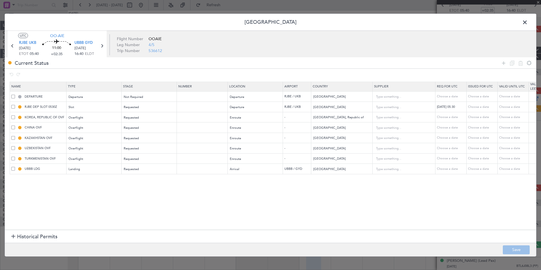
click at [13, 106] on span at bounding box center [13, 107] width 4 height 4
click at [15, 105] on input "checkbox" at bounding box center [15, 105] width 0 height 0
click at [506, 64] on icon at bounding box center [503, 62] width 7 height 7
click at [98, 181] on div "Type" at bounding box center [92, 179] width 47 height 8
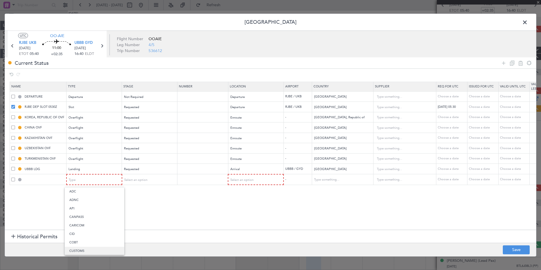
click at [84, 251] on span "CUSTOMS" at bounding box center [94, 251] width 50 height 8
click at [145, 181] on span "Select an option" at bounding box center [135, 179] width 23 height 4
click at [449, 213] on div at bounding box center [270, 135] width 541 height 270
click at [528, 21] on span at bounding box center [528, 23] width 0 height 11
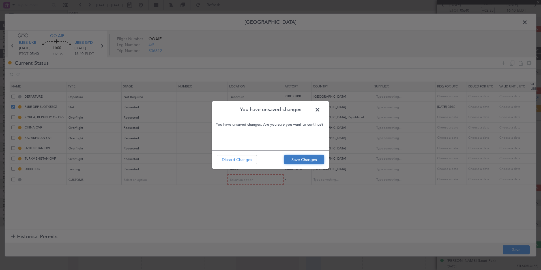
click at [296, 162] on button "Save Changes" at bounding box center [304, 159] width 40 height 9
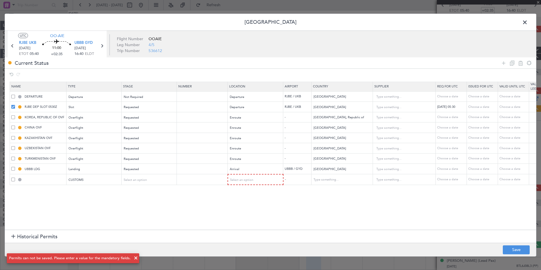
click at [528, 25] on span at bounding box center [528, 23] width 0 height 11
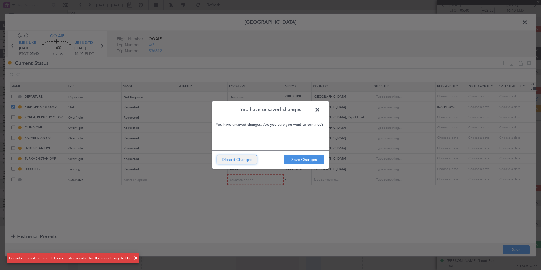
click at [232, 163] on button "Discard Changes" at bounding box center [237, 159] width 40 height 9
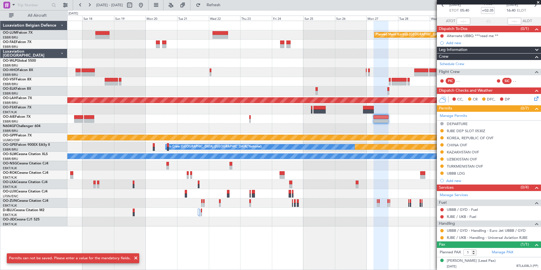
click at [337, 182] on div "Planned Maint Kortrijk-Wevelgem Planned Maint Alton-st Louis (St Louis Regl) Gr…" at bounding box center [303, 123] width 473 height 205
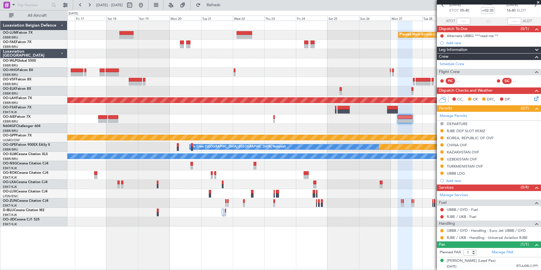
click at [262, 126] on div "Planned Maint Kortrijk-Wevelgem Planned Maint Alton-st Louis (St Louis Regl) Gr…" at bounding box center [303, 123] width 473 height 205
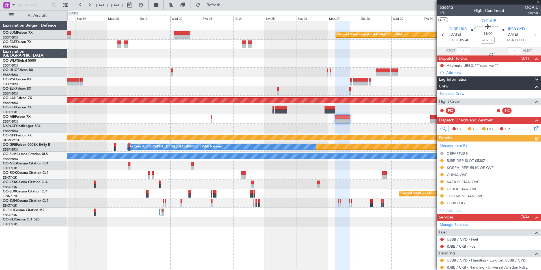
scroll to position [35, 0]
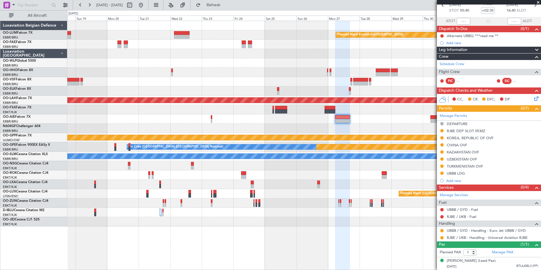
click at [216, 121] on div "Planned Maint Kortrijk-[GEOGRAPHIC_DATA] Planned [GEOGRAPHIC_DATA][PERSON_NAME]…" at bounding box center [303, 123] width 473 height 205
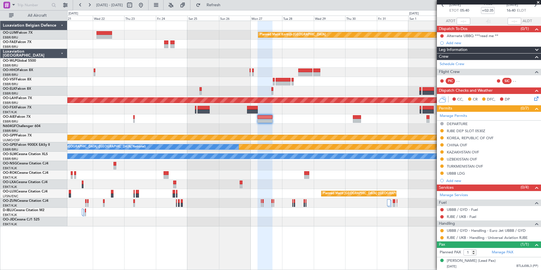
click at [231, 150] on div "Planned Maint Kortrijk-[GEOGRAPHIC_DATA] Planned [GEOGRAPHIC_DATA][PERSON_NAME]…" at bounding box center [303, 123] width 473 height 205
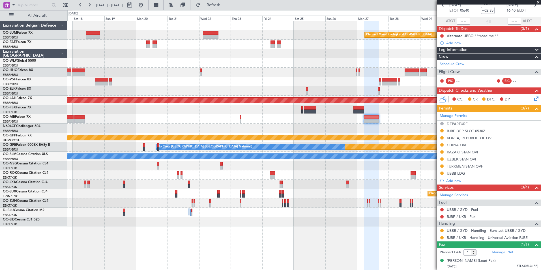
click at [341, 84] on div at bounding box center [303, 81] width 473 height 9
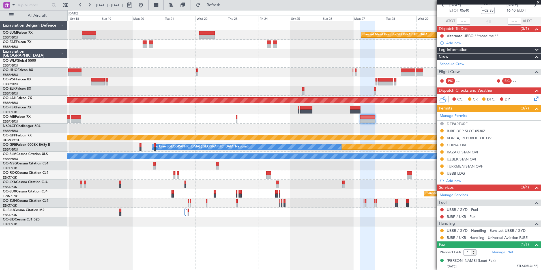
click at [330, 80] on div "Planned Maint Kortrijk-[GEOGRAPHIC_DATA] Planned [GEOGRAPHIC_DATA][PERSON_NAME]…" at bounding box center [303, 123] width 473 height 205
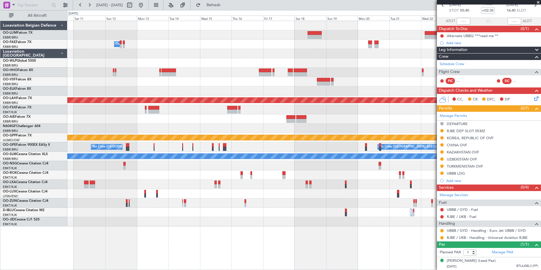
click at [331, 82] on div "Planned Maint Kortrijk-Wevelgem Owner Melsbroek Air Base Planned Maint Alton-st…" at bounding box center [303, 123] width 473 height 205
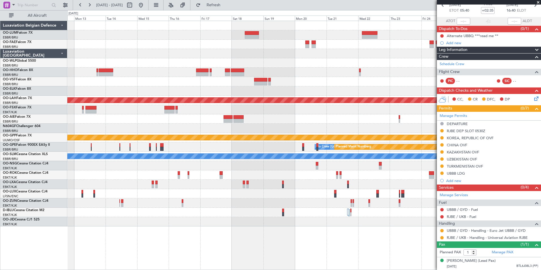
click at [33, 92] on div "Planned Maint Kortrijk-Wevelgem Owner Melsbroek Air Base Planned Maint Alton-st…" at bounding box center [270, 140] width 541 height 260
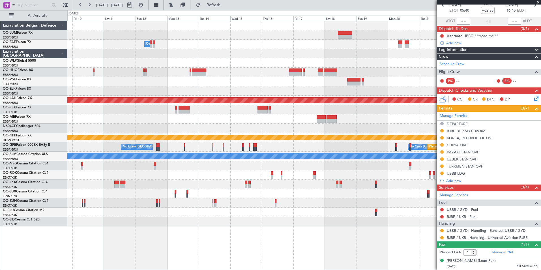
click at [234, 90] on div at bounding box center [303, 90] width 473 height 9
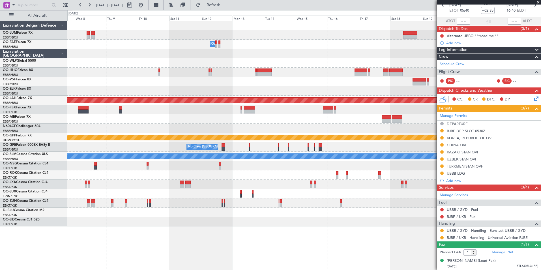
click at [145, 5] on div at bounding box center [135, 5] width 20 height 9
click at [145, 4] on button at bounding box center [140, 5] width 9 height 9
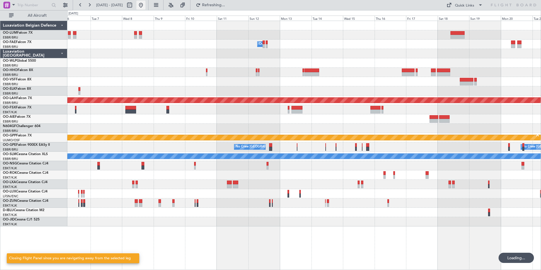
scroll to position [0, 0]
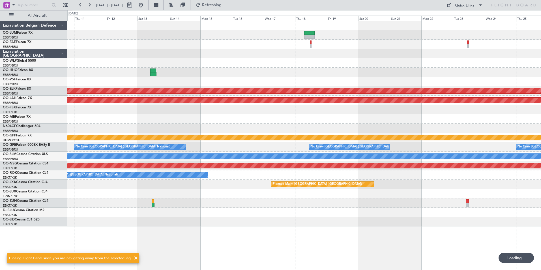
click at [288, 72] on div at bounding box center [303, 72] width 473 height 9
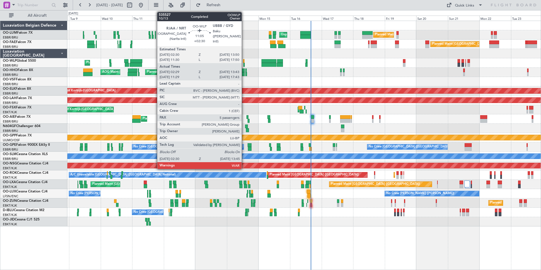
click at [266, 66] on div at bounding box center [268, 65] width 15 height 4
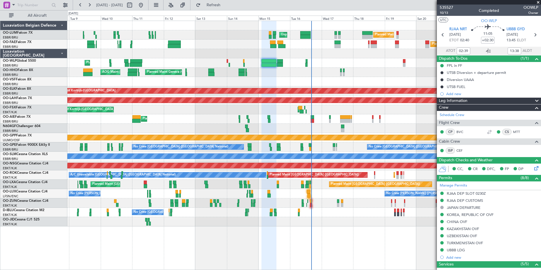
click at [282, 117] on div "Planned Maint Brussels (Brussels National) Unplanned Maint Brussels (Brussels N…" at bounding box center [303, 123] width 473 height 205
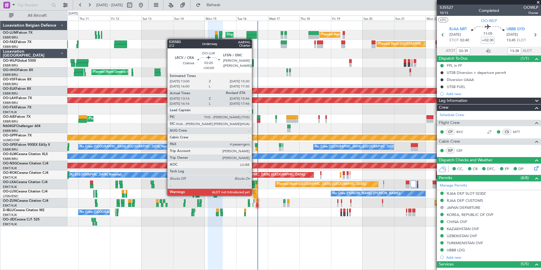
click at [254, 195] on div at bounding box center [255, 196] width 3 height 4
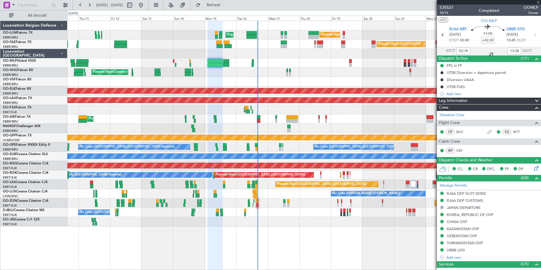
type input "13:21"
type input "4"
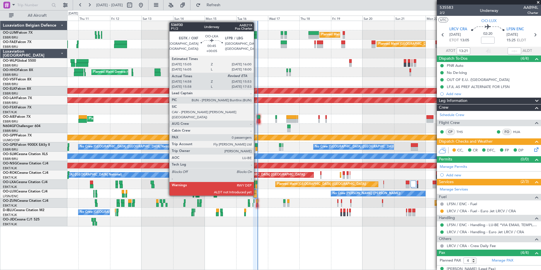
click at [256, 185] on div at bounding box center [256, 186] width 1 height 4
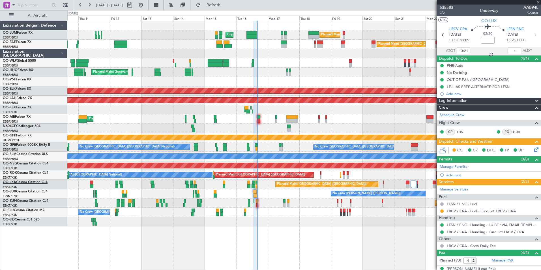
type input "+00:05"
type input "15:03"
type input "0"
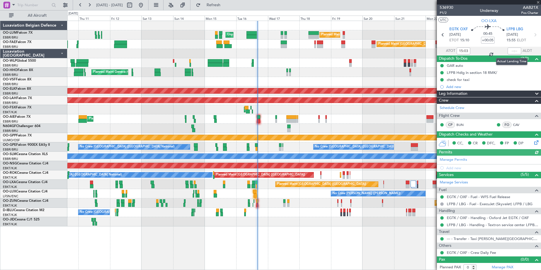
click at [509, 53] on div at bounding box center [515, 51] width 14 height 7
click at [509, 52] on input "text" at bounding box center [515, 51] width 14 height 7
click at [510, 51] on input "text" at bounding box center [515, 51] width 14 height 7
type input "15:58"
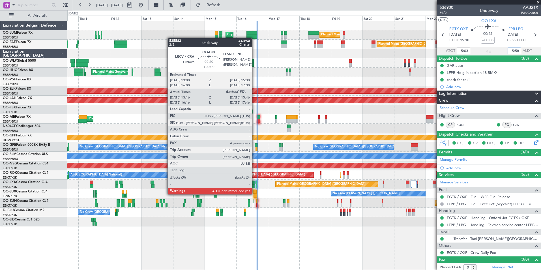
click at [255, 194] on div at bounding box center [255, 196] width 3 height 4
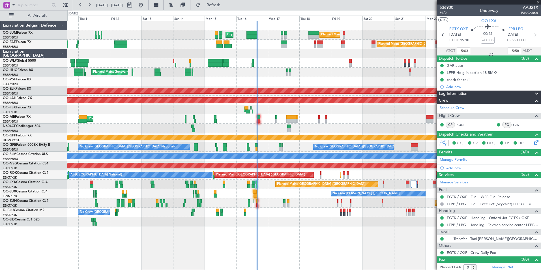
type input "13:21"
type input "4"
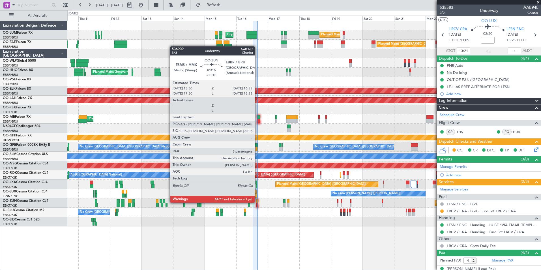
click at [257, 203] on div at bounding box center [257, 201] width 2 height 4
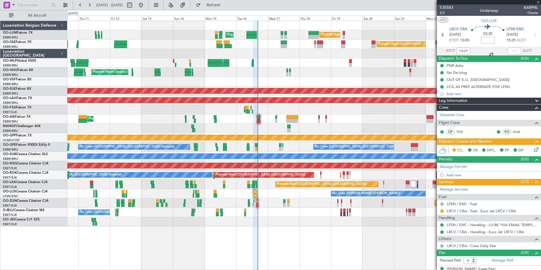
type input "-00:10"
type input "3"
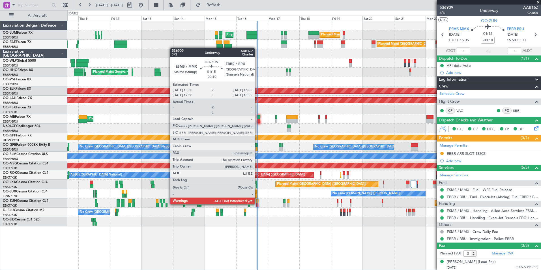
click at [257, 204] on div at bounding box center [257, 205] width 2 height 4
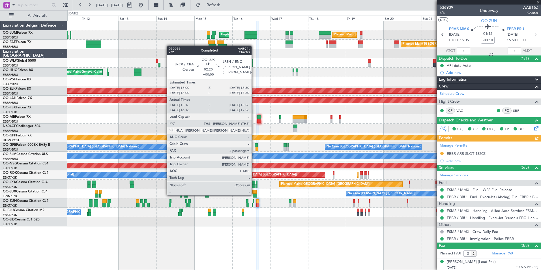
click at [254, 195] on div at bounding box center [255, 196] width 4 height 4
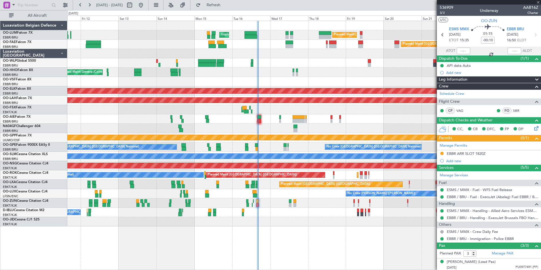
type input "13:21"
type input "15:51"
type input "4"
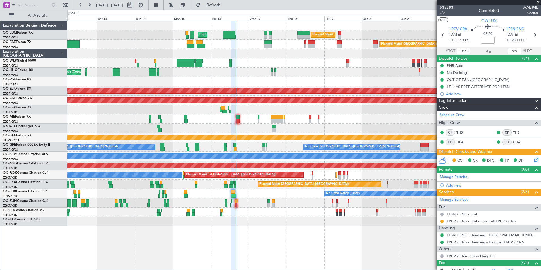
click at [248, 212] on div "No Crew [GEOGRAPHIC_DATA] ([GEOGRAPHIC_DATA] National) A/C Unavailable [GEOGRAP…" at bounding box center [303, 212] width 473 height 9
click at [177, 128] on div at bounding box center [303, 128] width 473 height 9
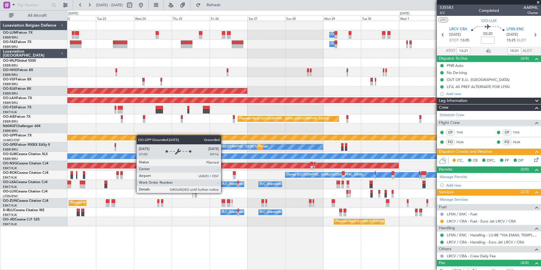
click at [135, 136] on div "Owner Melsbroek Air Base Planned Maint [GEOGRAPHIC_DATA] ([GEOGRAPHIC_DATA]) Ow…" at bounding box center [303, 123] width 473 height 205
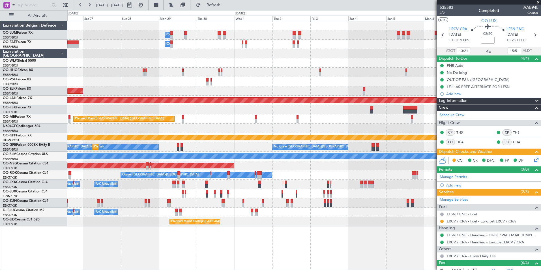
click at [190, 132] on div "Owner Melsbroek Air Base Owner [GEOGRAPHIC_DATA] Planned Maint [GEOGRAPHIC_DATA…" at bounding box center [303, 123] width 473 height 205
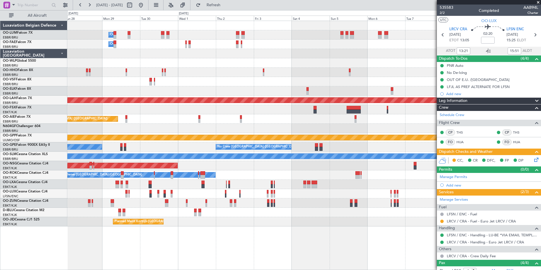
click at [210, 126] on div "Owner Melsbroek Air Base Owner [GEOGRAPHIC_DATA] Planned Maint [GEOGRAPHIC_DATA…" at bounding box center [303, 123] width 473 height 205
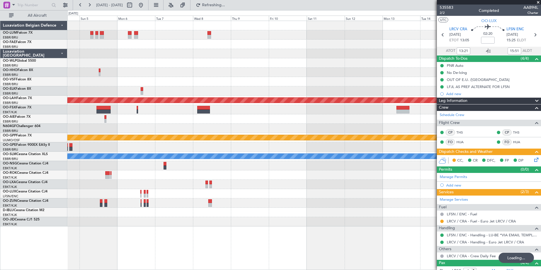
click at [184, 132] on div at bounding box center [303, 128] width 473 height 9
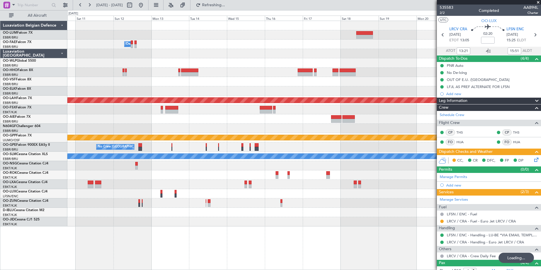
click at [182, 126] on div "Owner Melsbroek Air Base Planned [GEOGRAPHIC_DATA][PERSON_NAME]-[GEOGRAPHIC_DAT…" at bounding box center [303, 123] width 473 height 205
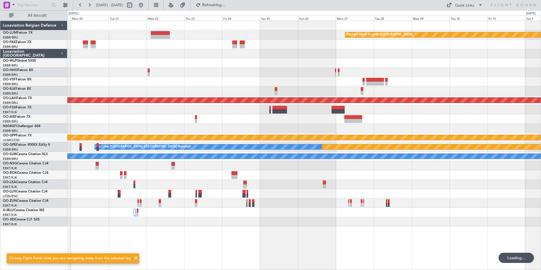
click at [238, 123] on div at bounding box center [303, 118] width 473 height 9
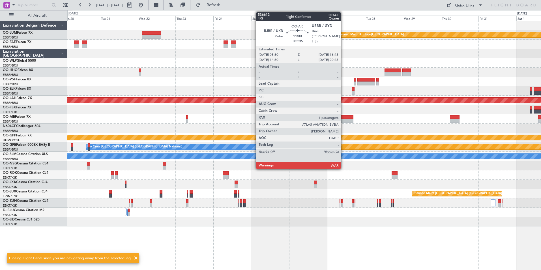
click at [343, 119] on div at bounding box center [345, 121] width 18 height 4
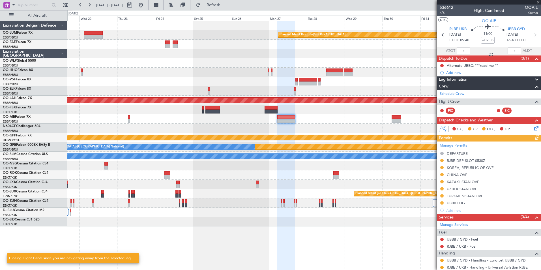
click at [359, 126] on div at bounding box center [303, 128] width 473 height 9
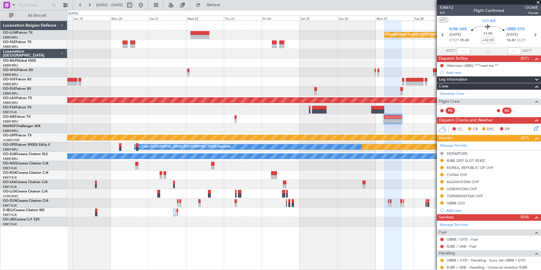
click at [153, 124] on div at bounding box center [303, 128] width 473 height 9
click at [151, 129] on div at bounding box center [303, 128] width 473 height 9
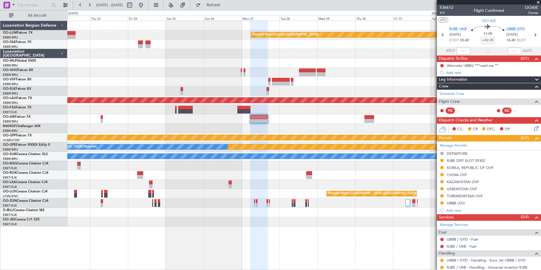
click at [233, 123] on div at bounding box center [303, 118] width 473 height 9
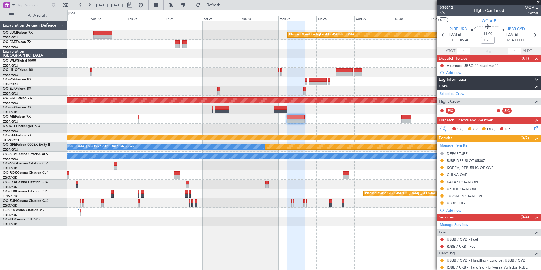
click at [342, 129] on div at bounding box center [303, 128] width 473 height 9
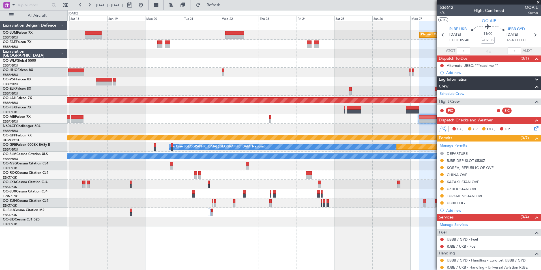
click at [22, 128] on div "Planned Maint Kortrijk-[GEOGRAPHIC_DATA] Planned [GEOGRAPHIC_DATA][PERSON_NAME]…" at bounding box center [270, 140] width 541 height 260
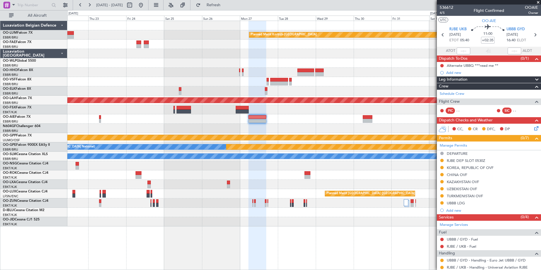
click at [210, 122] on div at bounding box center [303, 118] width 473 height 9
click at [242, 128] on div at bounding box center [303, 128] width 473 height 9
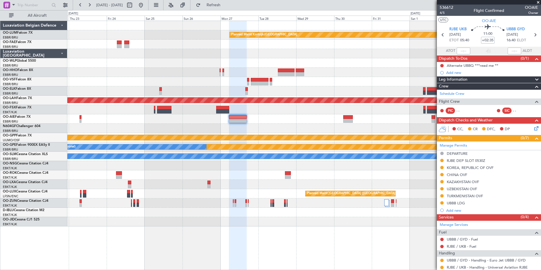
click at [223, 126] on div at bounding box center [303, 128] width 473 height 9
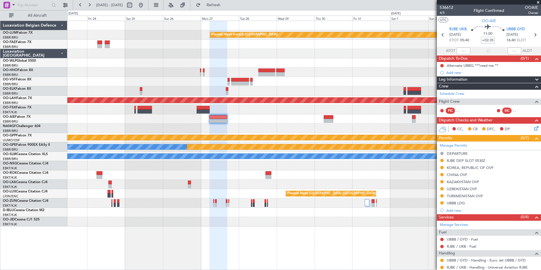
click at [208, 126] on div at bounding box center [303, 128] width 473 height 9
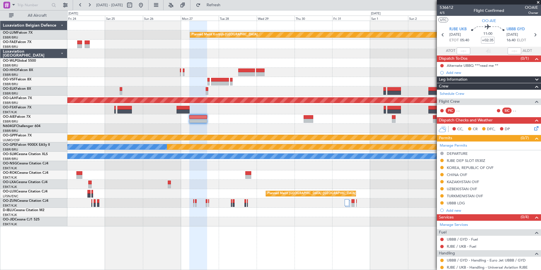
click at [209, 127] on div at bounding box center [303, 128] width 473 height 9
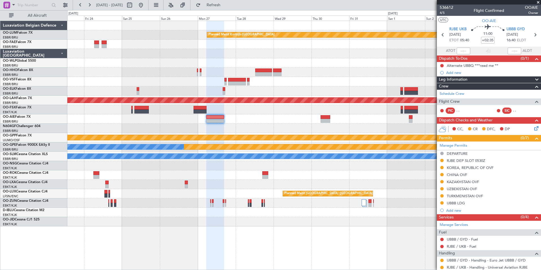
click at [221, 126] on div at bounding box center [303, 128] width 473 height 9
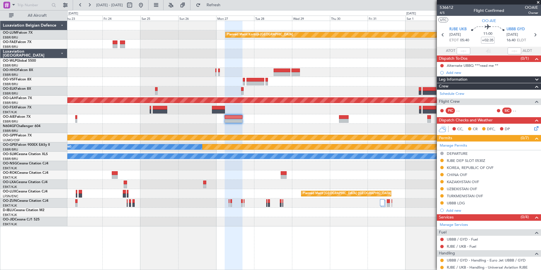
click at [241, 127] on div at bounding box center [303, 128] width 473 height 9
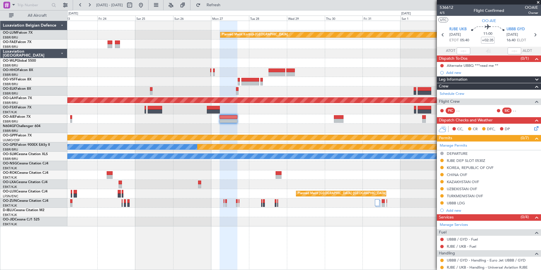
click at [211, 106] on div at bounding box center [303, 109] width 473 height 9
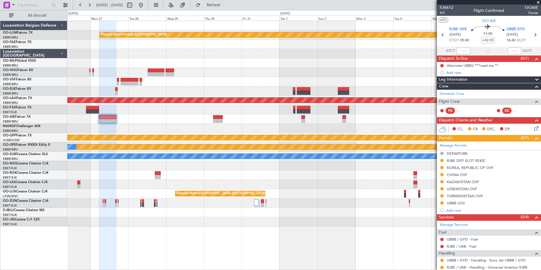
click at [173, 111] on div at bounding box center [303, 109] width 473 height 9
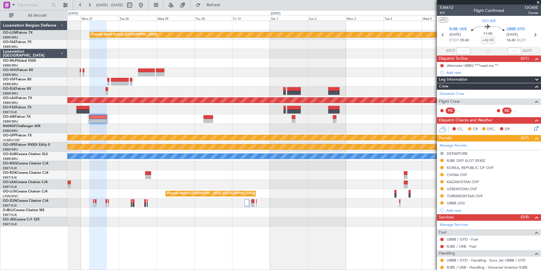
click at [145, 108] on div "Planned Maint Kortrijk-[GEOGRAPHIC_DATA] Planned [GEOGRAPHIC_DATA][PERSON_NAME]…" at bounding box center [303, 123] width 473 height 205
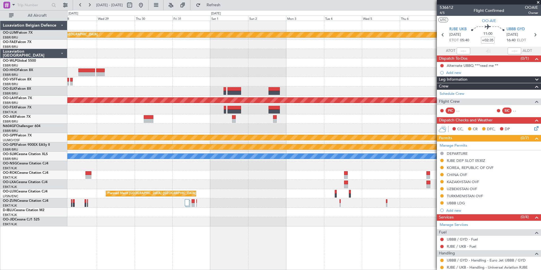
click at [154, 114] on div "Planned Maint Kortrijk-[GEOGRAPHIC_DATA] Planned [GEOGRAPHIC_DATA][PERSON_NAME]…" at bounding box center [303, 123] width 473 height 205
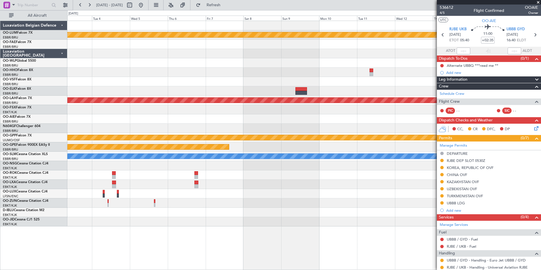
click at [188, 113] on div at bounding box center [303, 109] width 473 height 9
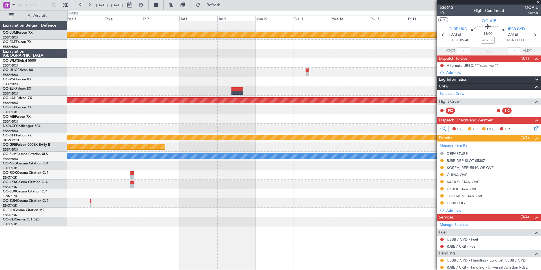
click at [257, 110] on div at bounding box center [303, 109] width 473 height 9
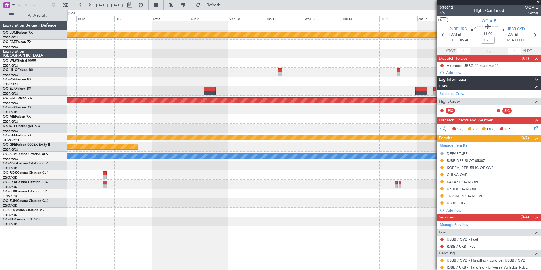
click at [216, 112] on div at bounding box center [303, 109] width 473 height 9
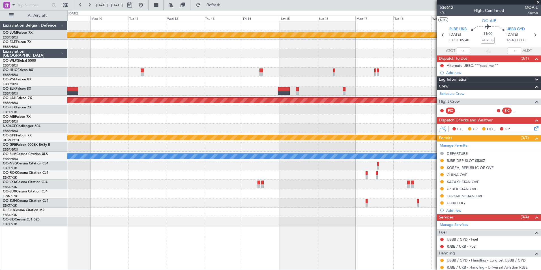
click at [197, 113] on div "Planned Maint Kortrijk-[GEOGRAPHIC_DATA] Planned [GEOGRAPHIC_DATA][PERSON_NAME]…" at bounding box center [303, 123] width 473 height 205
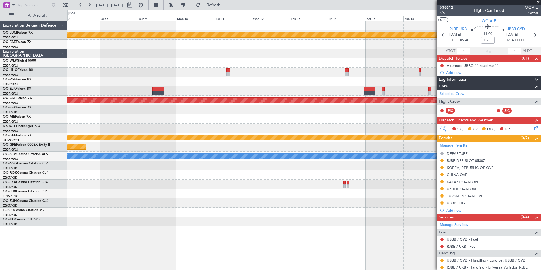
click at [380, 116] on div "Planned Maint Kortrijk-[GEOGRAPHIC_DATA] Planned [GEOGRAPHIC_DATA][PERSON_NAME]…" at bounding box center [303, 123] width 473 height 205
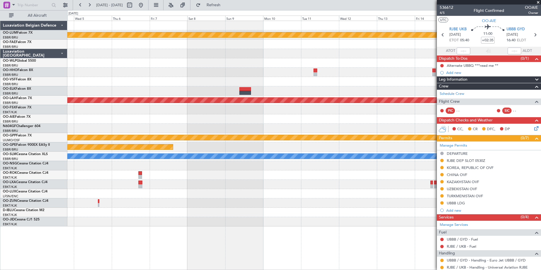
click at [355, 115] on div at bounding box center [303, 118] width 473 height 9
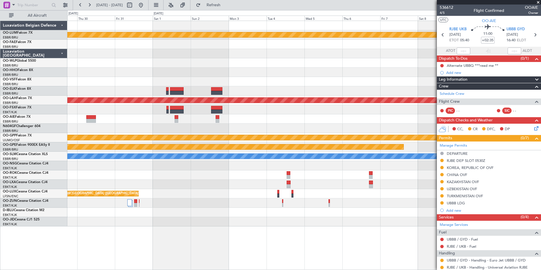
click at [258, 113] on div at bounding box center [303, 109] width 473 height 9
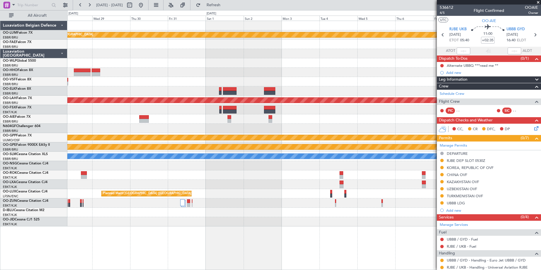
click at [213, 123] on div at bounding box center [303, 118] width 473 height 9
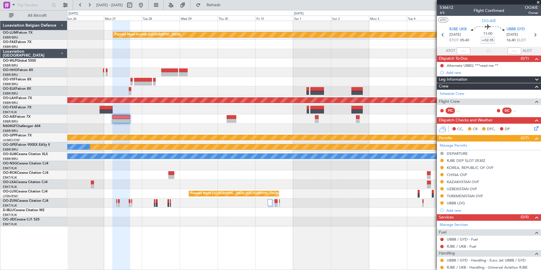
click at [263, 124] on div "Planned Maint Kortrijk-[GEOGRAPHIC_DATA] Planned [GEOGRAPHIC_DATA][PERSON_NAME]…" at bounding box center [303, 123] width 473 height 205
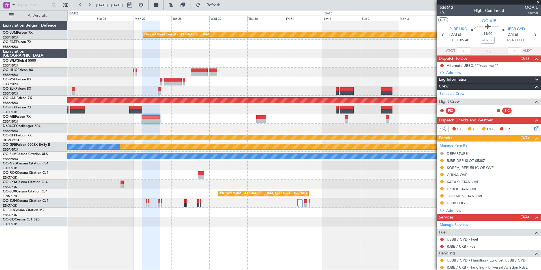
click at [229, 134] on div "Grounded [PERSON_NAME]" at bounding box center [303, 137] width 473 height 9
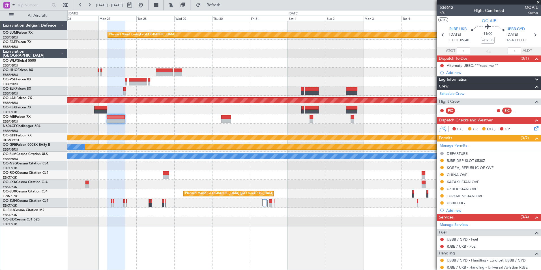
click at [294, 123] on div at bounding box center [303, 118] width 473 height 9
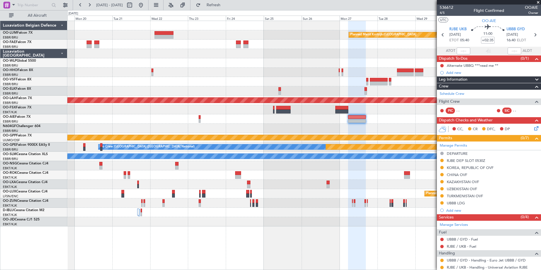
click at [313, 131] on div at bounding box center [303, 128] width 473 height 9
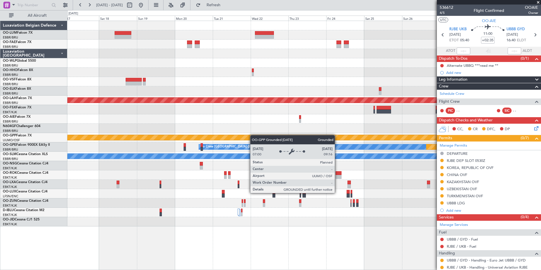
click at [291, 138] on div "Planned Maint Kortrijk-[GEOGRAPHIC_DATA] Planned [GEOGRAPHIC_DATA][PERSON_NAME]…" at bounding box center [303, 123] width 473 height 205
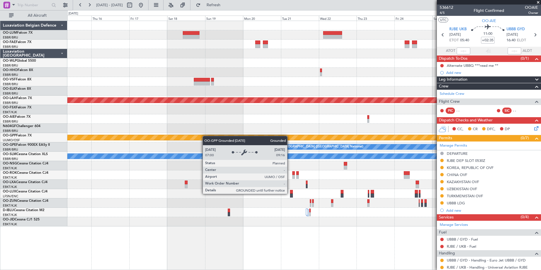
click at [294, 137] on div "Grounded [PERSON_NAME]" at bounding box center [303, 137] width 473 height 9
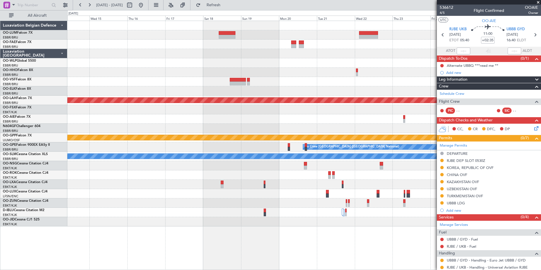
click at [98, 123] on div at bounding box center [303, 118] width 473 height 9
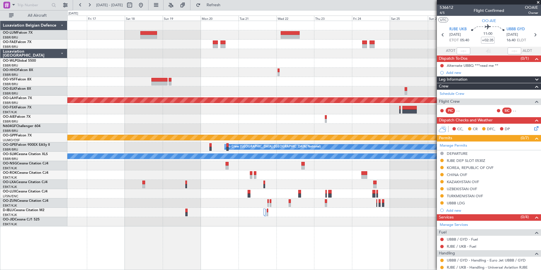
click at [148, 122] on div at bounding box center [303, 118] width 473 height 9
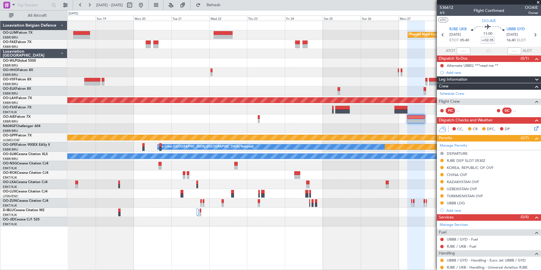
click at [199, 124] on div "Planned Maint Kortrijk-[GEOGRAPHIC_DATA] Planned [GEOGRAPHIC_DATA][PERSON_NAME]…" at bounding box center [303, 123] width 473 height 205
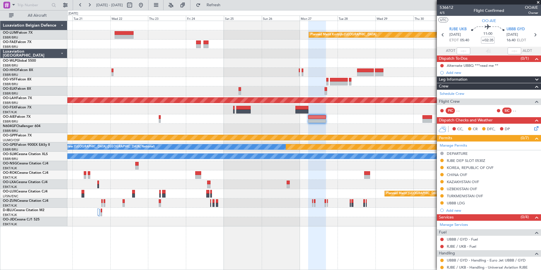
click at [222, 124] on div at bounding box center [303, 128] width 473 height 9
click at [304, 121] on div at bounding box center [303, 118] width 473 height 9
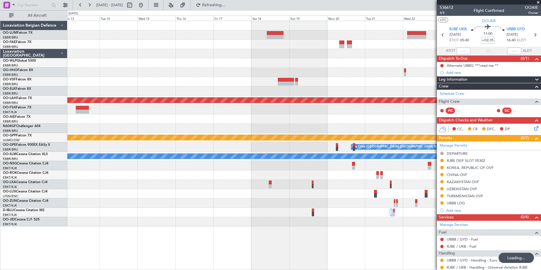
click at [355, 125] on div "Planned Maint Kortrijk-[GEOGRAPHIC_DATA] Planned [GEOGRAPHIC_DATA][PERSON_NAME]…" at bounding box center [303, 123] width 473 height 205
click at [351, 130] on div at bounding box center [303, 128] width 473 height 9
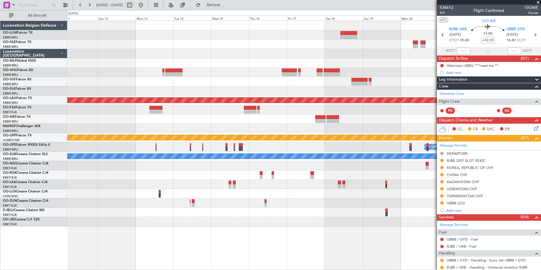
click at [118, 124] on div at bounding box center [303, 128] width 473 height 9
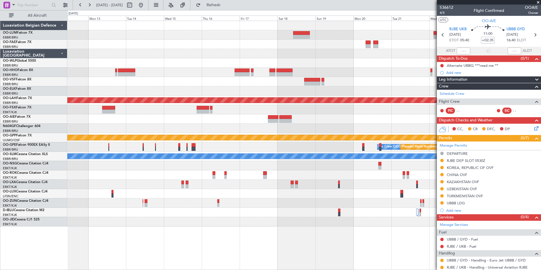
click at [169, 125] on div at bounding box center [303, 128] width 473 height 9
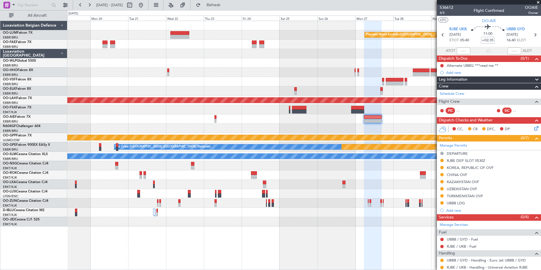
click at [67, 118] on div "Planned Maint Kortrijk-[GEOGRAPHIC_DATA] Planned [GEOGRAPHIC_DATA][PERSON_NAME]…" at bounding box center [270, 140] width 541 height 260
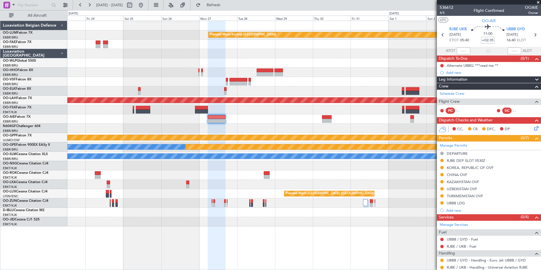
click at [116, 128] on div at bounding box center [303, 128] width 473 height 9
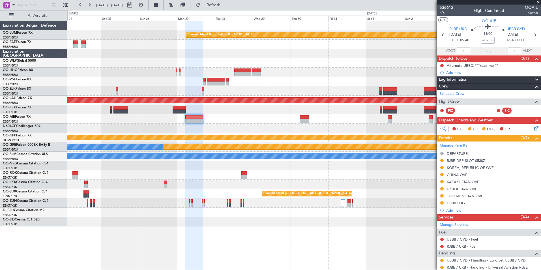
click at [420, 211] on div "Planned Maint Kortrijk-[GEOGRAPHIC_DATA] Planned [GEOGRAPHIC_DATA][PERSON_NAME]…" at bounding box center [303, 123] width 473 height 205
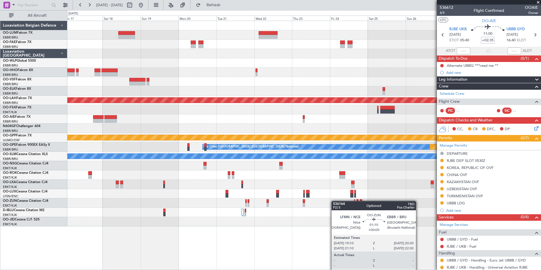
click at [390, 201] on div "Planned Maint Kortrijk-[GEOGRAPHIC_DATA] Planned [GEOGRAPHIC_DATA][PERSON_NAME]…" at bounding box center [303, 123] width 473 height 205
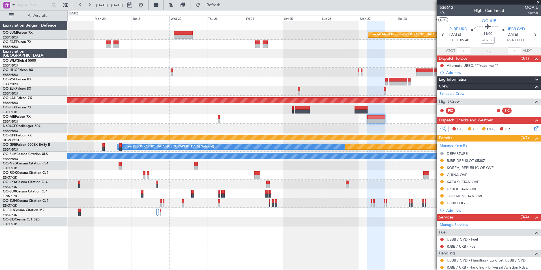
click at [400, 154] on div "Planned Maint Kortrijk-[GEOGRAPHIC_DATA] Planned [GEOGRAPHIC_DATA][PERSON_NAME]…" at bounding box center [303, 123] width 473 height 205
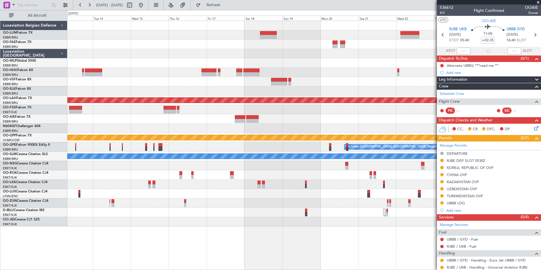
click at [419, 174] on div at bounding box center [303, 174] width 473 height 9
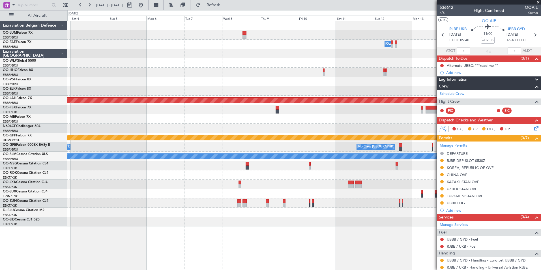
click at [372, 170] on div "Owner Melsbroek Air Base Planned Maint Alton-st Louis (St Louis Regl) Grounded …" at bounding box center [303, 123] width 473 height 205
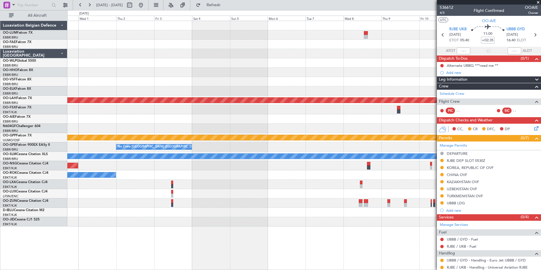
click at [344, 173] on div "Owner Melsbroek Air Base Planned Maint Alton-st Louis (St Louis Regl) Planned M…" at bounding box center [303, 123] width 473 height 205
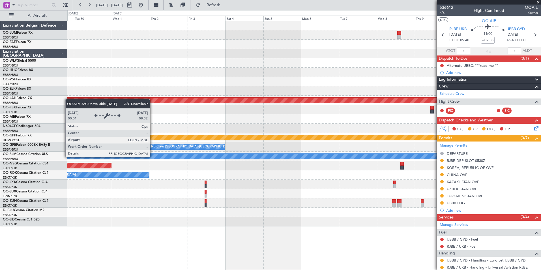
click at [355, 161] on div "Owner Melsbroek Air Base Planned Maint Kortrijk-Wevelgem Planned Maint Alton-st…" at bounding box center [303, 123] width 473 height 205
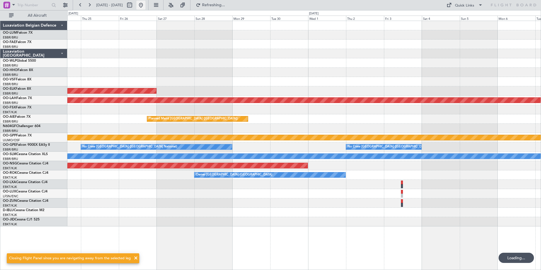
click at [145, 5] on button at bounding box center [140, 5] width 9 height 9
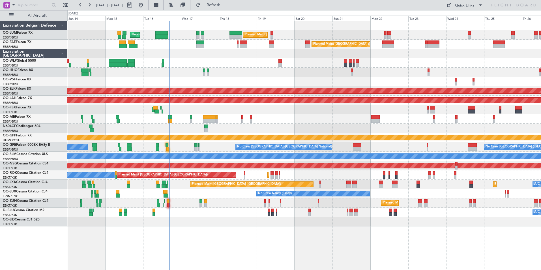
click at [83, 89] on div "Planned Maint Brussels (Brussels National) Unplanned Maint Brussels (Brussels N…" at bounding box center [303, 123] width 473 height 205
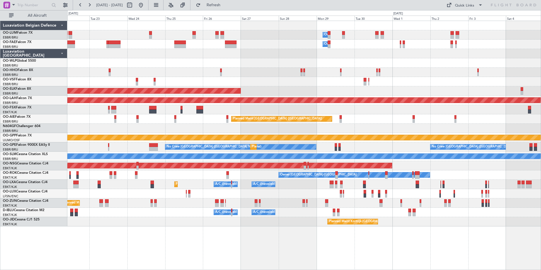
click at [119, 109] on div "Owner Melsbroek Air Base Owner Melsbroek Air Base Planned Maint Brussels (Bruss…" at bounding box center [303, 123] width 473 height 205
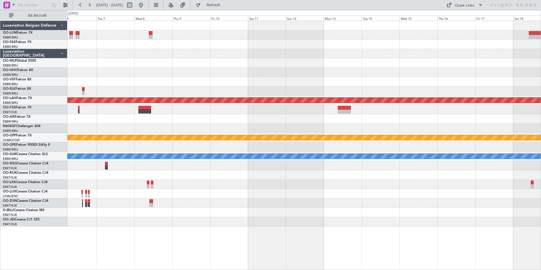
click at [177, 87] on div "Planned Maint Alton-st Louis (St Louis Regl) Grounded Ostafyevo No Crew Brussel…" at bounding box center [303, 123] width 473 height 205
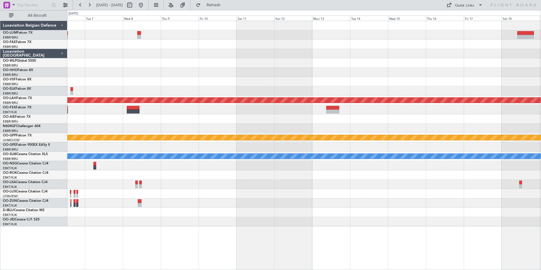
click at [216, 70] on div "Planned Maint Alton-st Louis (St Louis Regl) Grounded Ostafyevo No Crew Brussel…" at bounding box center [303, 123] width 473 height 205
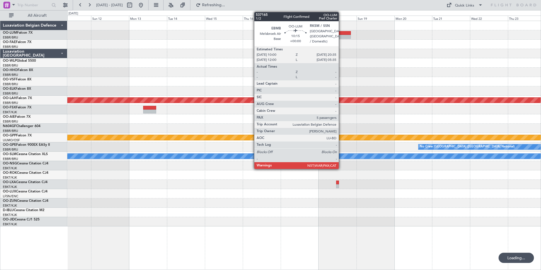
click at [341, 35] on div at bounding box center [342, 37] width 17 height 4
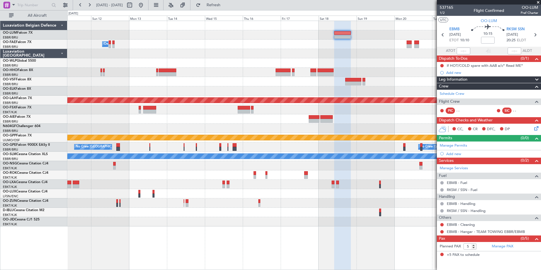
click at [245, 63] on div "Owner Melsbroek Air Base Planned Maint Alton-st Louis (St Louis Regl) Grounded …" at bounding box center [303, 123] width 473 height 205
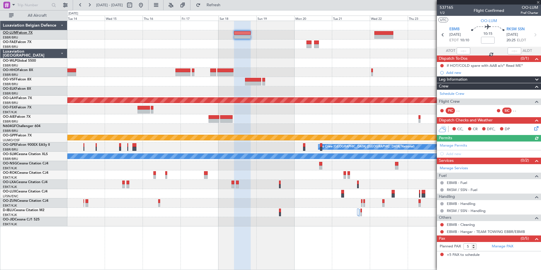
click at [21, 33] on link "OO-LUM Falcon 7X" at bounding box center [18, 32] width 30 height 3
click at [28, 32] on link "OO-LUM Falcon 7X" at bounding box center [18, 32] width 30 height 3
click at [23, 116] on link "OO-AIE Falcon 7X" at bounding box center [17, 116] width 28 height 3
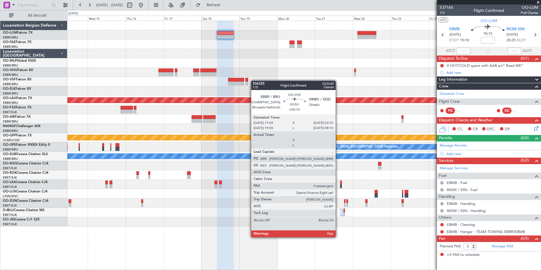
click at [241, 80] on div at bounding box center [303, 81] width 473 height 9
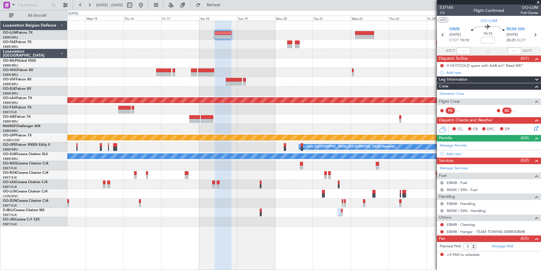
click at [410, 82] on div "Planned Maint Kortrijk-Wevelgem Owner Melsbroek Air Base Planned Maint Alton-st…" at bounding box center [303, 123] width 473 height 205
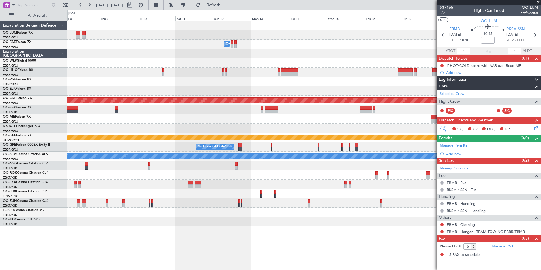
click at [436, 61] on div "Owner Melsbroek Air Base Planned Maint Alton-st Louis (St Louis Regl) Grounded …" at bounding box center [303, 123] width 473 height 205
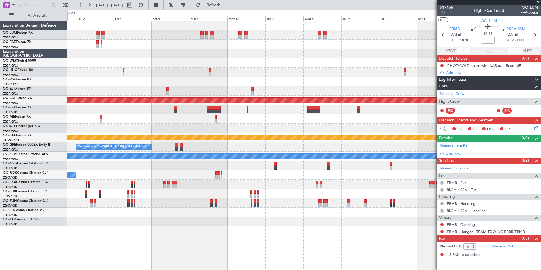
click at [343, 68] on div "Owner Melsbroek Air Base Owner Melsbroek Air Base Owner Melsbroek Air Base Plan…" at bounding box center [303, 123] width 473 height 205
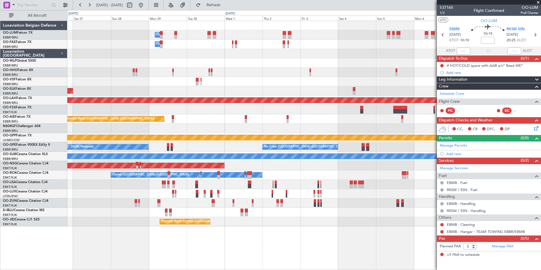
click at [363, 66] on div "Owner Melsbroek Air Base Owner Melsbroek Air Base Owner Melsbroek Air Base Plan…" at bounding box center [303, 123] width 473 height 205
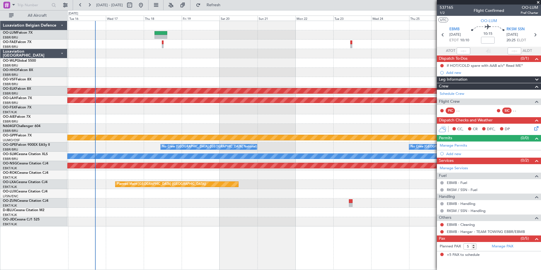
click at [368, 63] on div "Owner Melsbroek Air Base Owner Melsbroek Air Base Planned Maint Kortrijk-Wevelg…" at bounding box center [303, 123] width 473 height 205
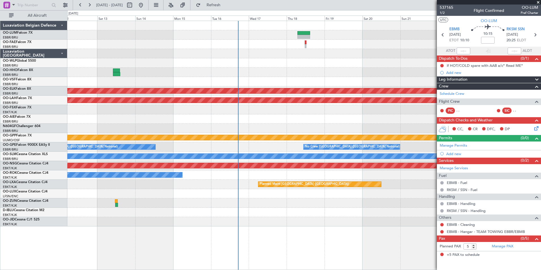
click at [351, 54] on div at bounding box center [303, 53] width 473 height 9
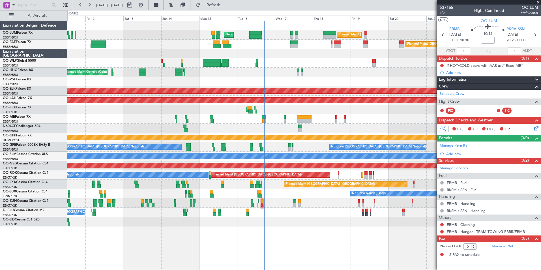
click at [165, 67] on div "Planned Maint Liege" at bounding box center [303, 62] width 473 height 9
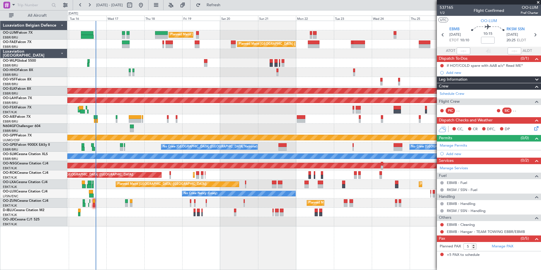
click at [188, 61] on div "Planned Maint Brussels (Brussels National) Unplanned Maint Brussels (Brussels N…" at bounding box center [303, 123] width 473 height 205
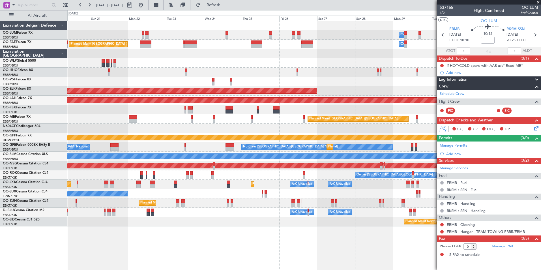
click at [211, 67] on div "Owner Melsbroek Air Base Planned Maint Brussels (Brussels National) Planned Mai…" at bounding box center [303, 123] width 473 height 205
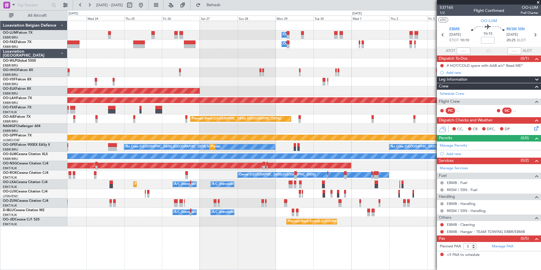
click at [183, 53] on div "Owner Melsbroek Air Base Owner Melsbroek Air Base Planned Maint Brussels (Bruss…" at bounding box center [303, 123] width 473 height 205
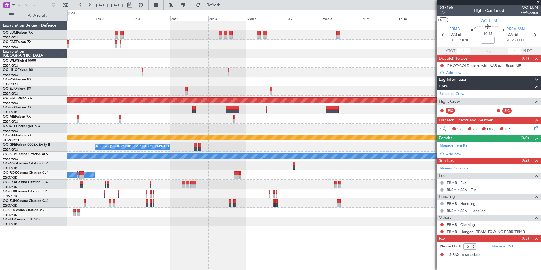
click at [225, 51] on div "Owner Melsbroek Air Base Owner Melsbroek Air Base Planned Maint Alton-st Louis …" at bounding box center [303, 123] width 473 height 205
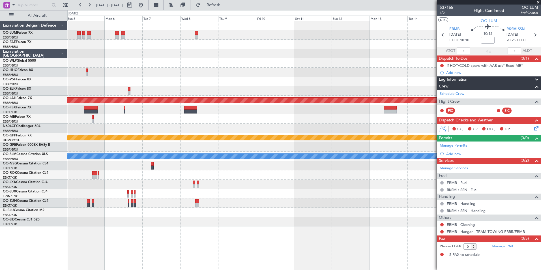
click at [168, 58] on div at bounding box center [303, 53] width 473 height 9
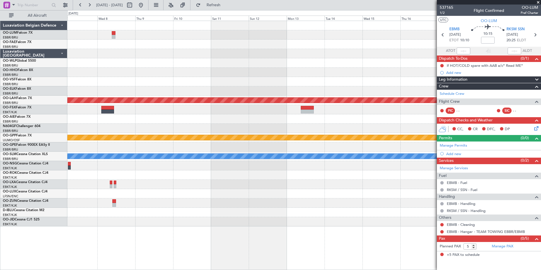
click at [298, 53] on div at bounding box center [303, 53] width 473 height 9
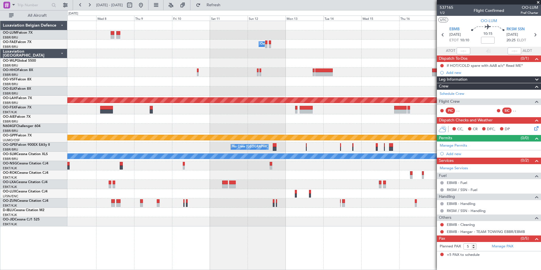
click at [226, 62] on div "Owner Melsbroek Air Base Planned Maint Alton-st Louis (St Louis Regl) Grounded …" at bounding box center [303, 123] width 473 height 205
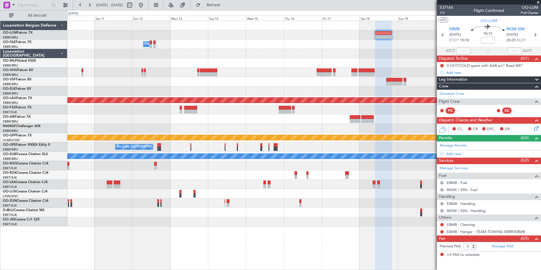
click at [280, 55] on div at bounding box center [303, 53] width 473 height 9
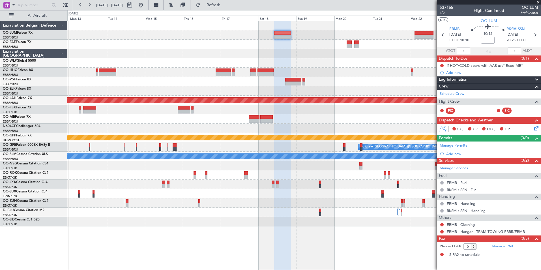
click at [260, 52] on div at bounding box center [303, 53] width 473 height 9
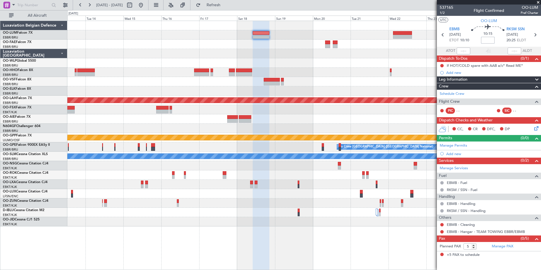
click at [484, 43] on input at bounding box center [488, 40] width 14 height 7
click at [267, 93] on div "Planned Maint Kortrijk-Wevelgem Owner Melsbroek Air Base Planned Maint Alton-st…" at bounding box center [303, 123] width 473 height 205
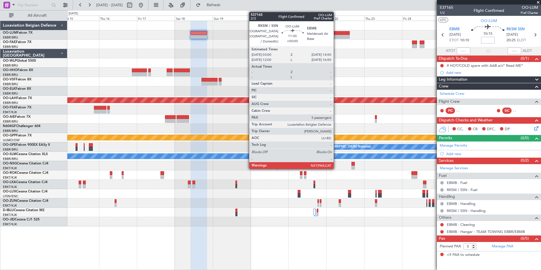
click at [336, 37] on div at bounding box center [340, 37] width 19 height 4
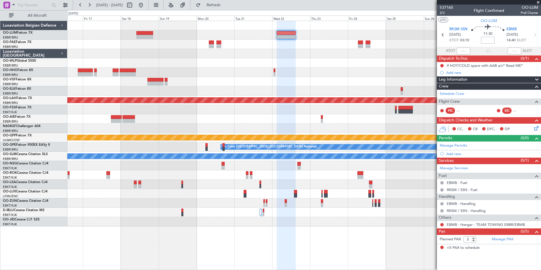
click at [261, 96] on div "Planned Maint Kortrijk-Wevelgem Planned Maint Alton-st Louis (St Louis Regl) Gr…" at bounding box center [303, 123] width 473 height 205
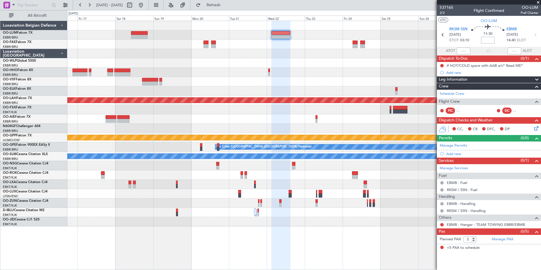
click at [295, 83] on div at bounding box center [303, 81] width 473 height 9
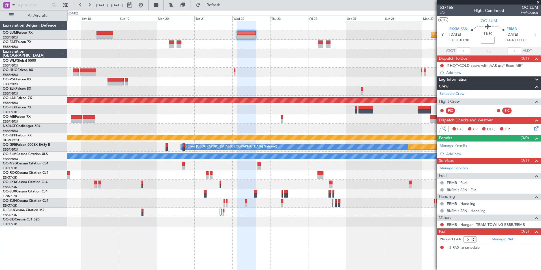
click at [154, 67] on div "Planned Maint Kortrijk-[GEOGRAPHIC_DATA] Planned [GEOGRAPHIC_DATA][PERSON_NAME]…" at bounding box center [303, 123] width 473 height 205
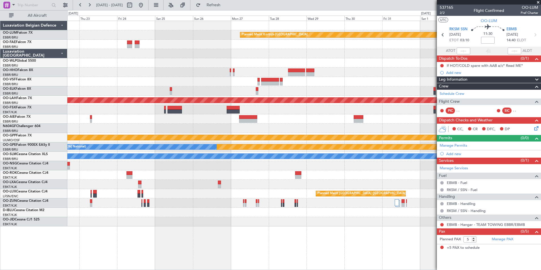
click at [343, 51] on div at bounding box center [303, 53] width 473 height 9
